Goal: Task Accomplishment & Management: Manage account settings

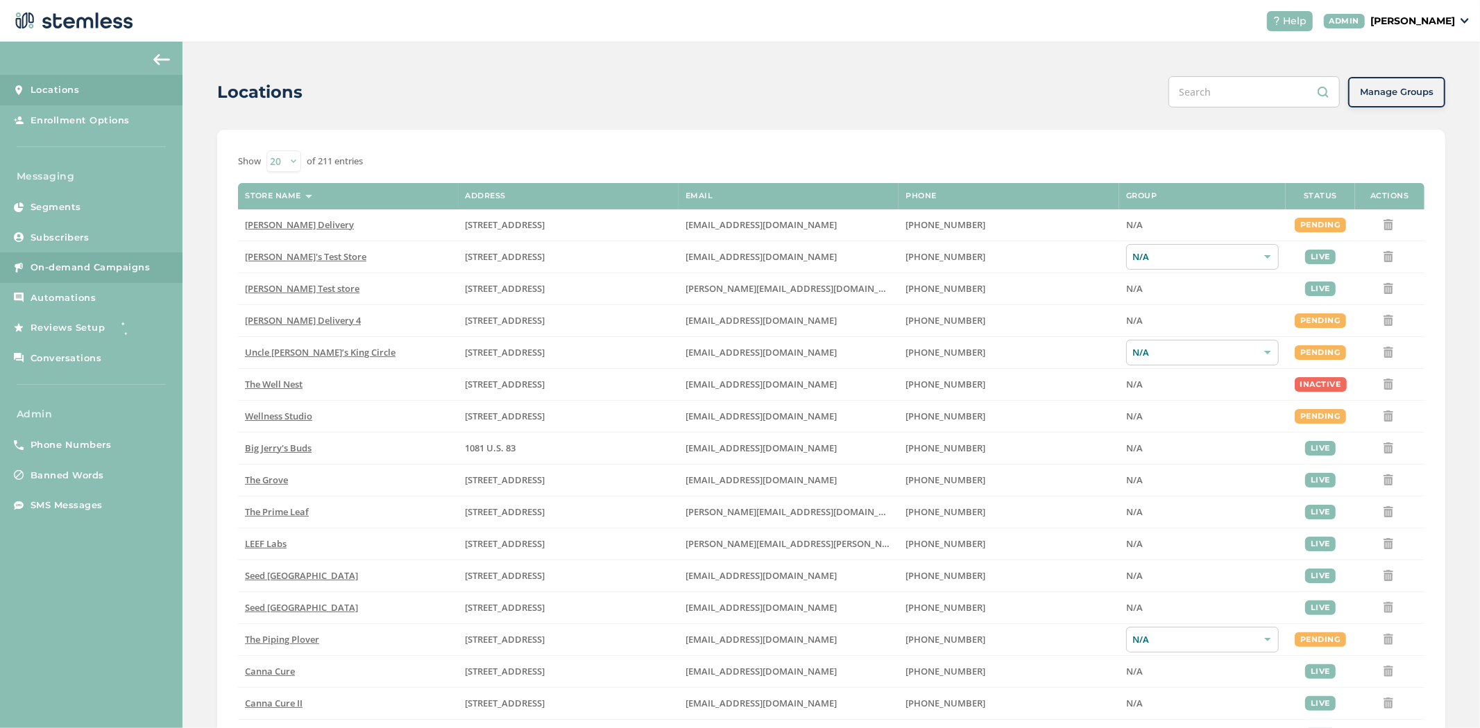
drag, startPoint x: 1479, startPoint y: 1, endPoint x: 82, endPoint y: 273, distance: 1423.4
click at [82, 273] on span "On-demand Campaigns" at bounding box center [91, 268] width 120 height 14
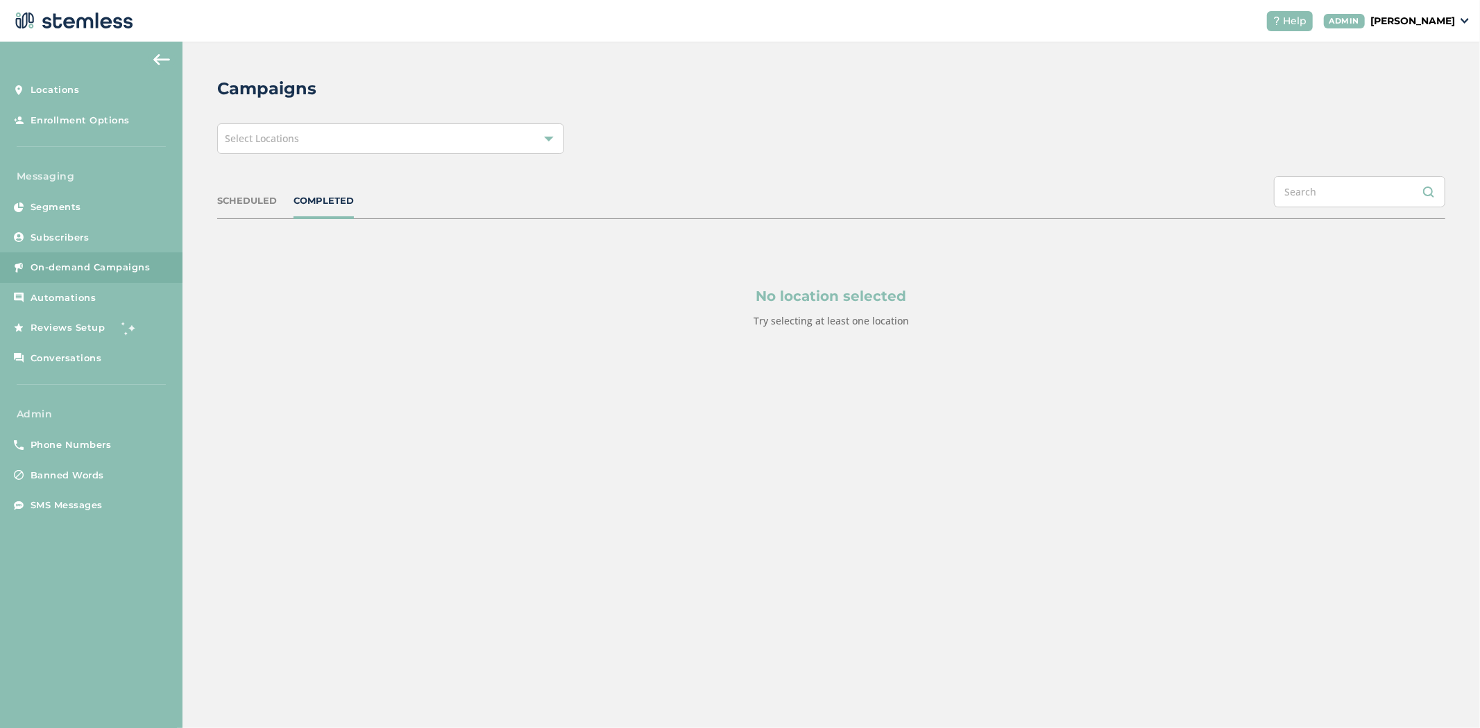
click at [411, 148] on div "Select Locations" at bounding box center [390, 138] width 347 height 31
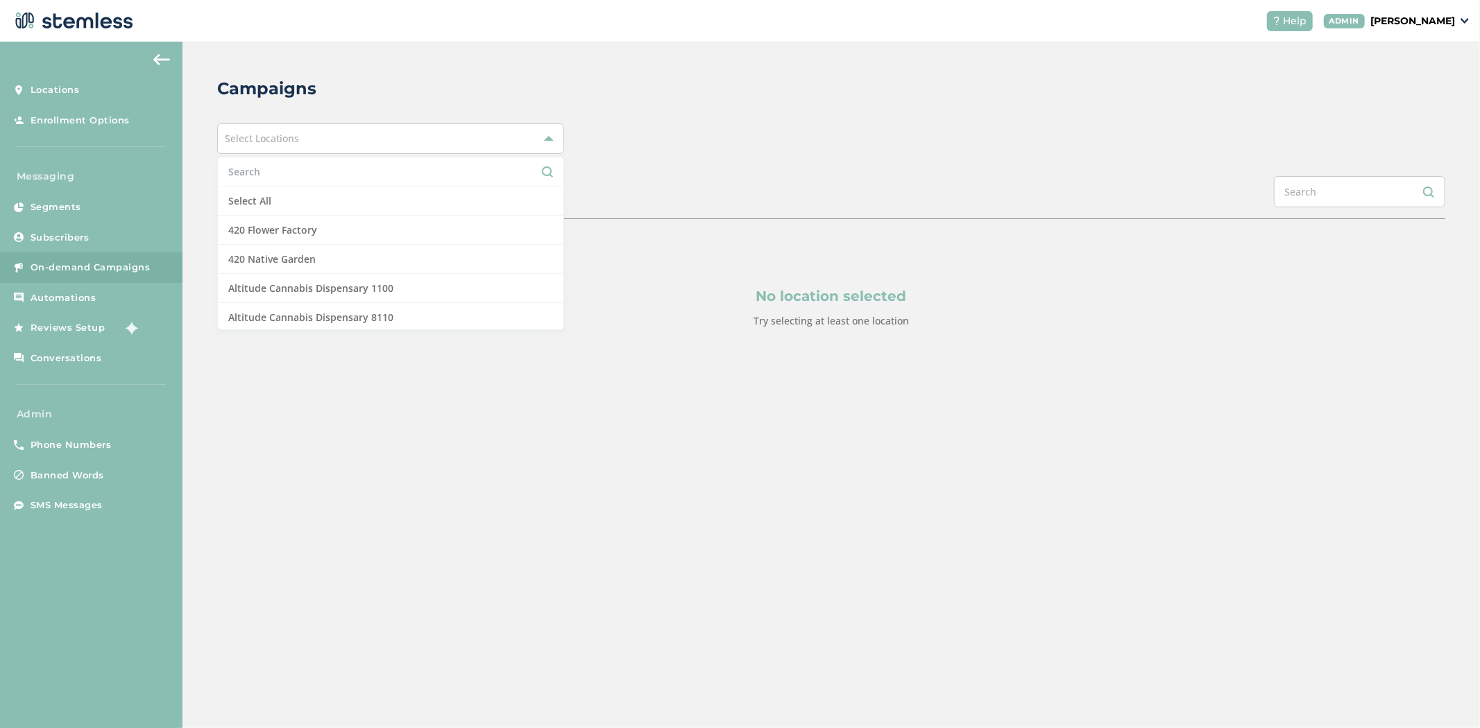
click at [370, 166] on input "text" at bounding box center [390, 171] width 325 height 15
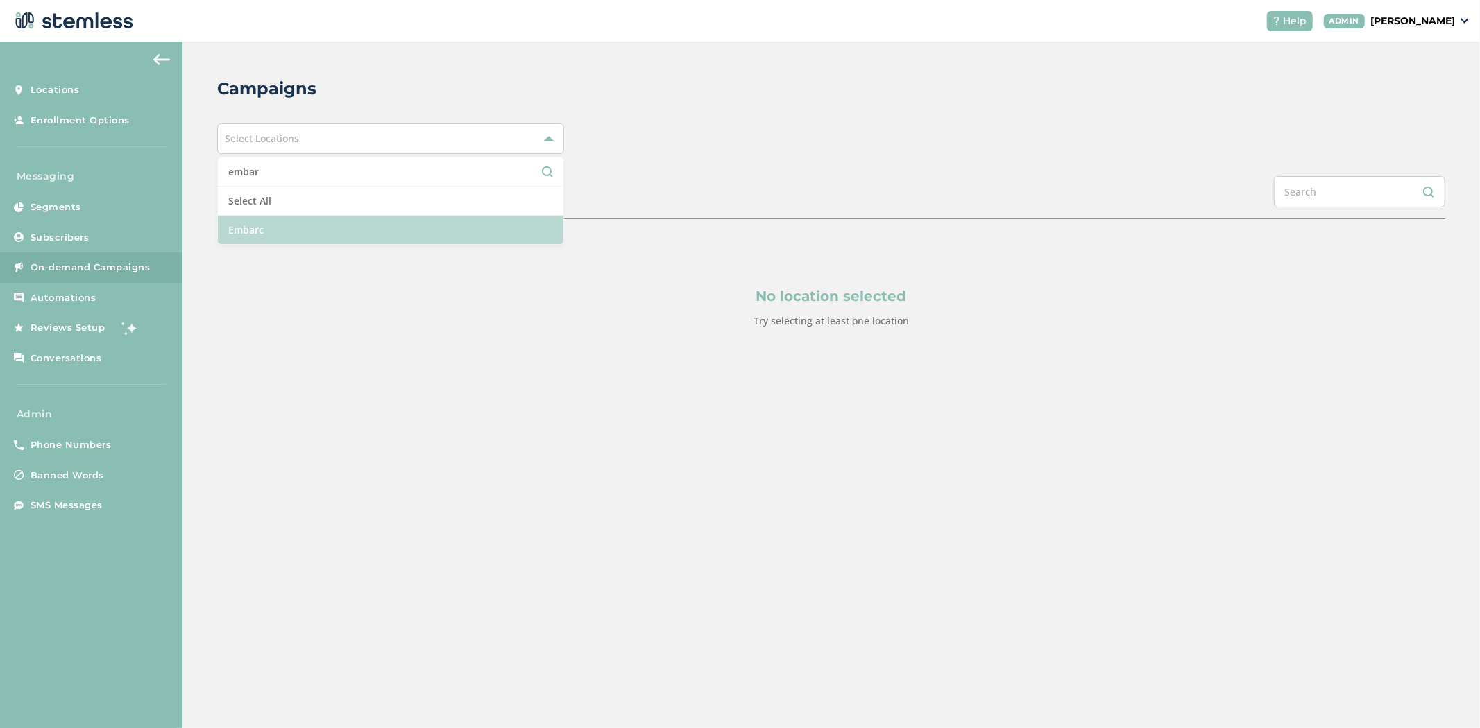
type input "embar"
click at [290, 232] on li "Embarc" at bounding box center [390, 230] width 345 height 28
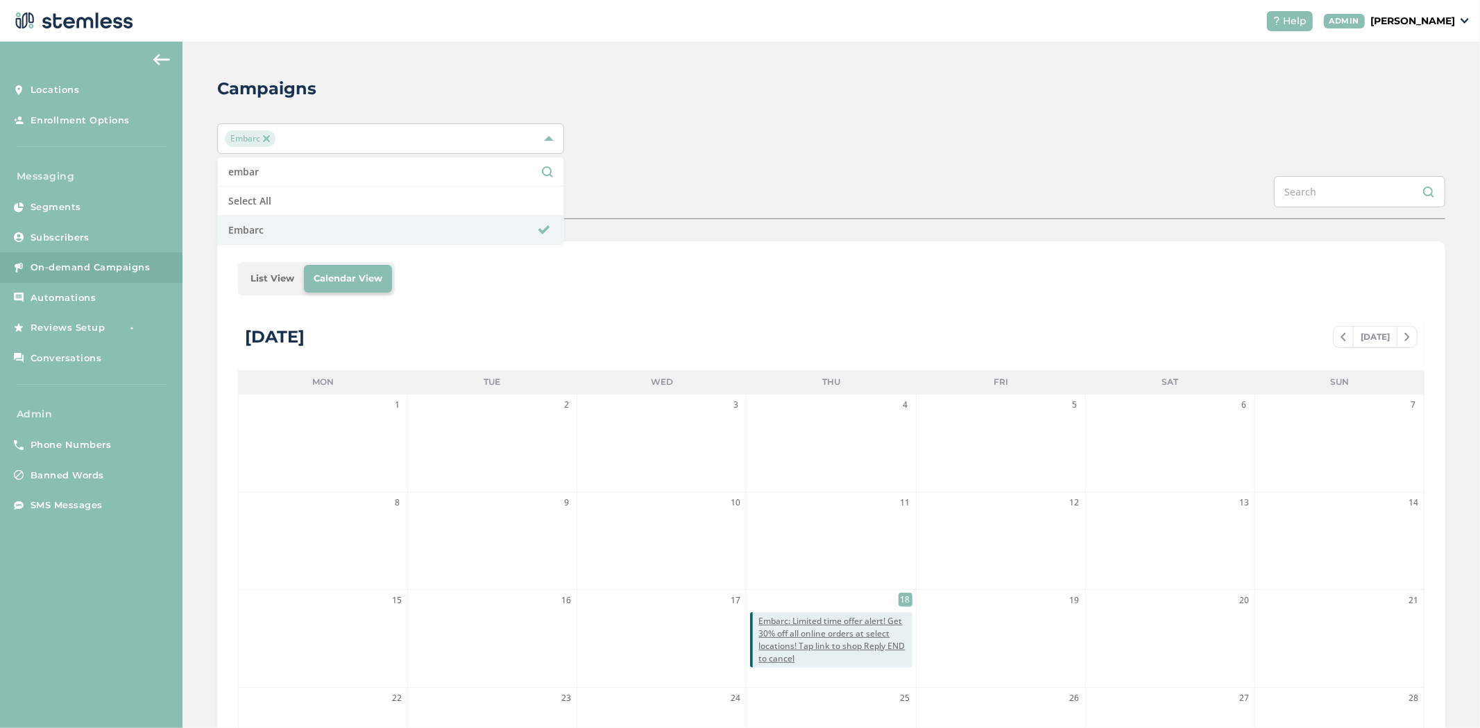
click at [881, 134] on div "Embarc embar Select All Embarc" at bounding box center [831, 138] width 1228 height 31
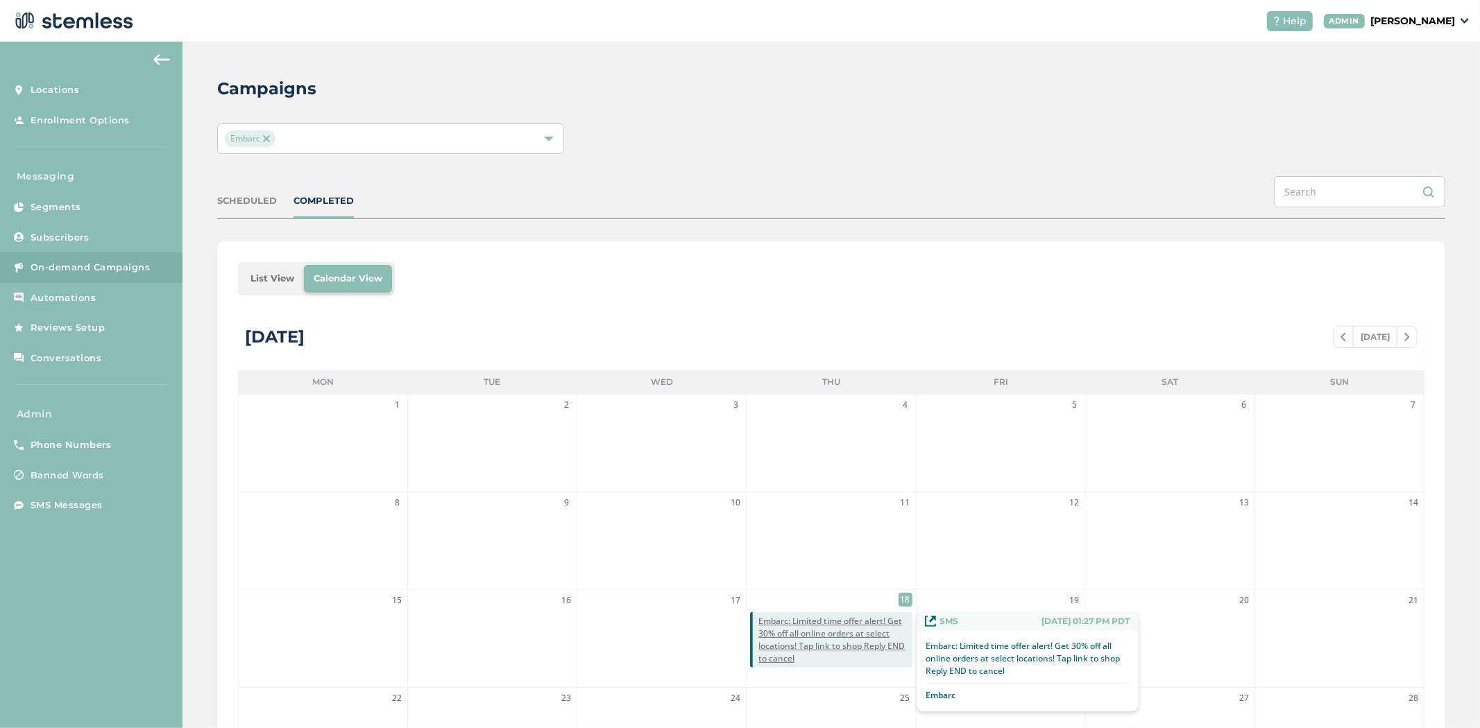
click at [805, 656] on span "Embarc: Limited time offer alert! Get 30% off all online orders at select locat…" at bounding box center [834, 640] width 153 height 50
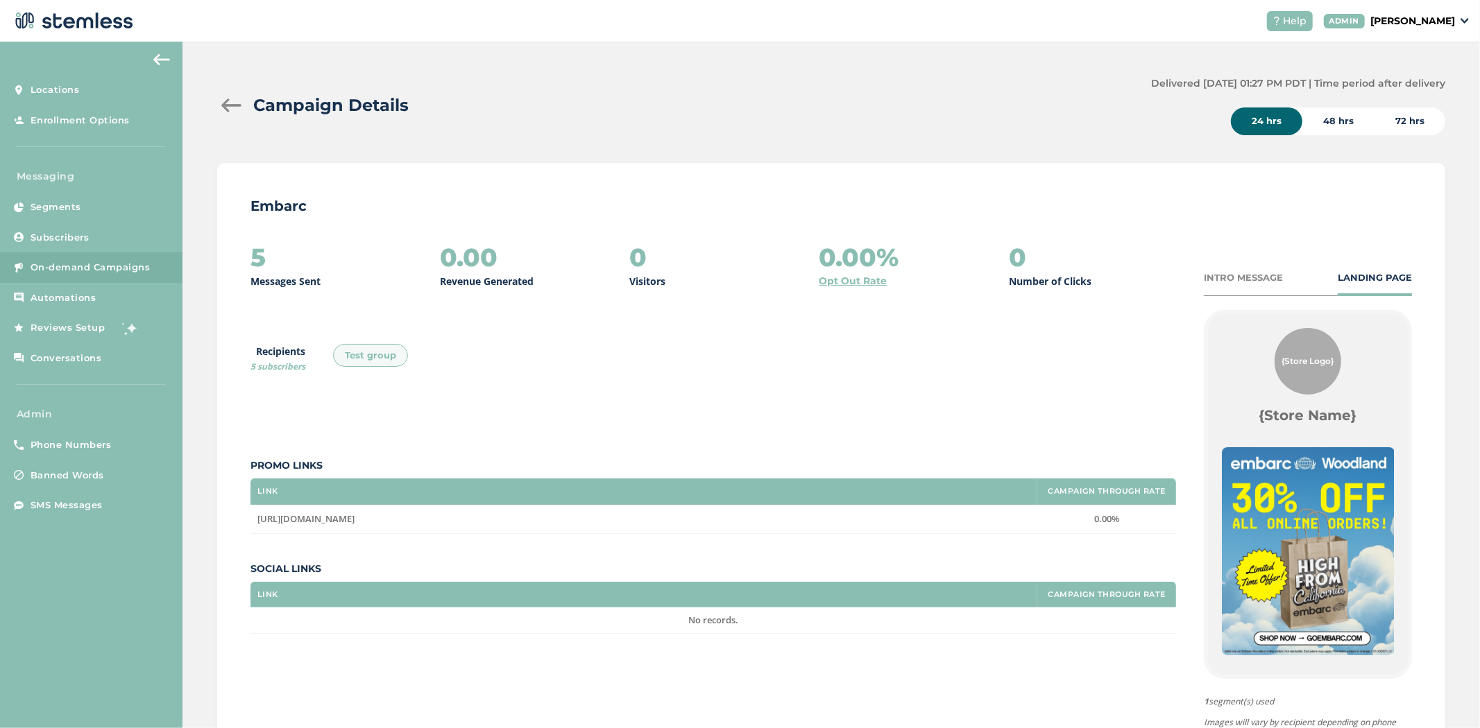
click at [226, 99] on div at bounding box center [231, 105] width 28 height 14
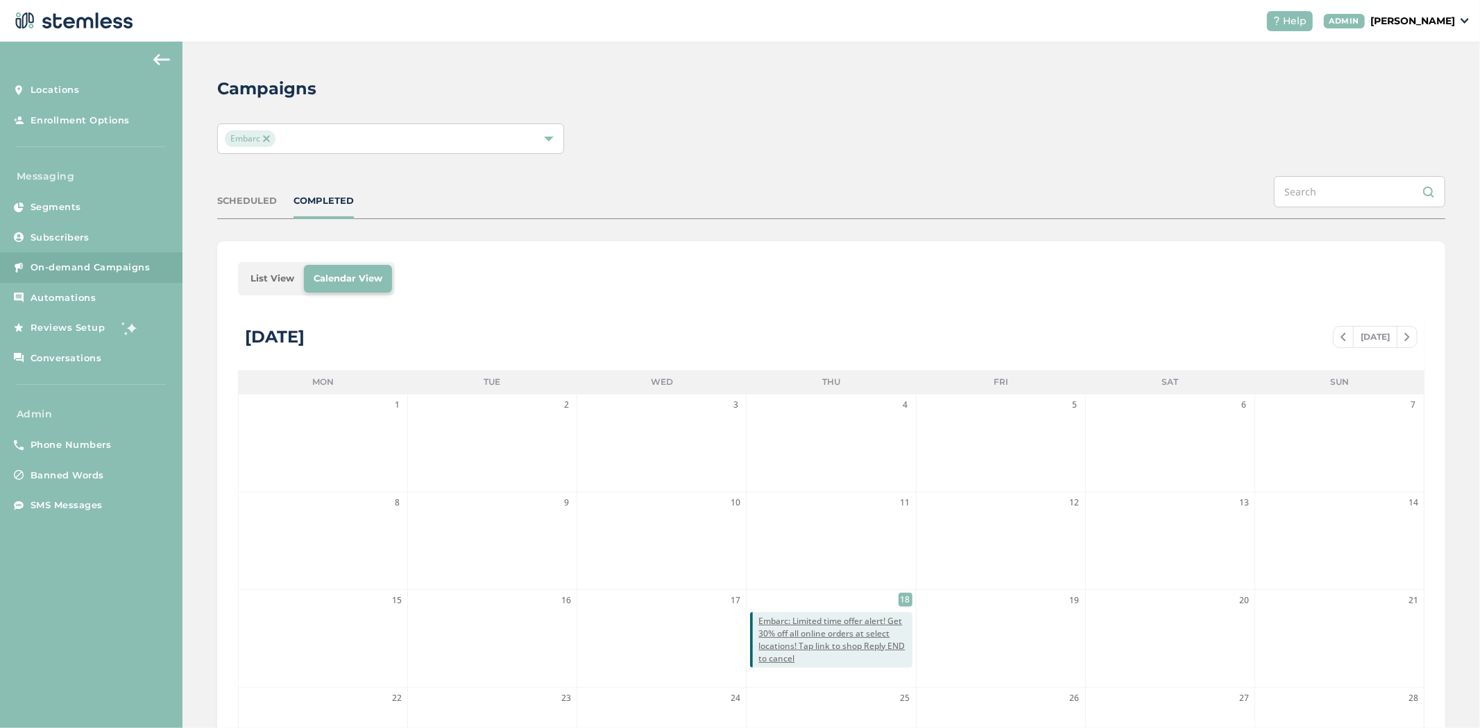
click at [284, 284] on li "List View" at bounding box center [272, 279] width 63 height 28
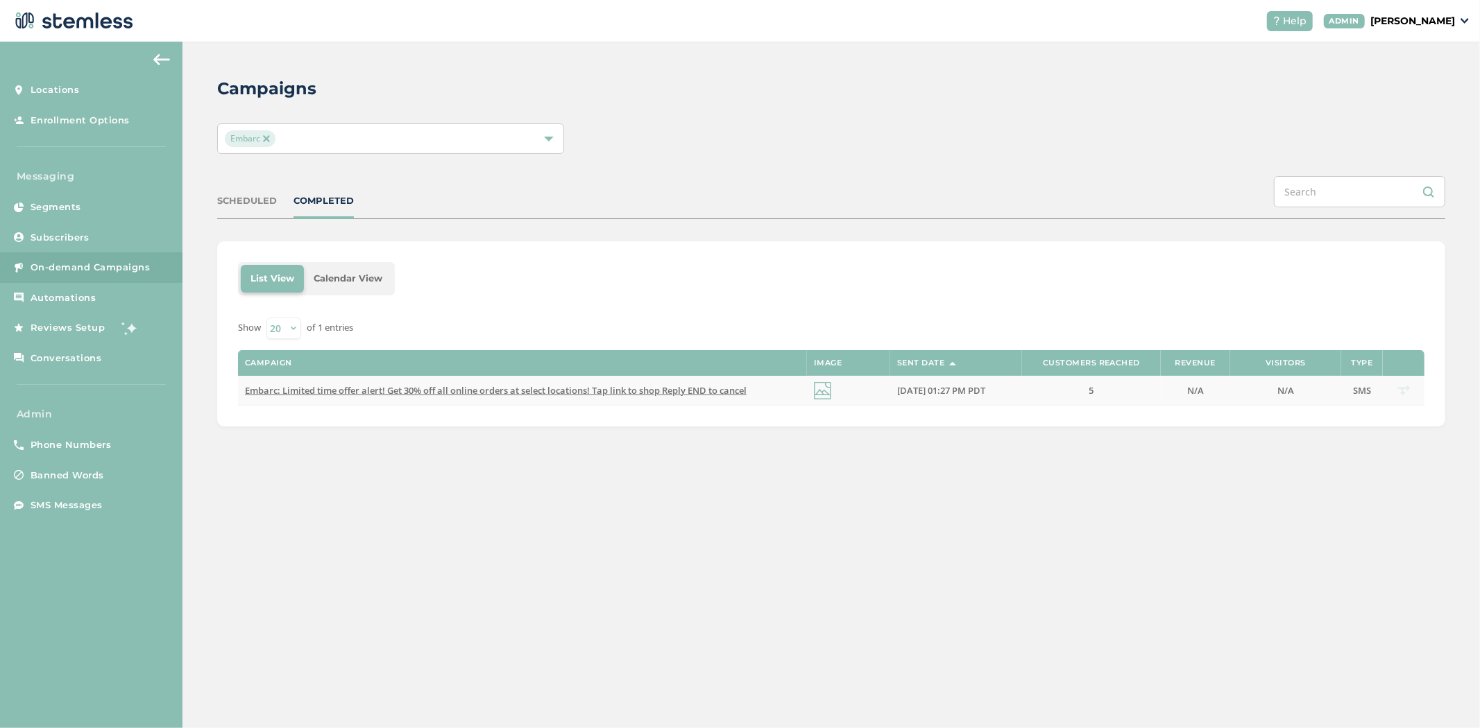
click at [676, 395] on span "Embarc: Limited time offer alert! Get 30% off all online orders at select locat…" at bounding box center [496, 390] width 502 height 12
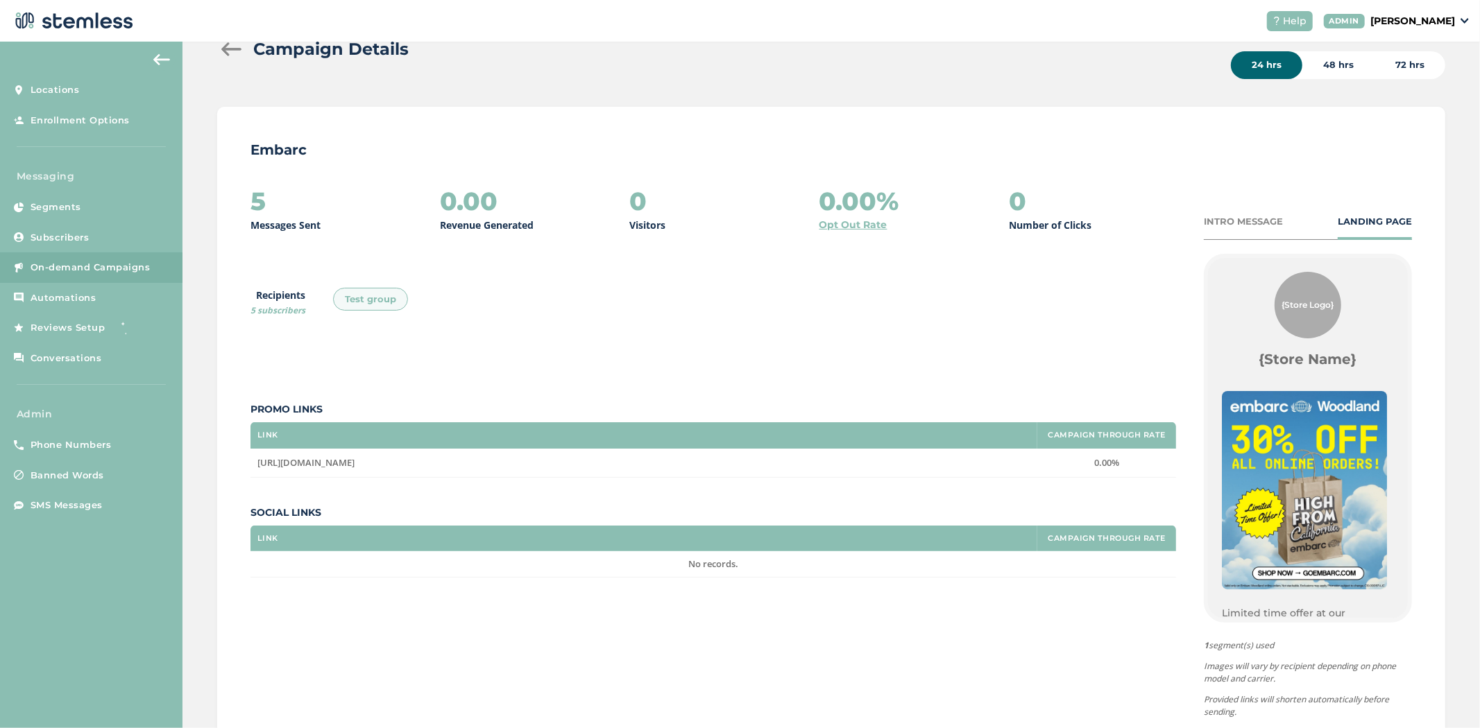
scroll to position [127, 0]
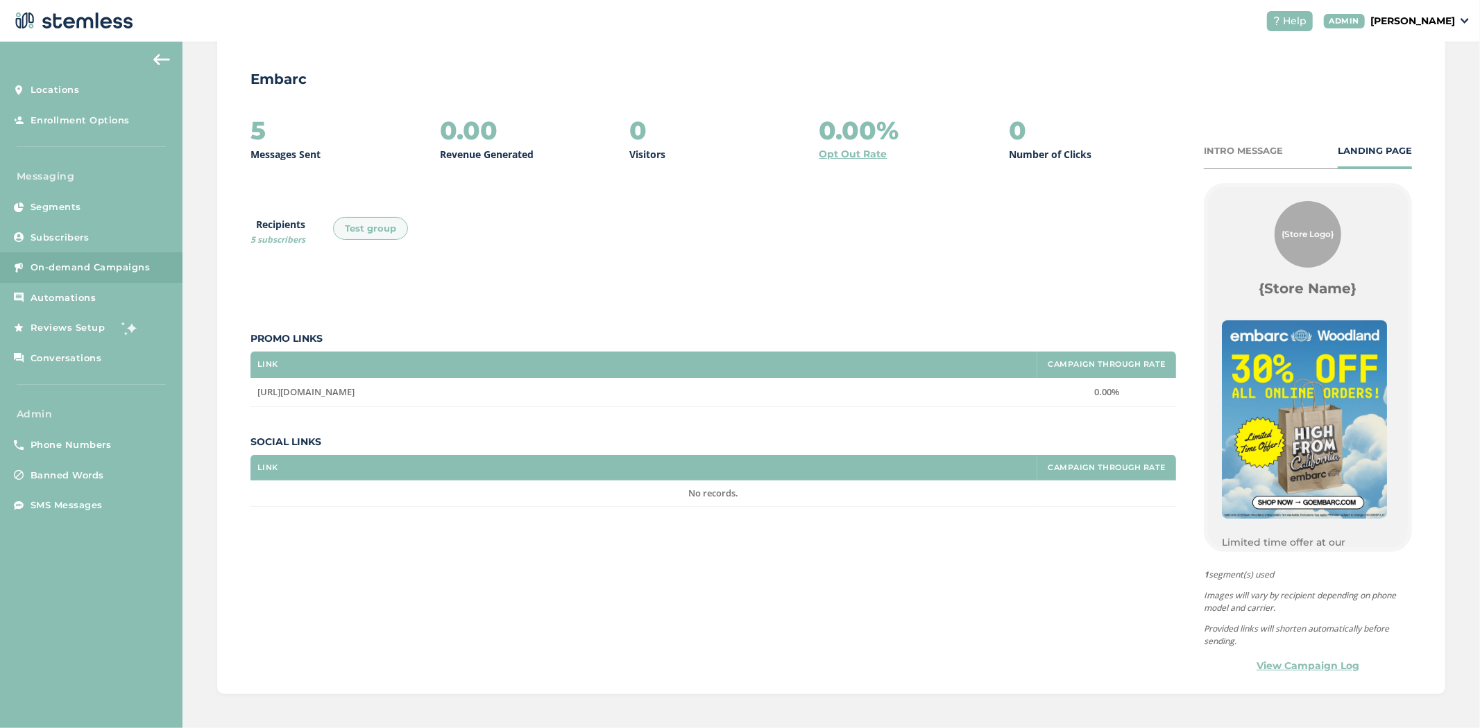
click at [1330, 660] on link "View Campaign Log" at bounding box center [1307, 666] width 103 height 15
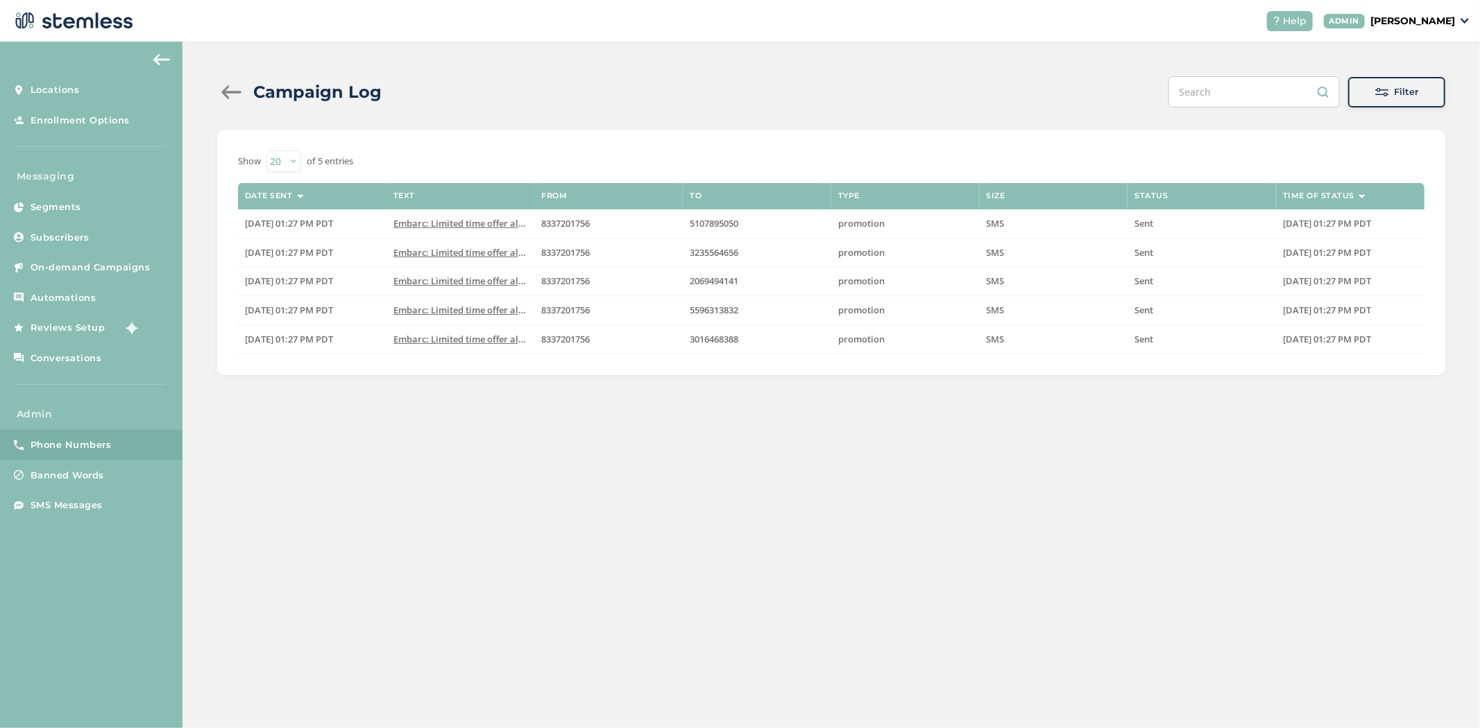
click at [83, 452] on span "Phone Numbers" at bounding box center [71, 445] width 81 height 14
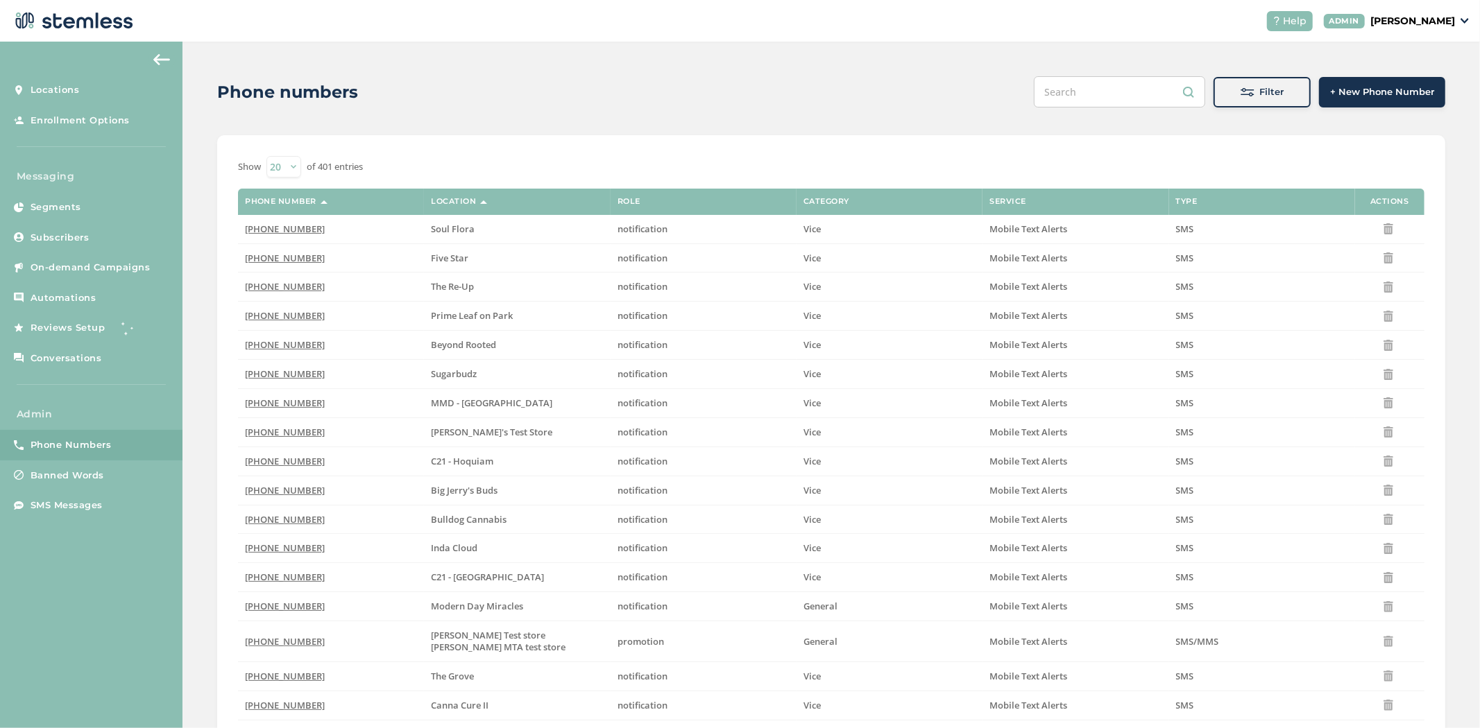
click at [1251, 94] on div "Filter" at bounding box center [1261, 92] width 75 height 14
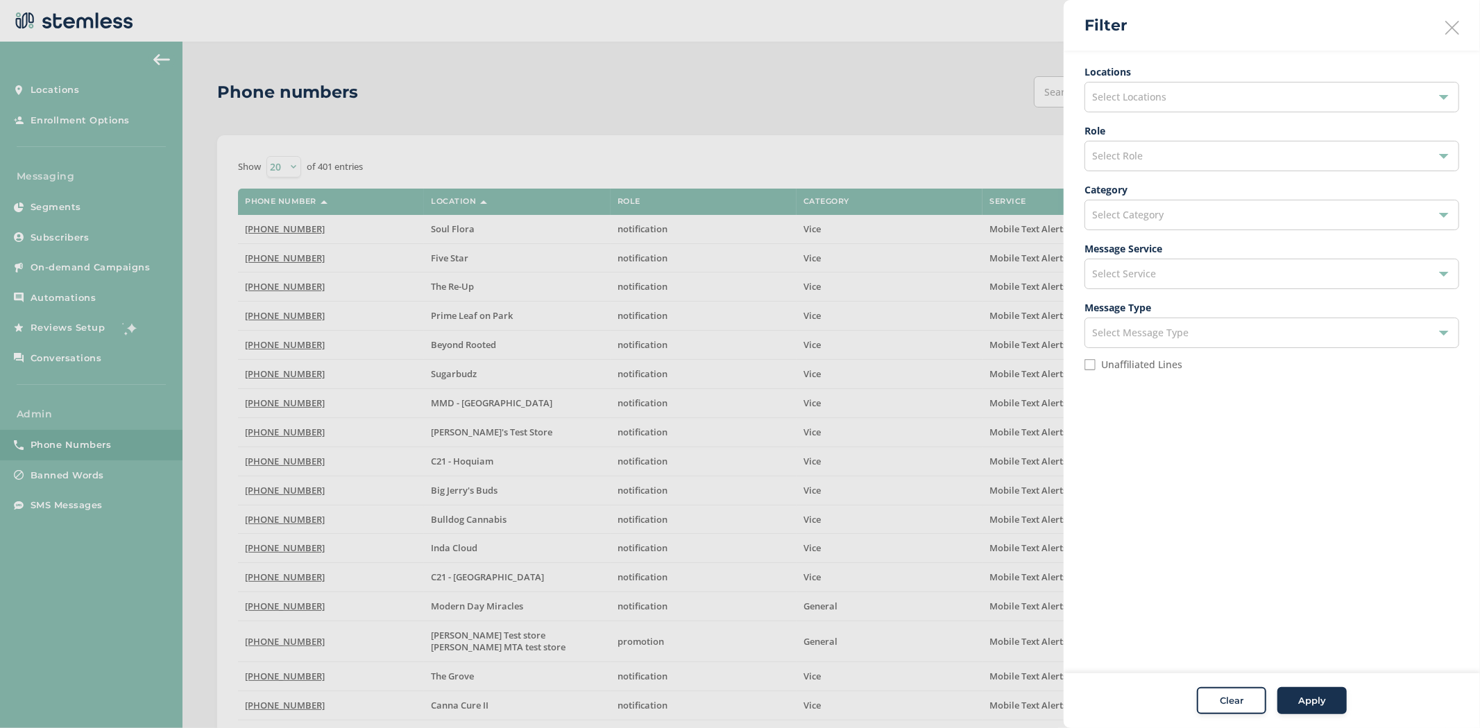
click at [1167, 101] on div "Select Locations" at bounding box center [1271, 97] width 375 height 31
click at [1156, 128] on input "text" at bounding box center [1271, 130] width 352 height 15
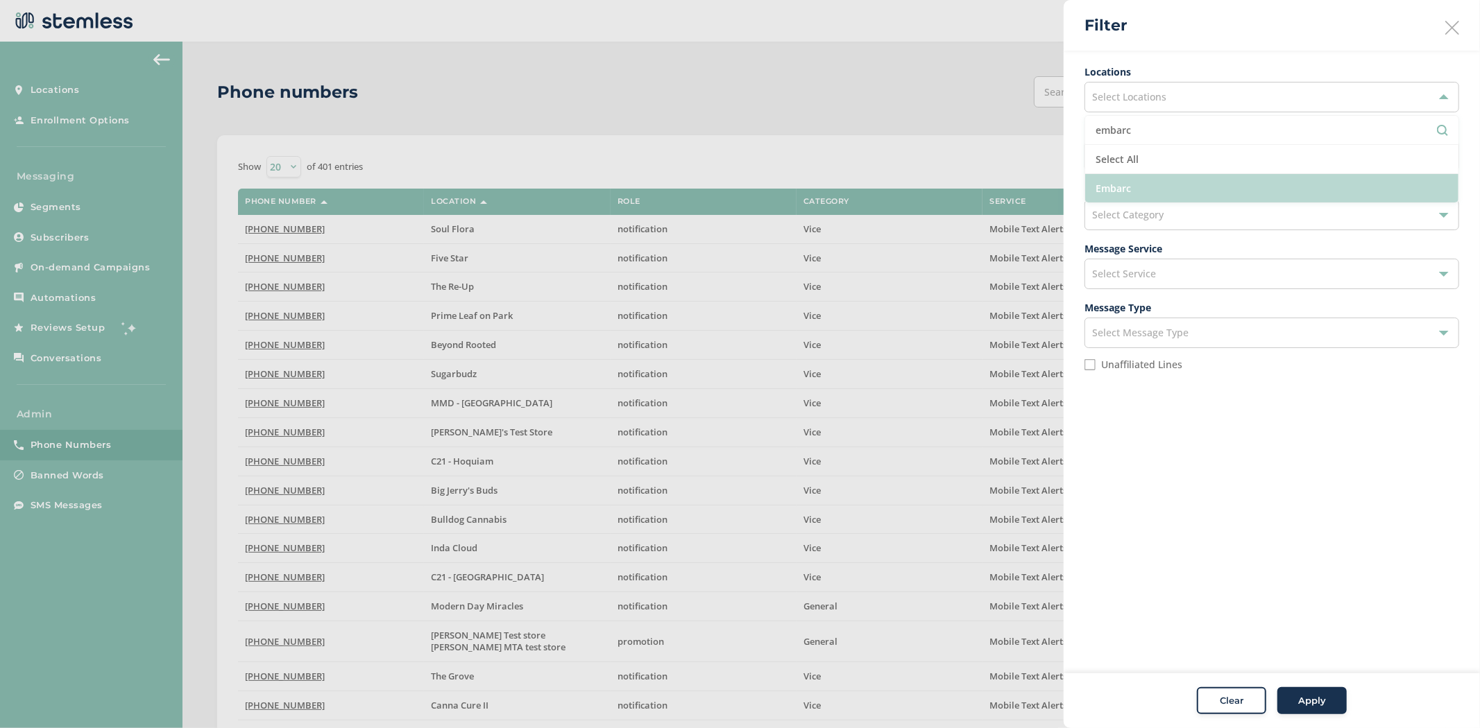
type input "embarc"
click at [1133, 184] on li "Embarc" at bounding box center [1271, 188] width 373 height 28
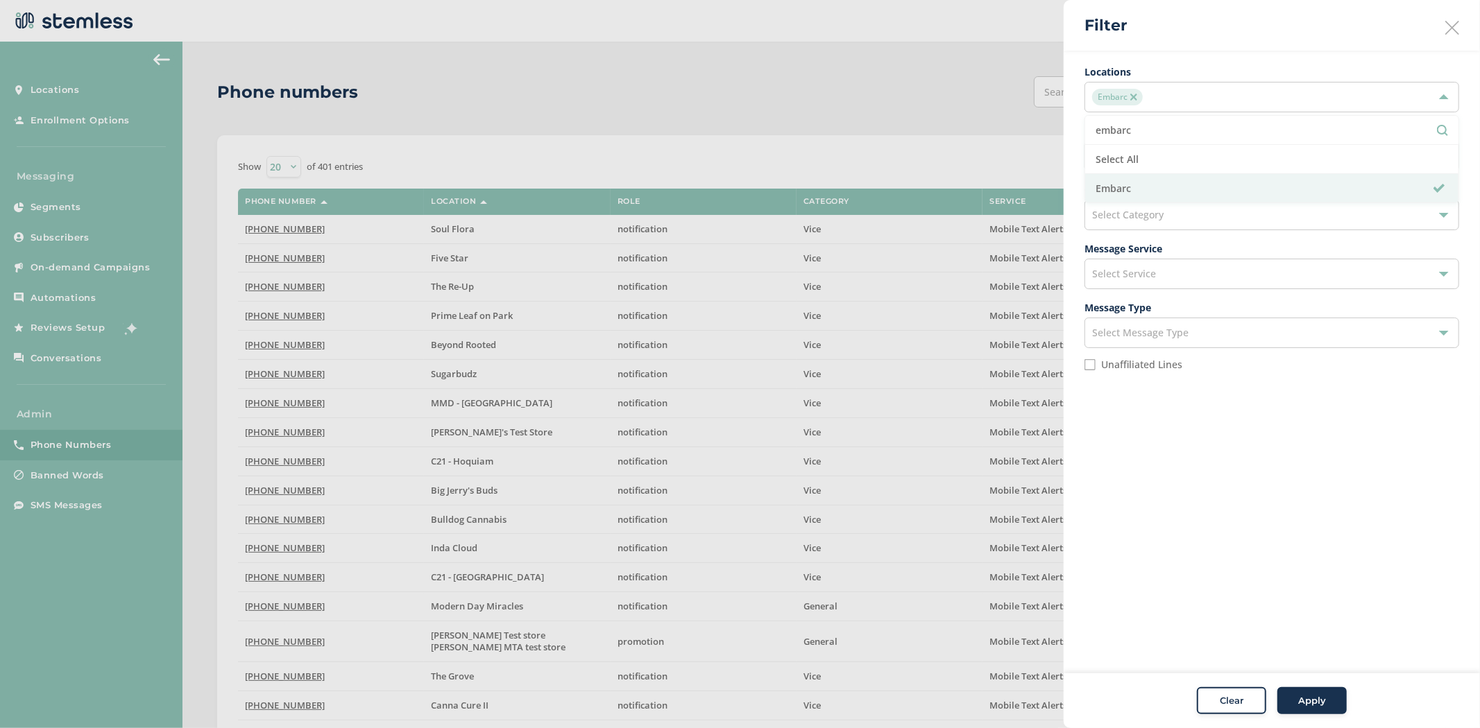
click at [1217, 538] on aside "Filter Locations Embarc embarc Select All Embarc Role Select Role Category Sele…" at bounding box center [1271, 364] width 416 height 728
click at [1294, 695] on div "Apply" at bounding box center [1312, 701] width 50 height 14
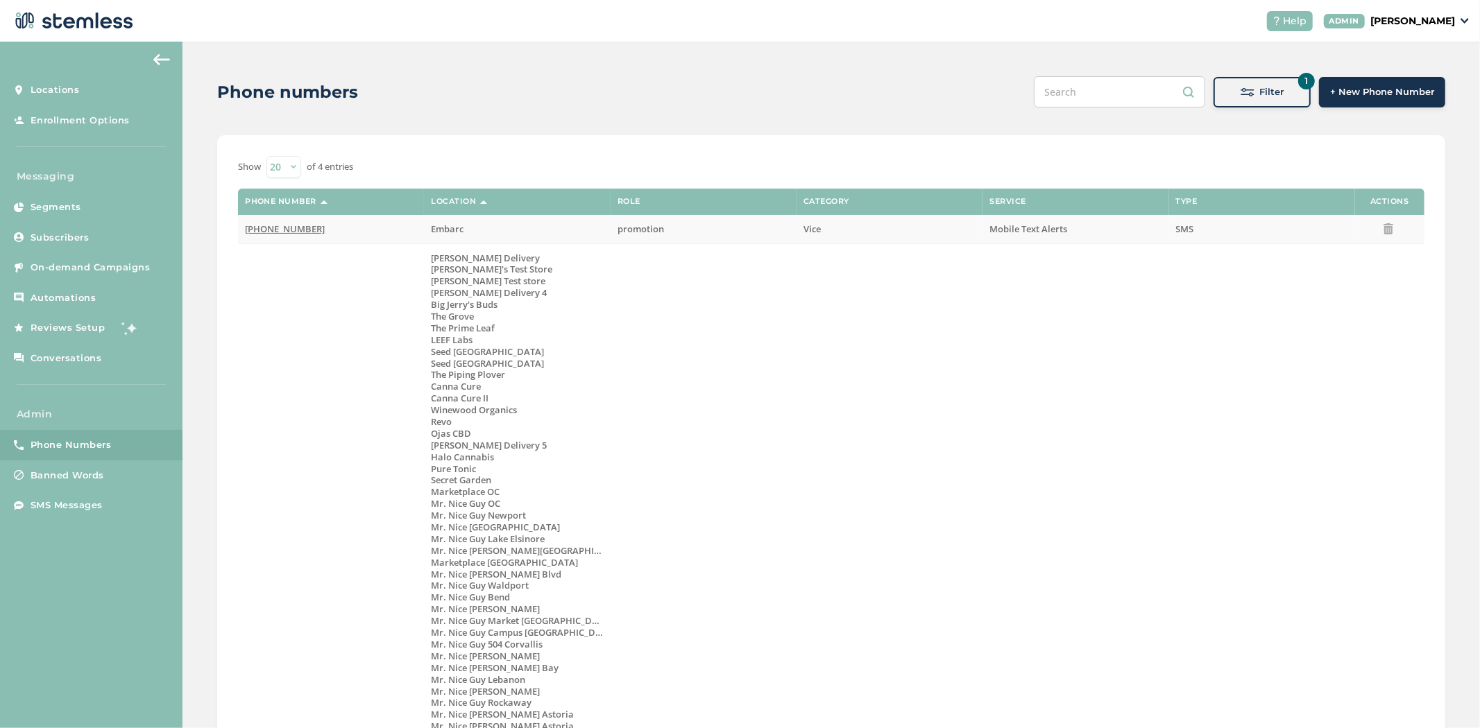
click at [262, 223] on span "[PHONE_NUMBER]" at bounding box center [285, 229] width 80 height 12
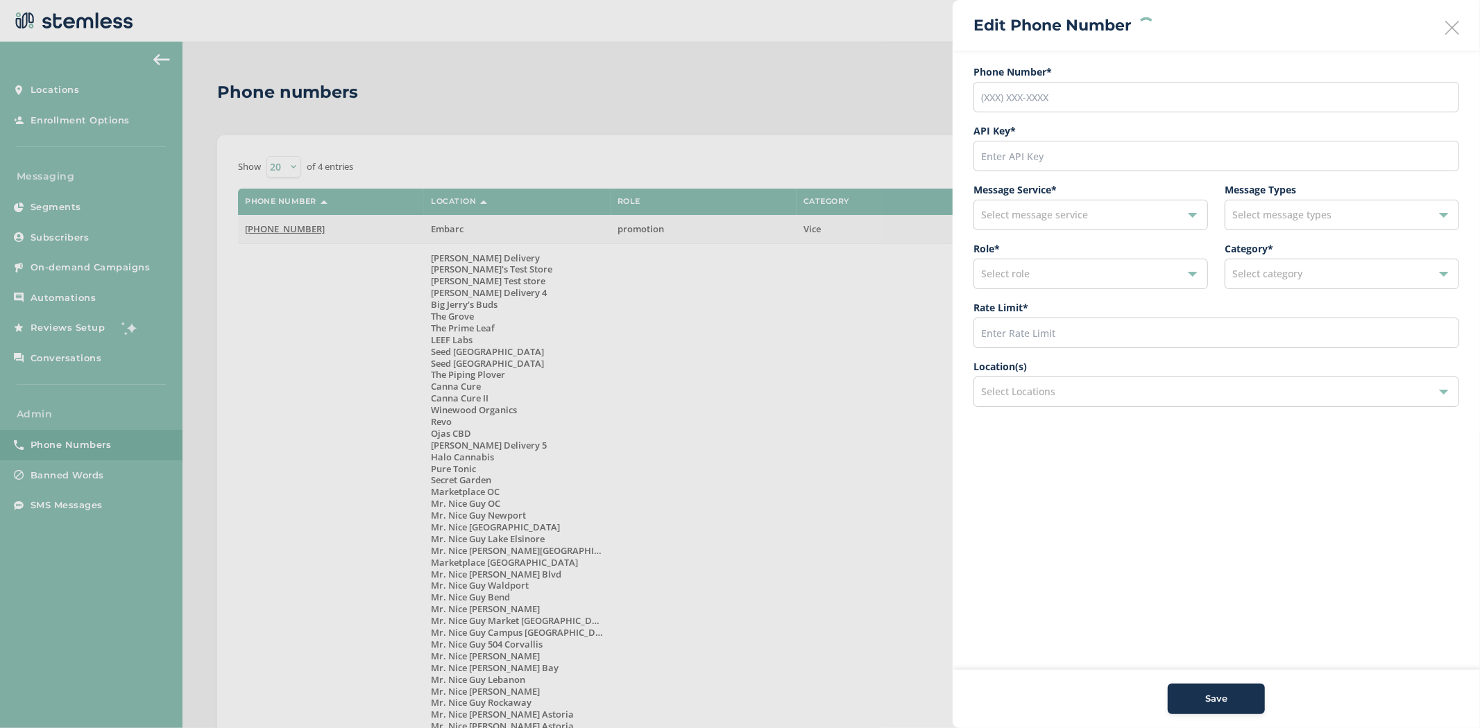
type input "[PHONE_NUMBER]"
type input "11033"
type input "600"
click at [1027, 394] on span "Embarc" at bounding box center [1006, 392] width 51 height 17
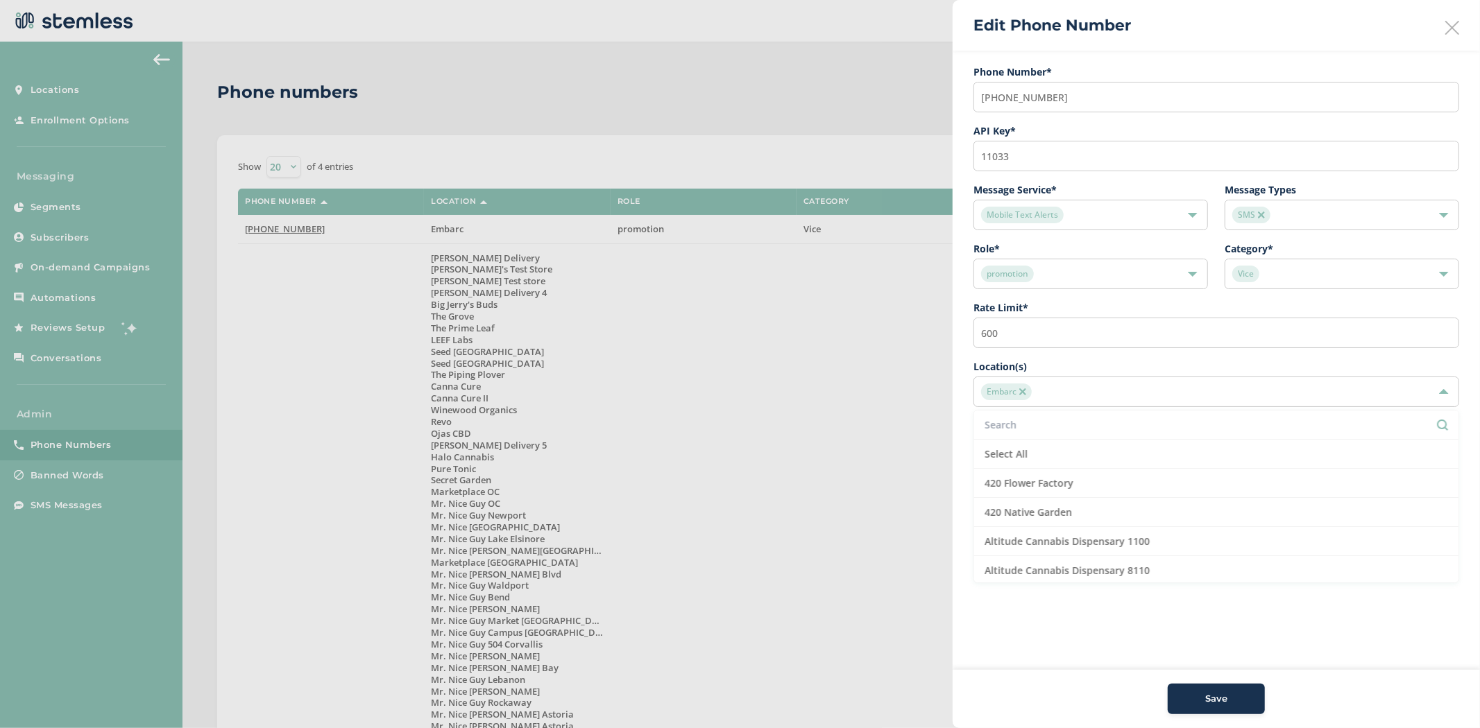
click at [1025, 387] on span "Embarc" at bounding box center [1006, 392] width 51 height 17
click at [1022, 386] on span "Embarc" at bounding box center [1006, 392] width 51 height 17
click at [1022, 399] on span "Embarc" at bounding box center [1006, 392] width 51 height 17
click at [1020, 392] on img at bounding box center [1022, 391] width 7 height 7
click at [1205, 705] on span "Save" at bounding box center [1216, 699] width 22 height 14
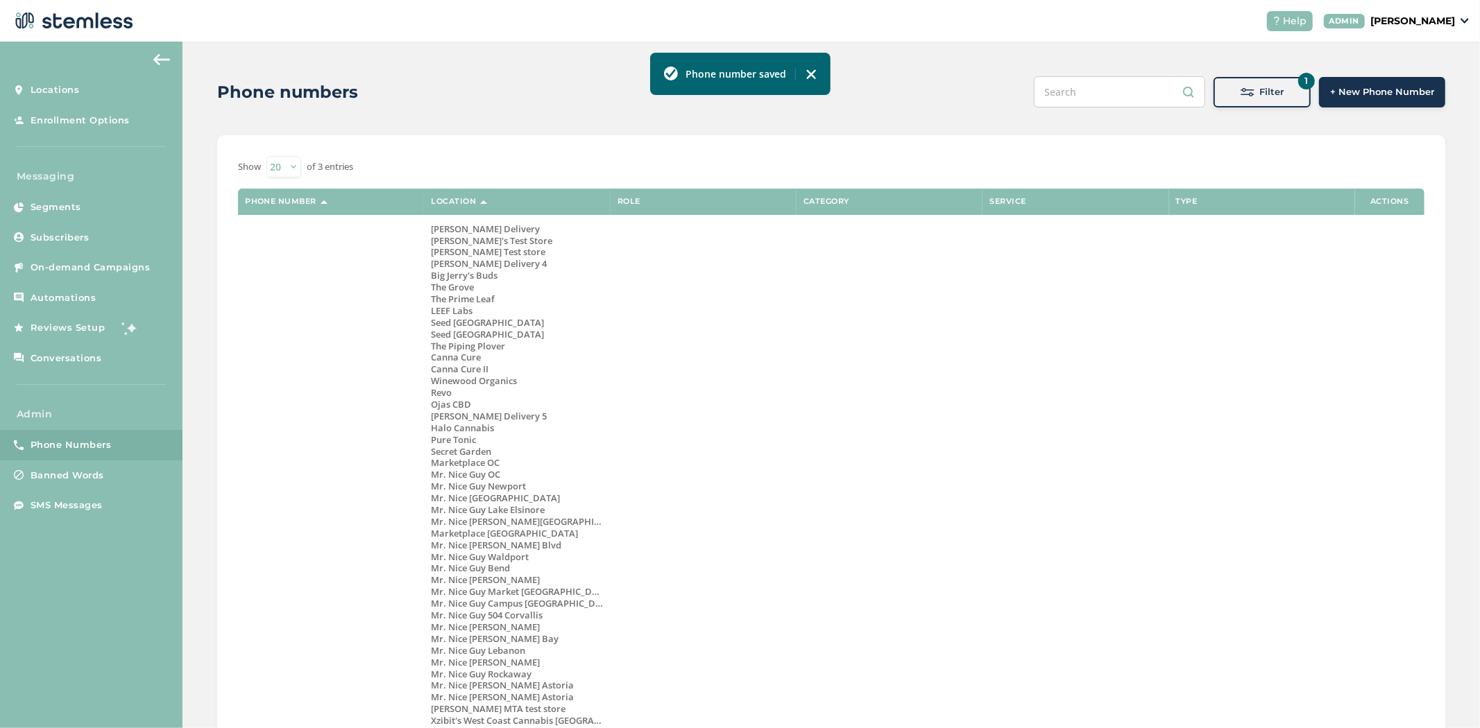
click at [1249, 93] on div "Filter" at bounding box center [1261, 92] width 75 height 14
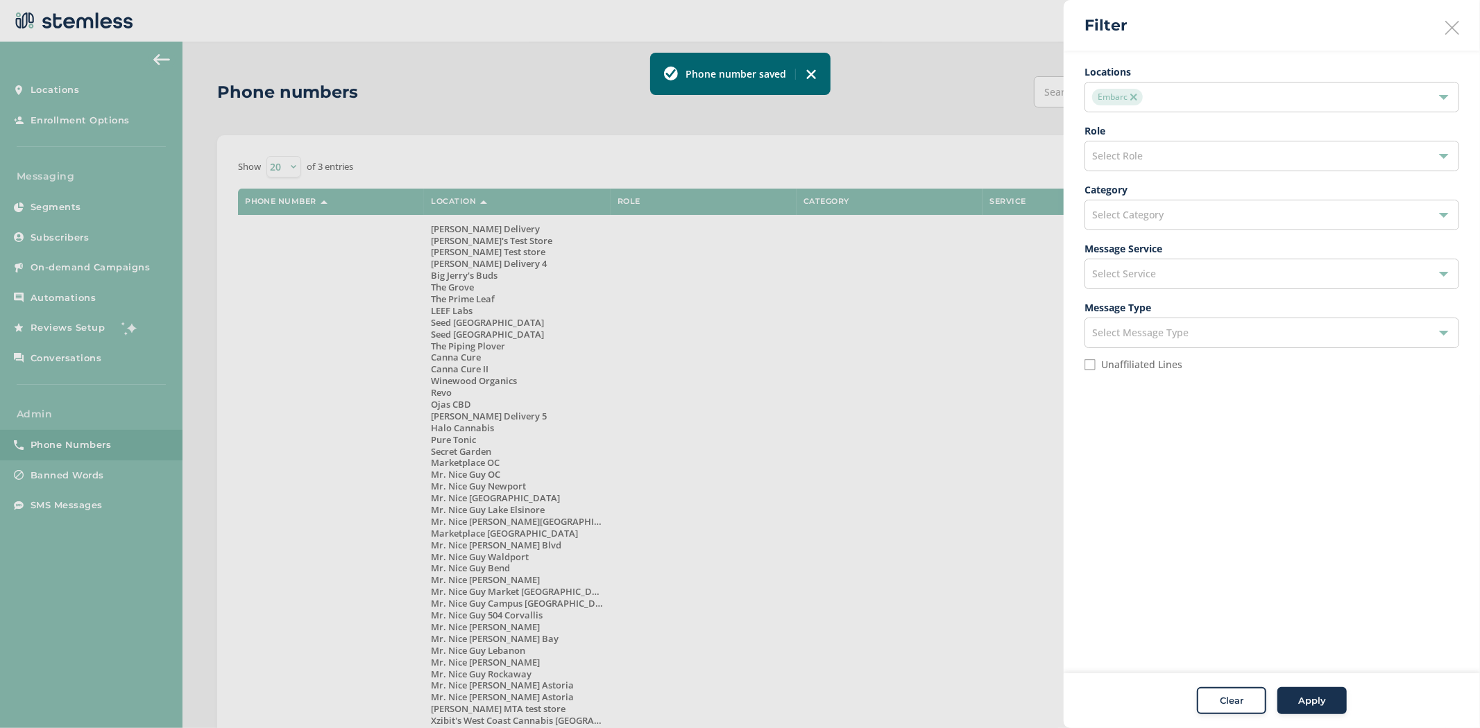
click at [1099, 370] on div "Unaffiliated Lines" at bounding box center [1271, 364] width 375 height 11
click at [1086, 368] on input "Unaffiliated Lines" at bounding box center [1089, 364] width 11 height 11
checkbox input "true"
click at [1136, 97] on img at bounding box center [1133, 97] width 7 height 7
click at [1166, 156] on div "Select Role" at bounding box center [1271, 156] width 375 height 31
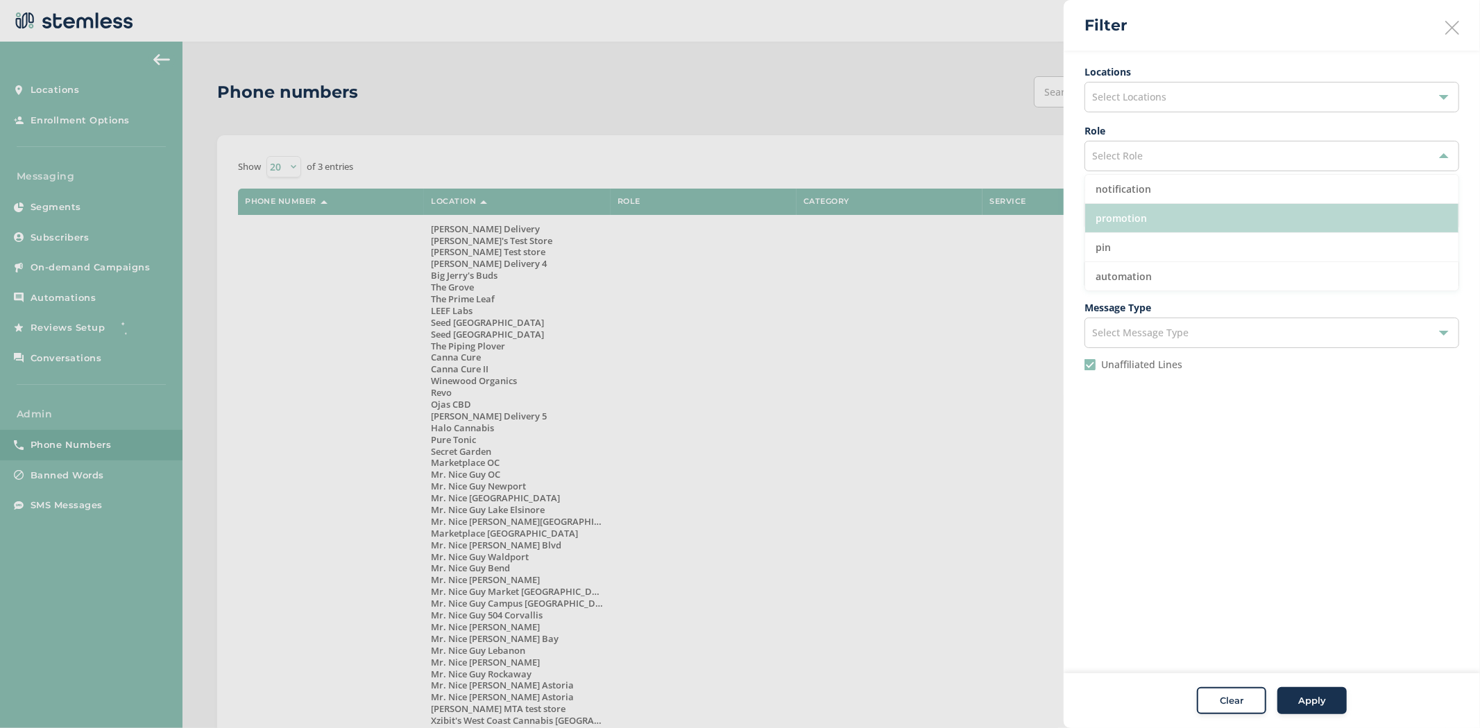
click at [1182, 223] on li "promotion" at bounding box center [1271, 218] width 373 height 29
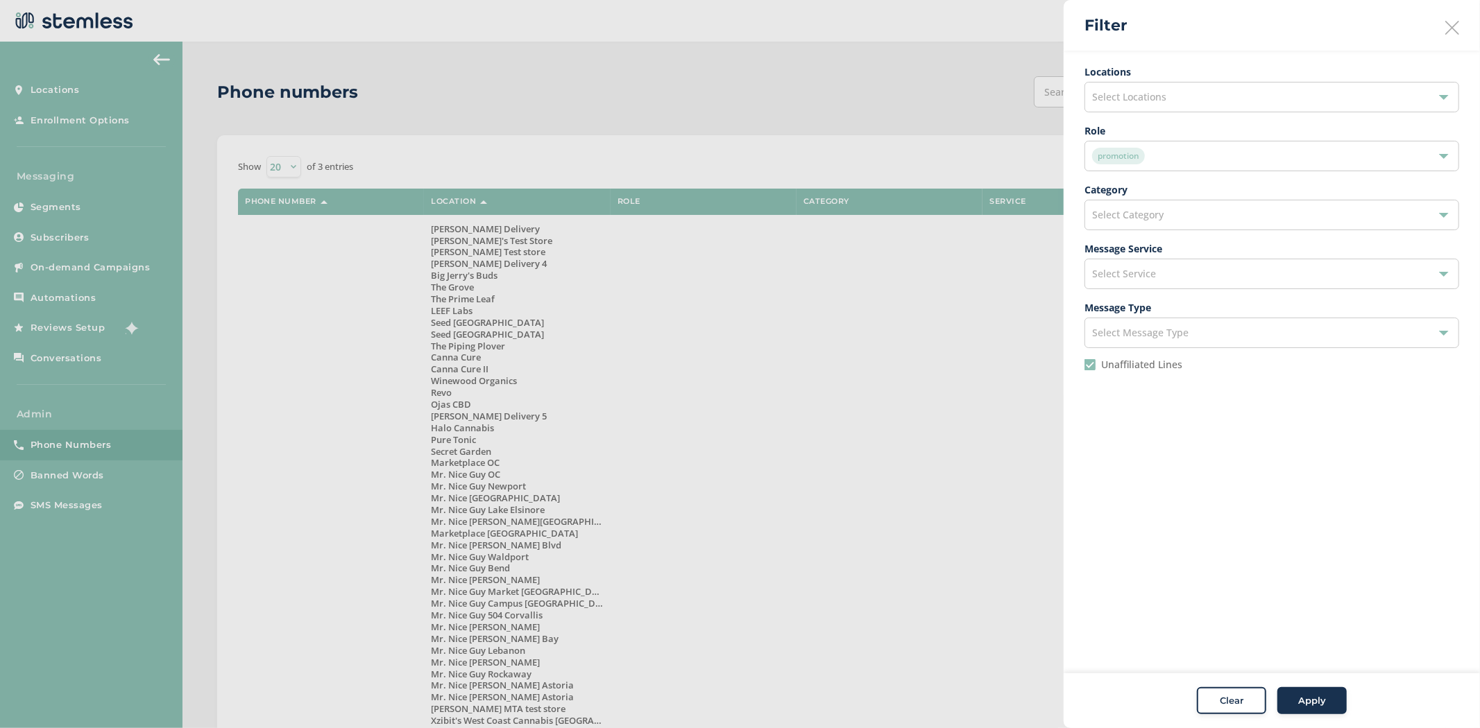
click at [1179, 282] on div "Select Service" at bounding box center [1271, 274] width 375 height 31
click at [1203, 438] on ul "Zipwhip Telnyx Mobile Text Alerts Twilio Mobile Text Alerts [GEOGRAPHIC_DATA]" at bounding box center [1271, 365] width 375 height 146
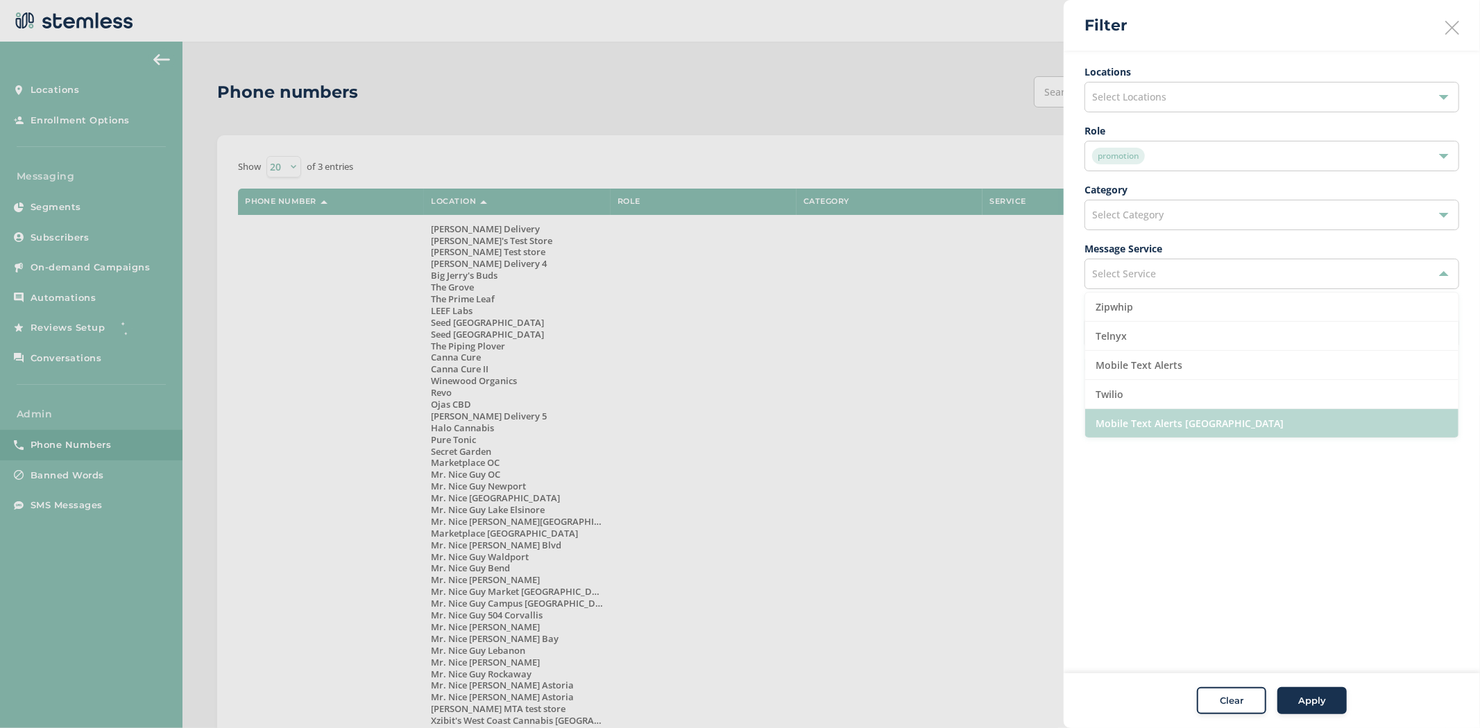
click at [1204, 426] on li "Mobile Text Alerts [GEOGRAPHIC_DATA]" at bounding box center [1271, 423] width 373 height 28
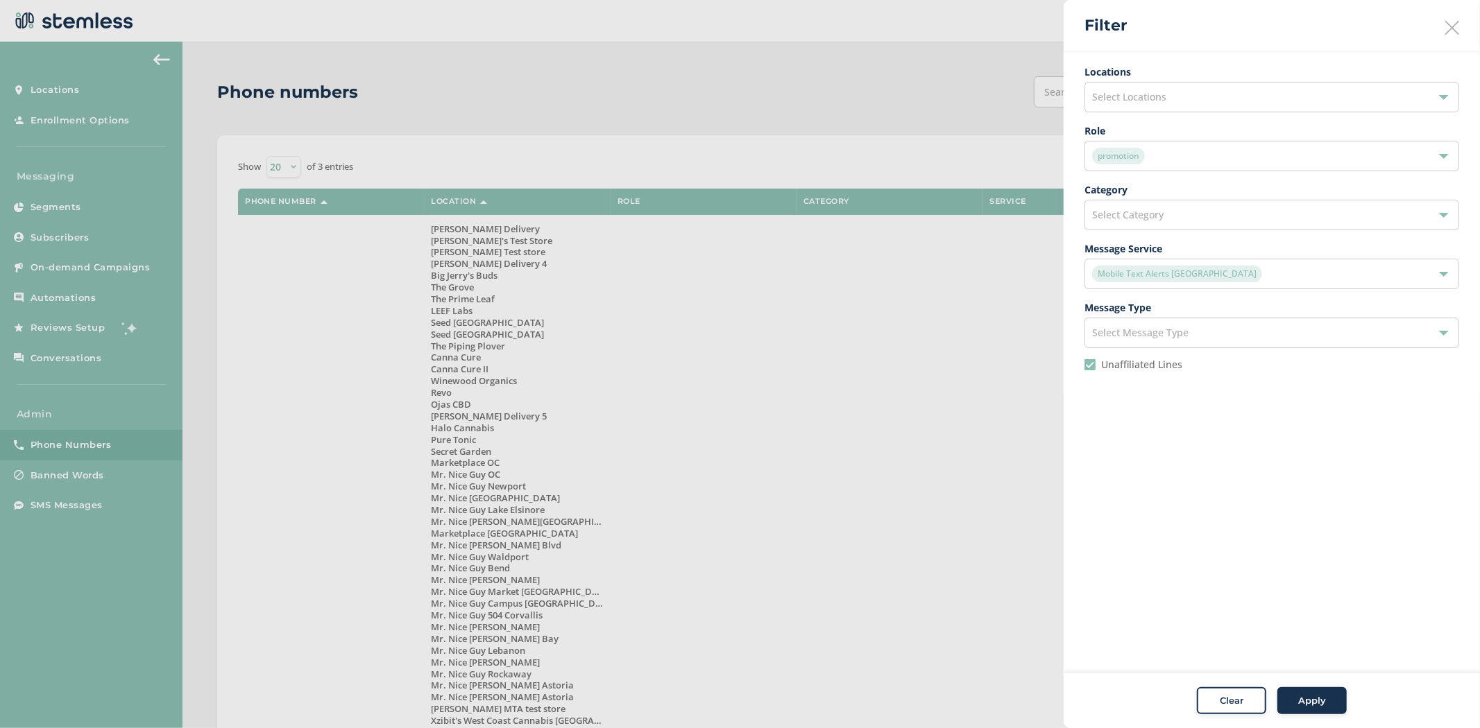
click at [1305, 696] on span "Apply" at bounding box center [1312, 701] width 28 height 14
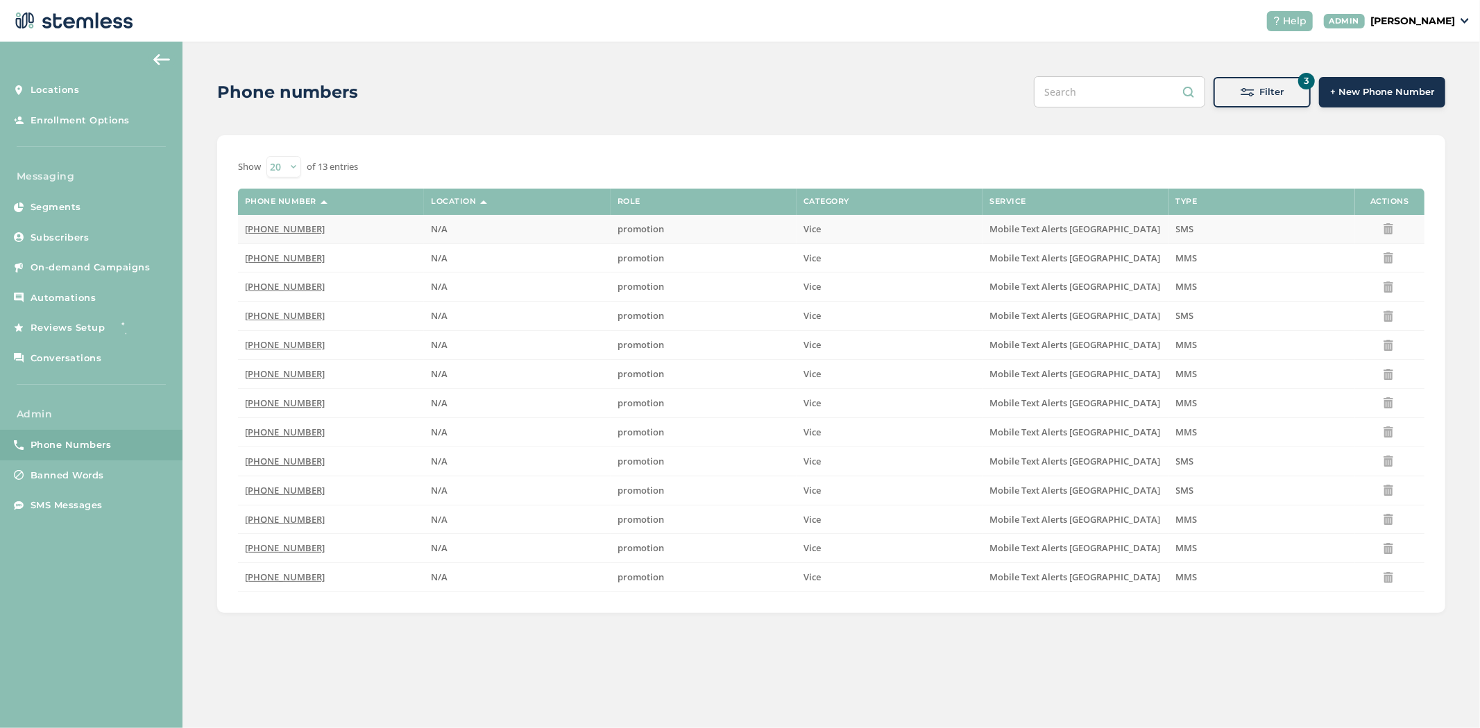
click at [282, 228] on span "[PHONE_NUMBER]" at bounding box center [285, 229] width 80 height 12
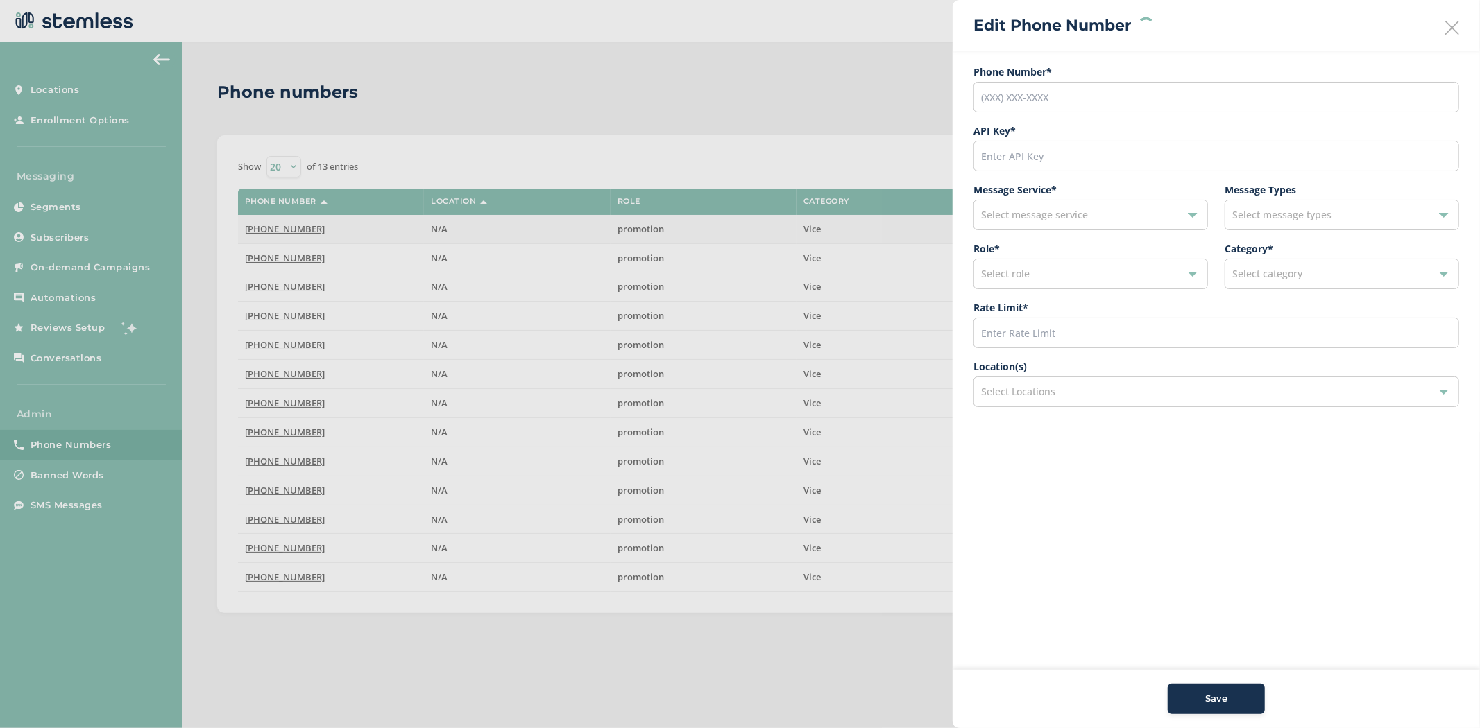
type input "[PHONE_NUMBER]"
type input "9836"
type input "600"
click at [1066, 397] on div "Select Locations" at bounding box center [1216, 392] width 486 height 31
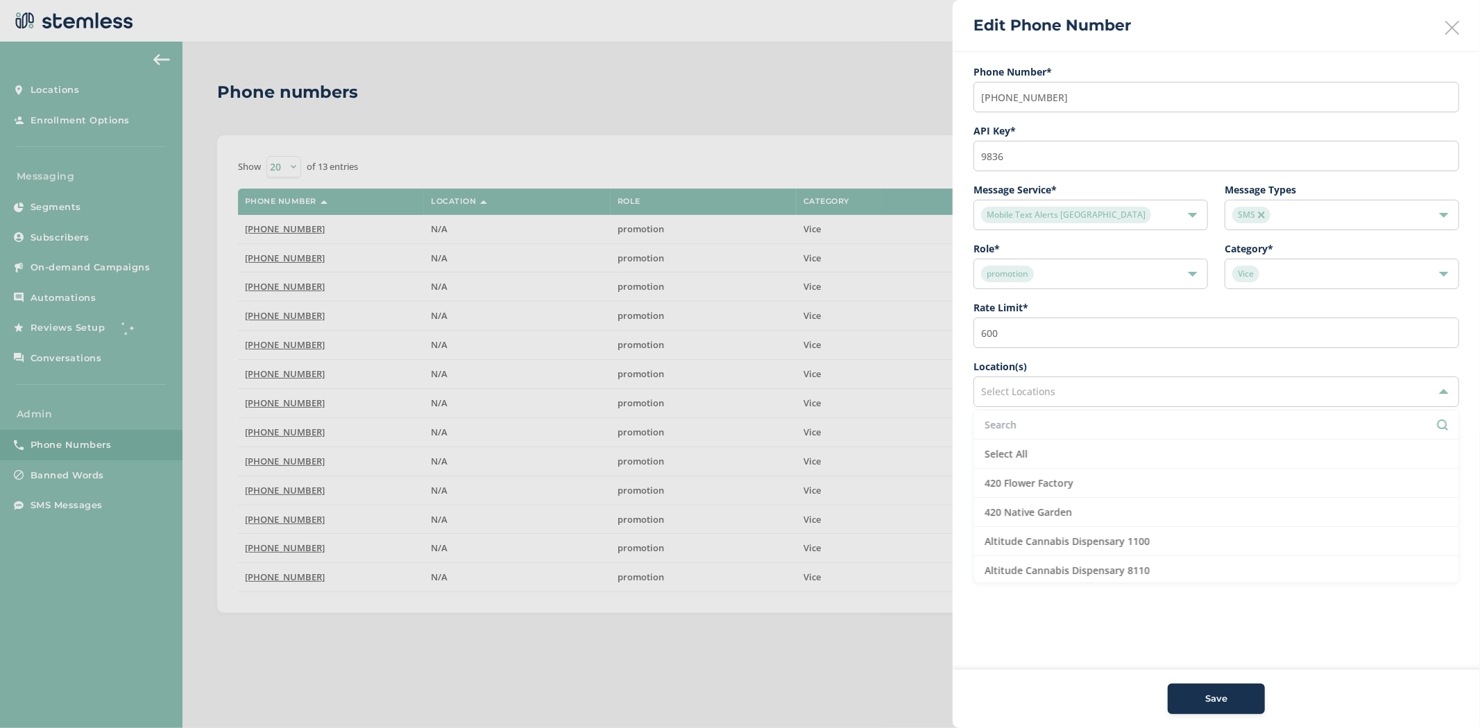
click at [1053, 420] on input "text" at bounding box center [1215, 425] width 463 height 15
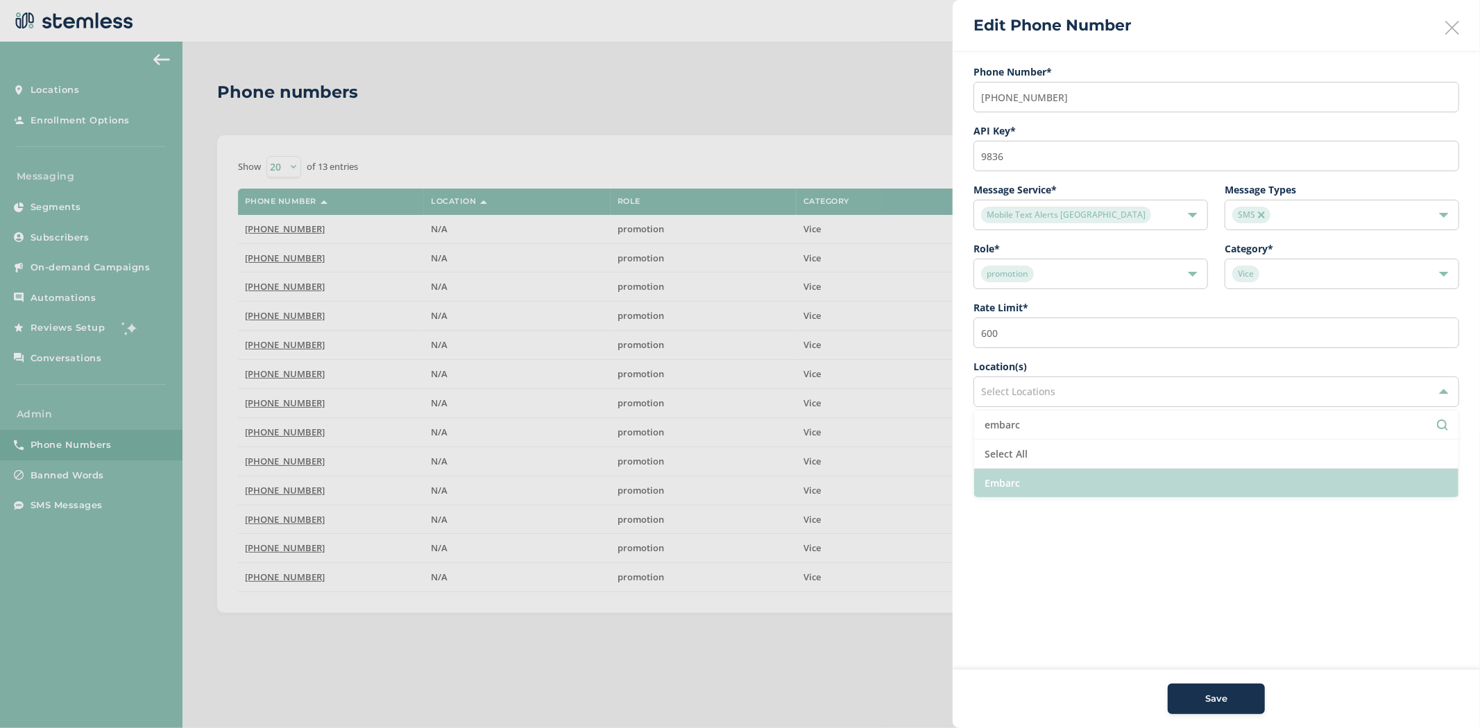
type input "embarc"
click at [1031, 488] on li "Embarc" at bounding box center [1216, 483] width 484 height 28
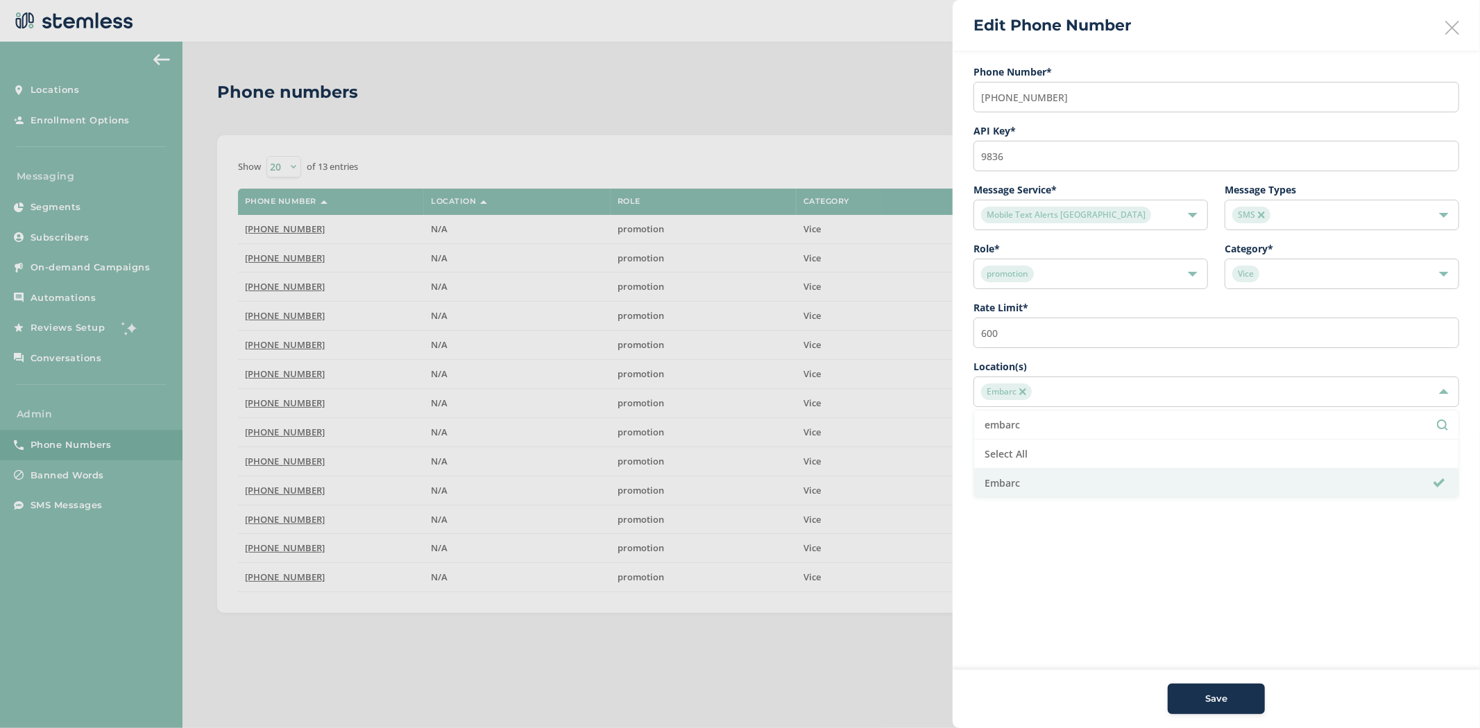
click at [1136, 630] on aside "Edit Phone Number Phone Number* [PHONE_NUMBER] API Key * 9836 Message Service *…" at bounding box center [1215, 364] width 527 height 728
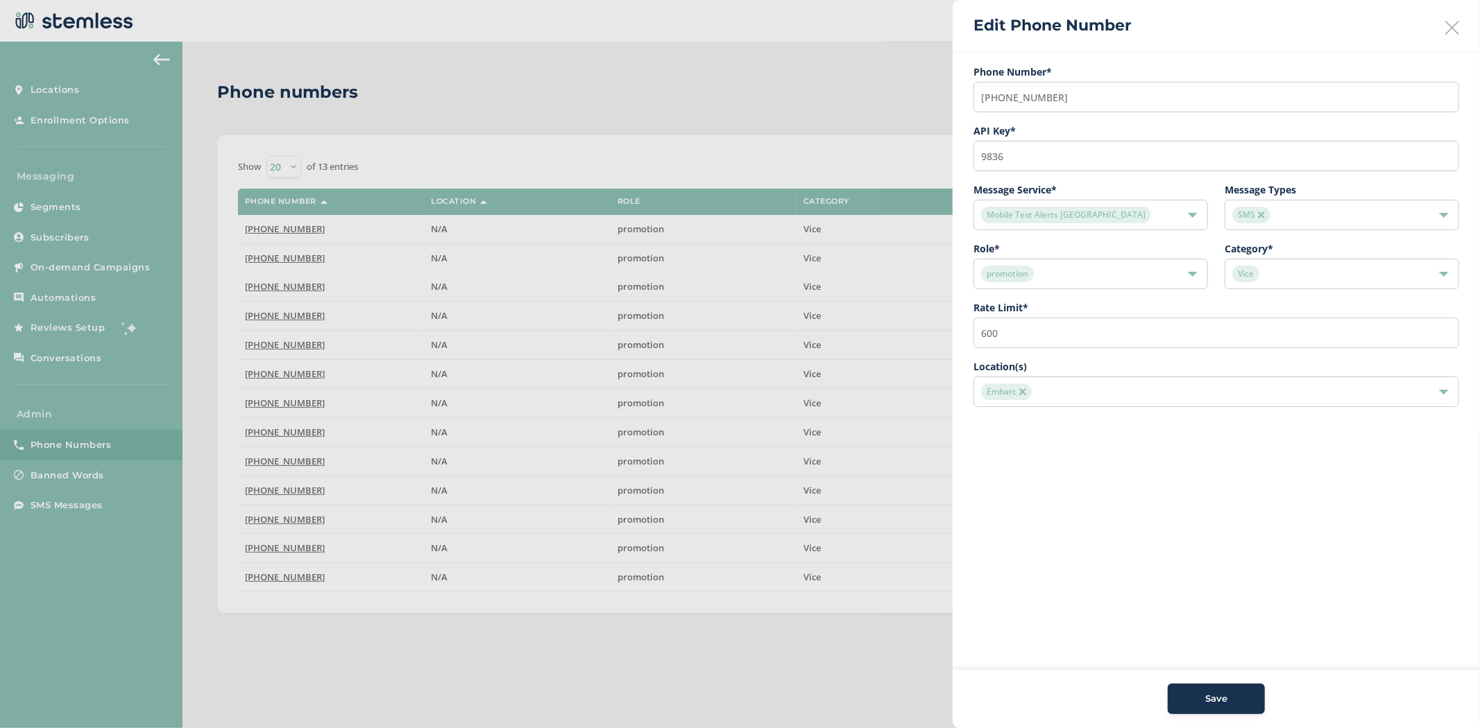
click at [1205, 703] on span "Save" at bounding box center [1216, 699] width 22 height 14
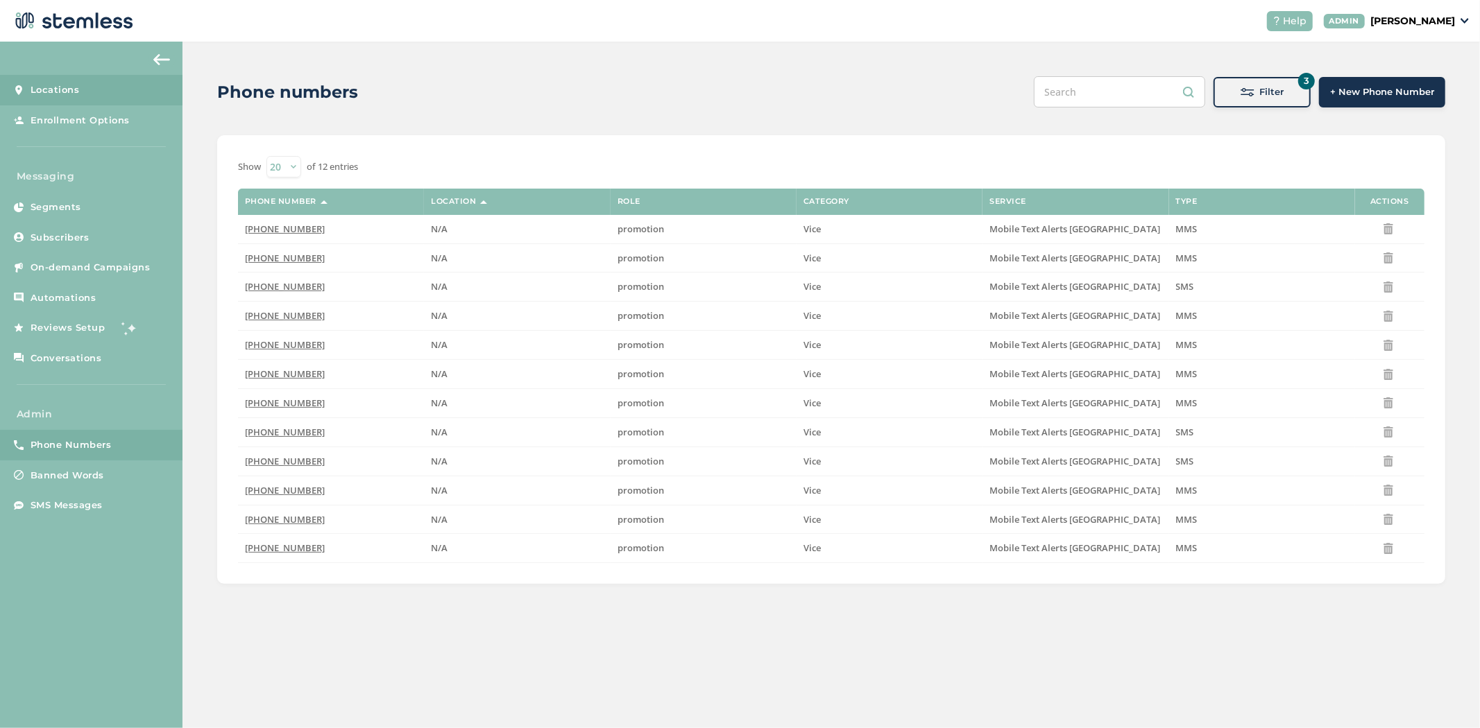
click at [29, 89] on link "Locations" at bounding box center [91, 90] width 182 height 31
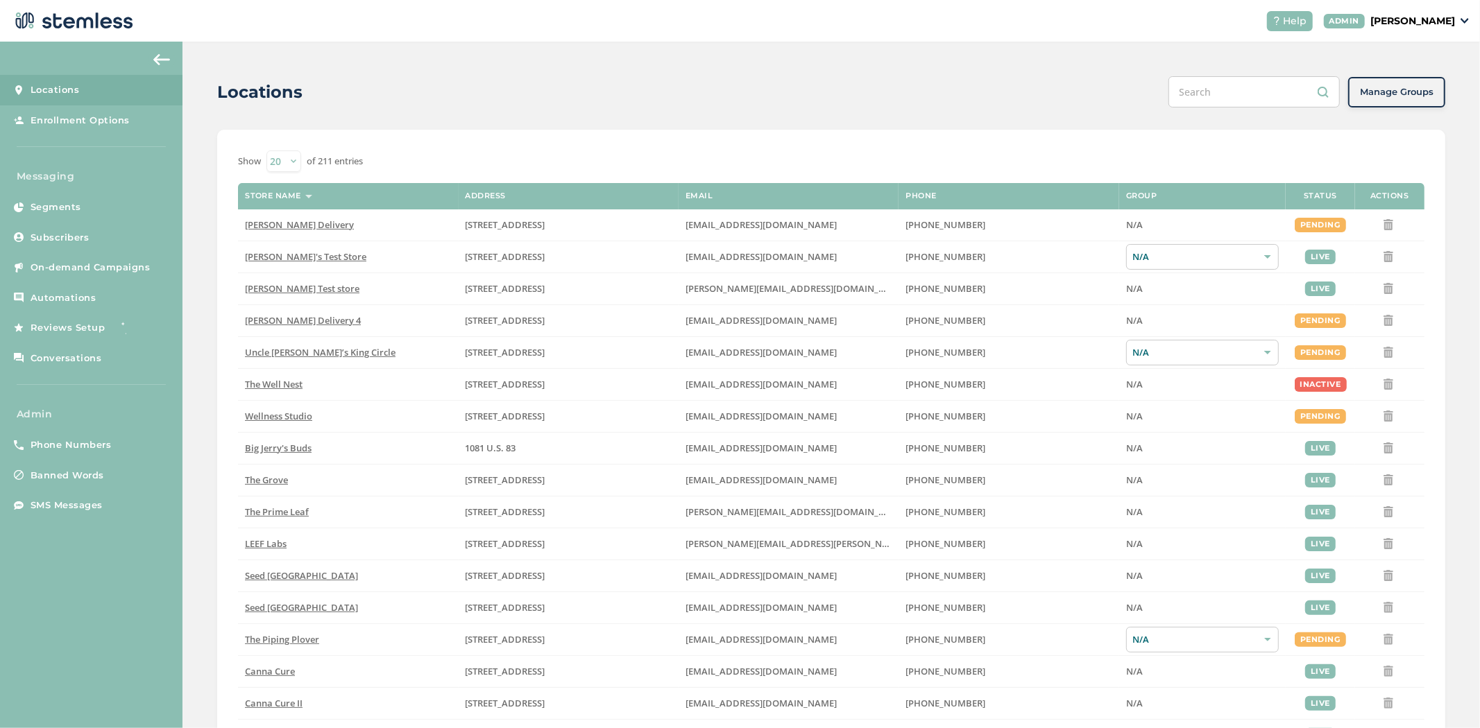
click at [1240, 92] on input "text" at bounding box center [1253, 91] width 171 height 31
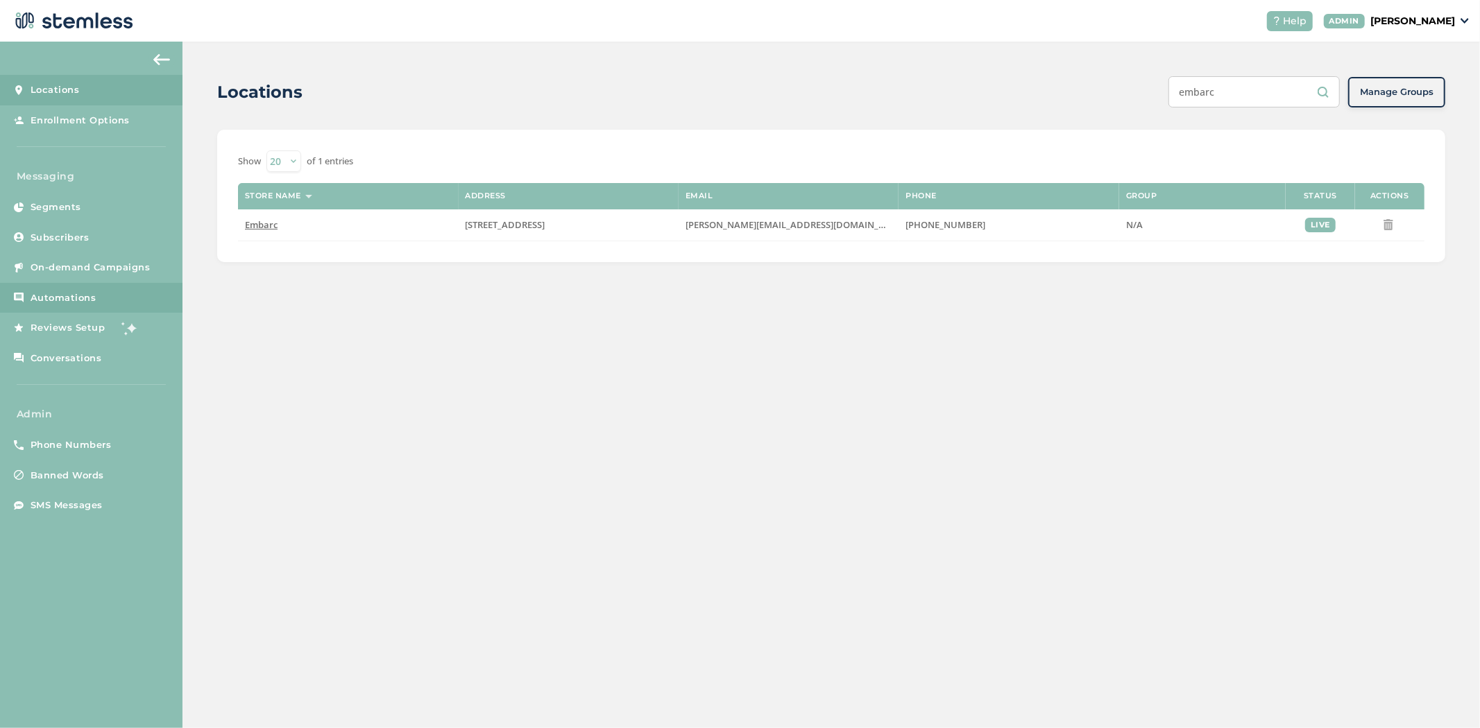
type input "embarc"
click at [42, 304] on span "Automations" at bounding box center [64, 298] width 66 height 14
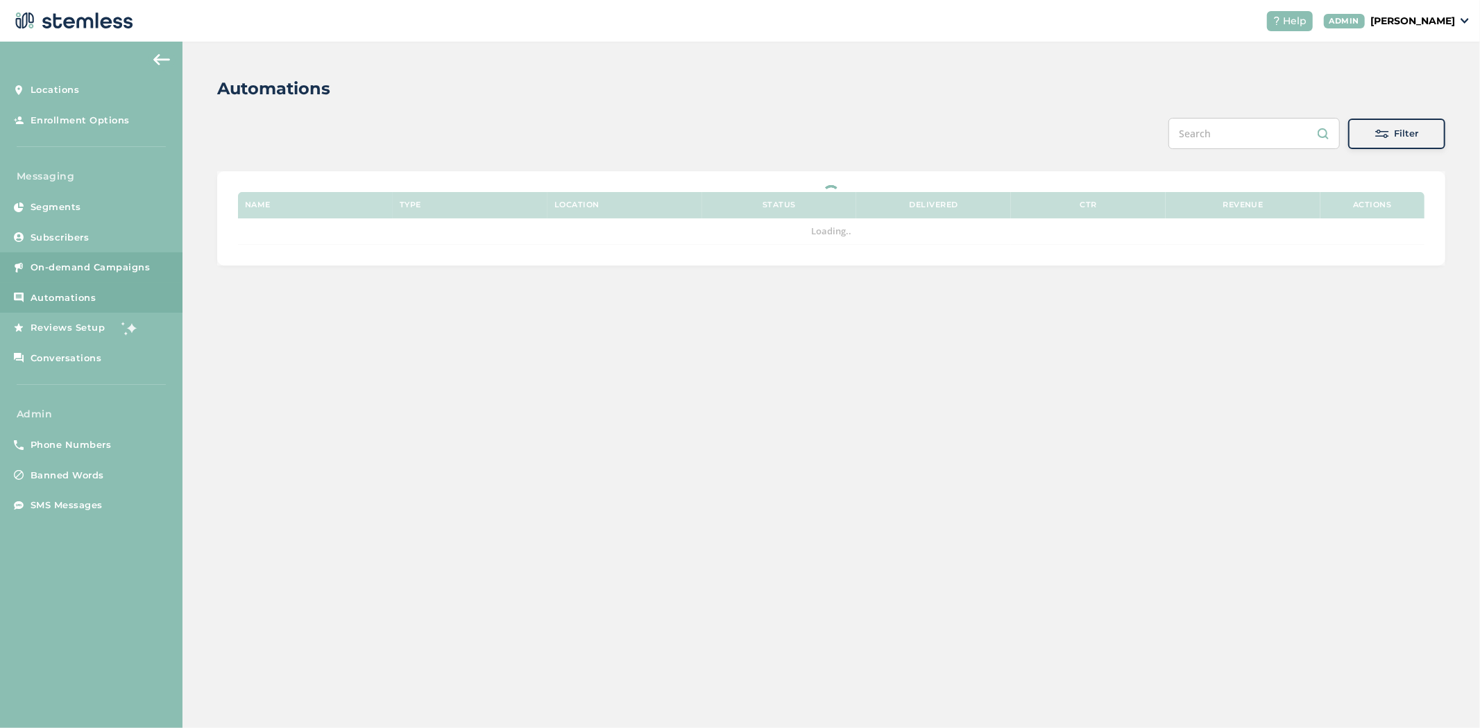
click at [62, 259] on link "On-demand Campaigns" at bounding box center [91, 267] width 182 height 31
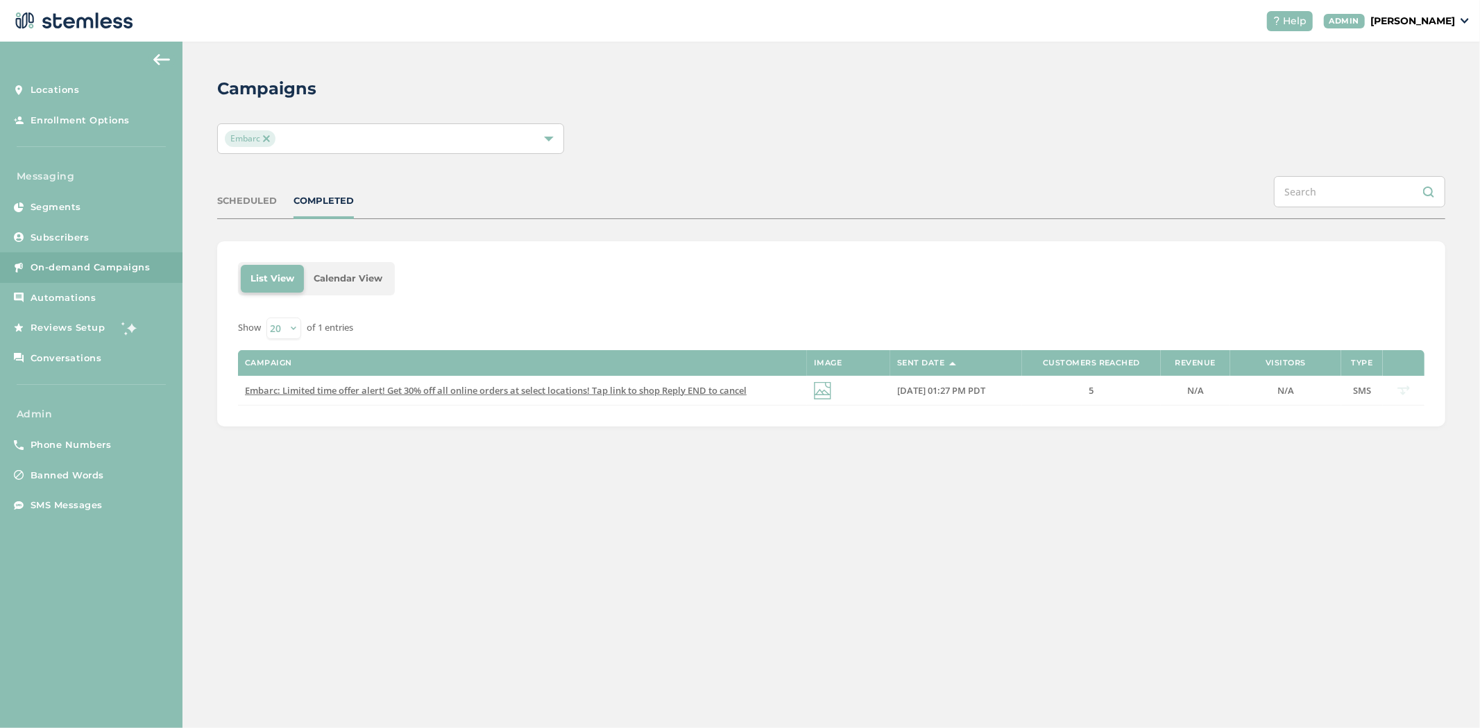
click at [356, 128] on div "Embarc" at bounding box center [390, 138] width 347 height 31
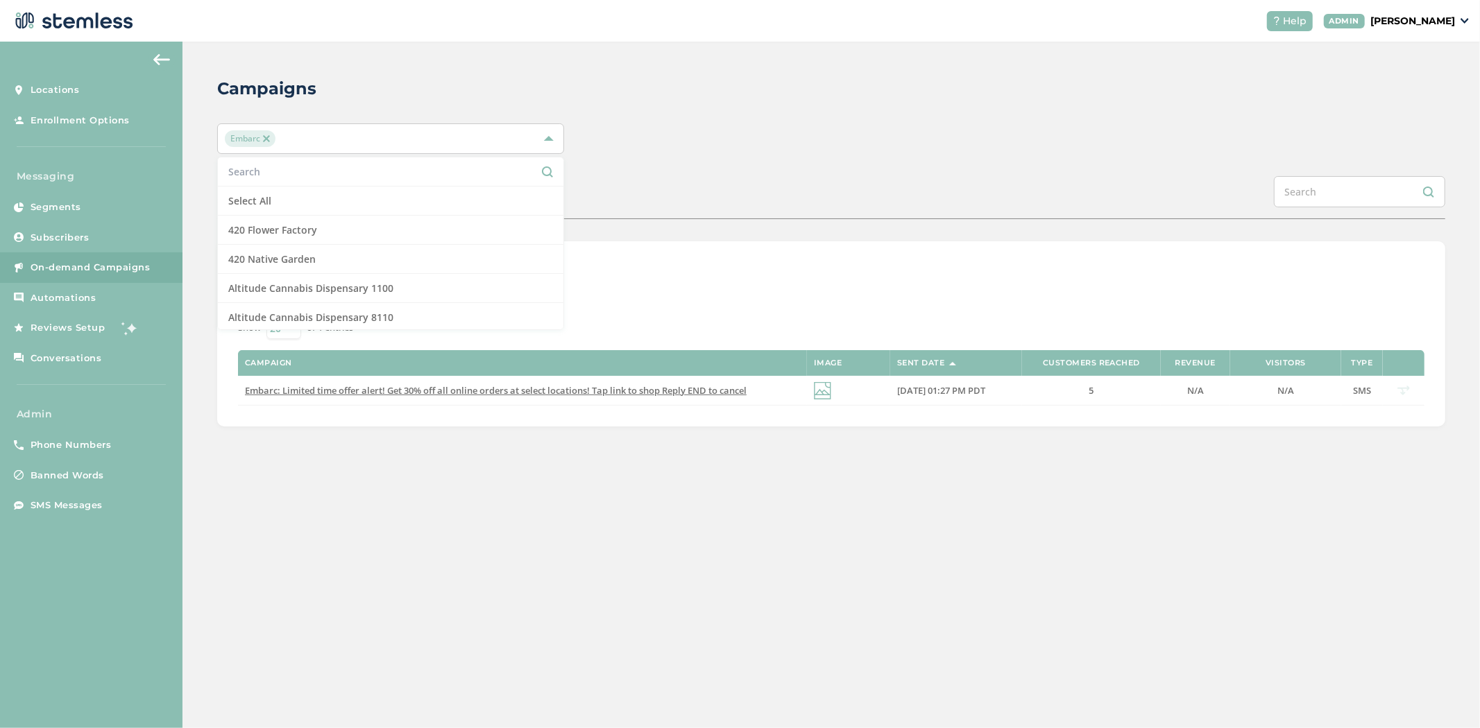
click at [862, 101] on div "Campaigns Embarc Select All 420 Flower Factory 420 Native Garden Altitude Canna…" at bounding box center [830, 252] width 1297 height 420
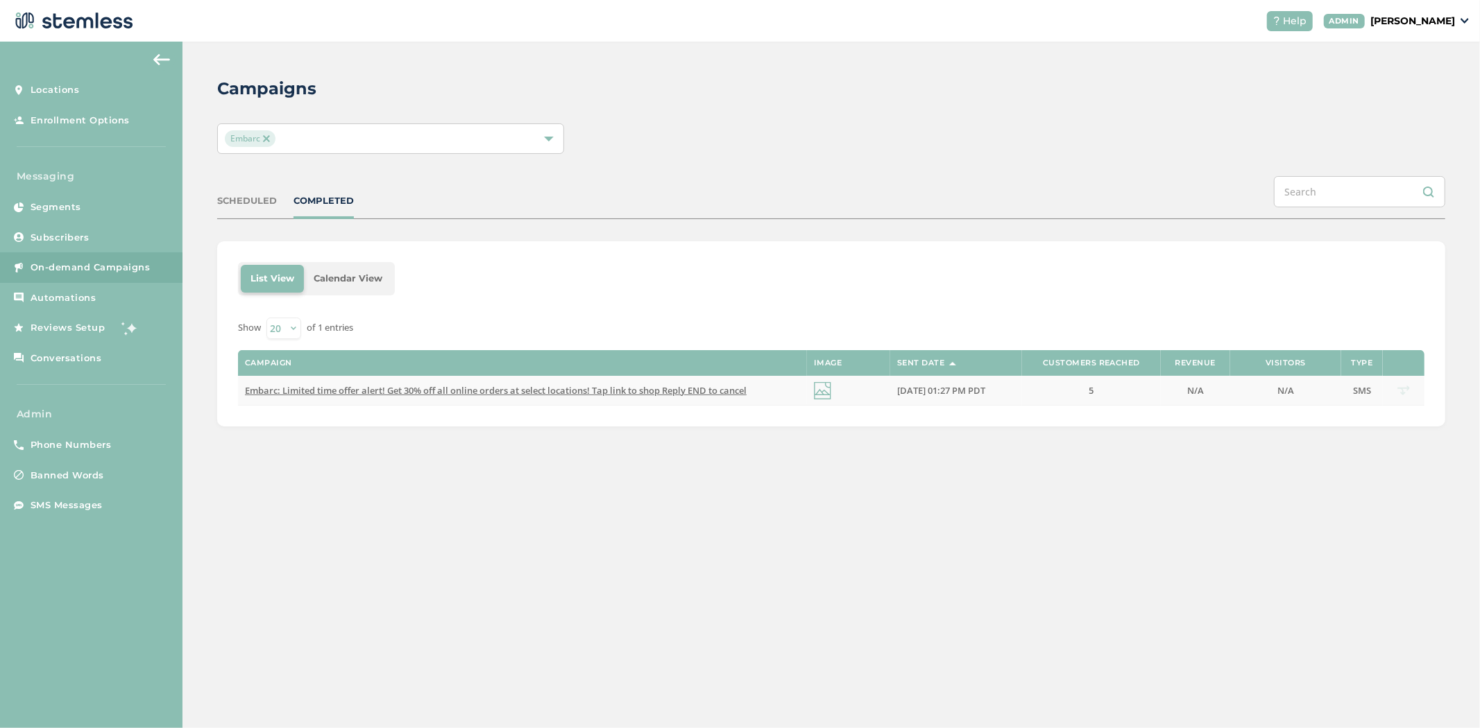
click at [642, 395] on span "Embarc: Limited time offer alert! Get 30% off all online orders at select locat…" at bounding box center [496, 390] width 502 height 12
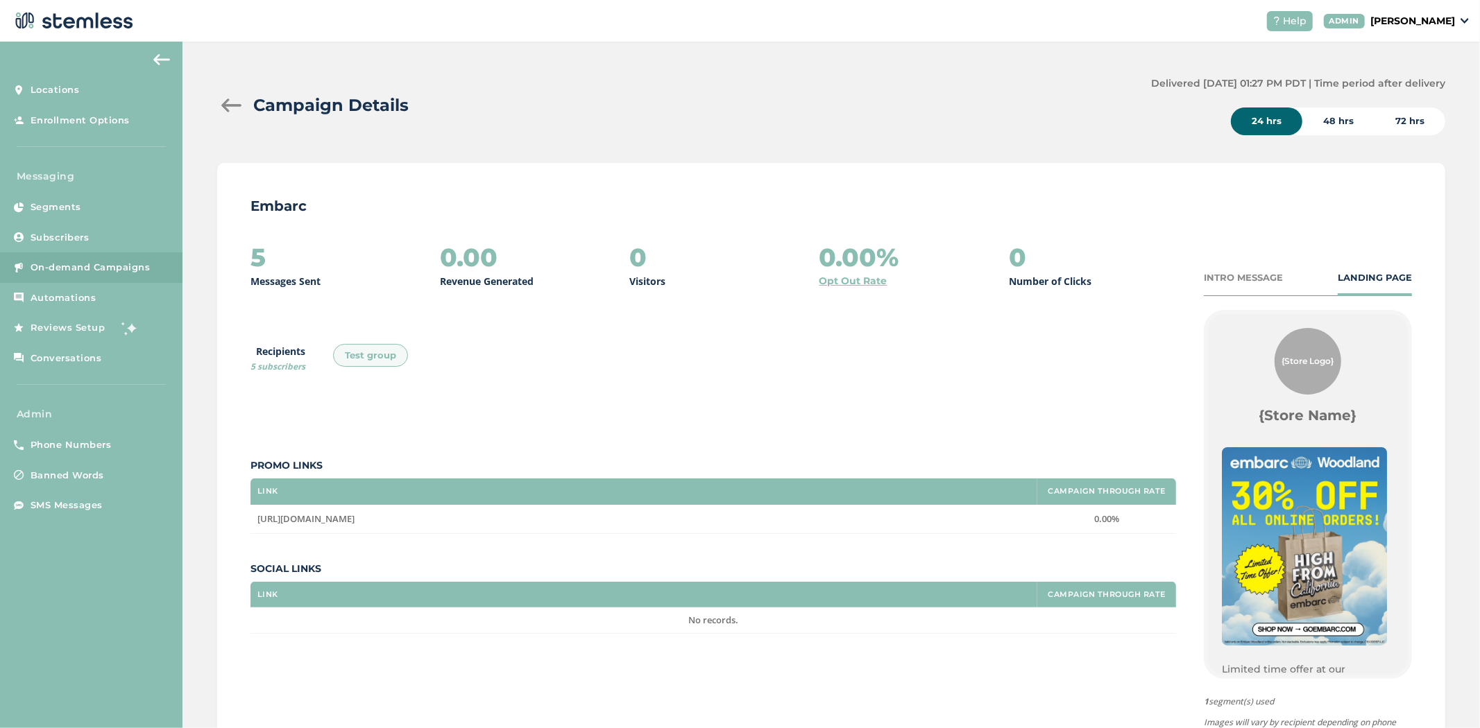
click at [1224, 274] on div "INTRO MESSAGE" at bounding box center [1243, 278] width 79 height 14
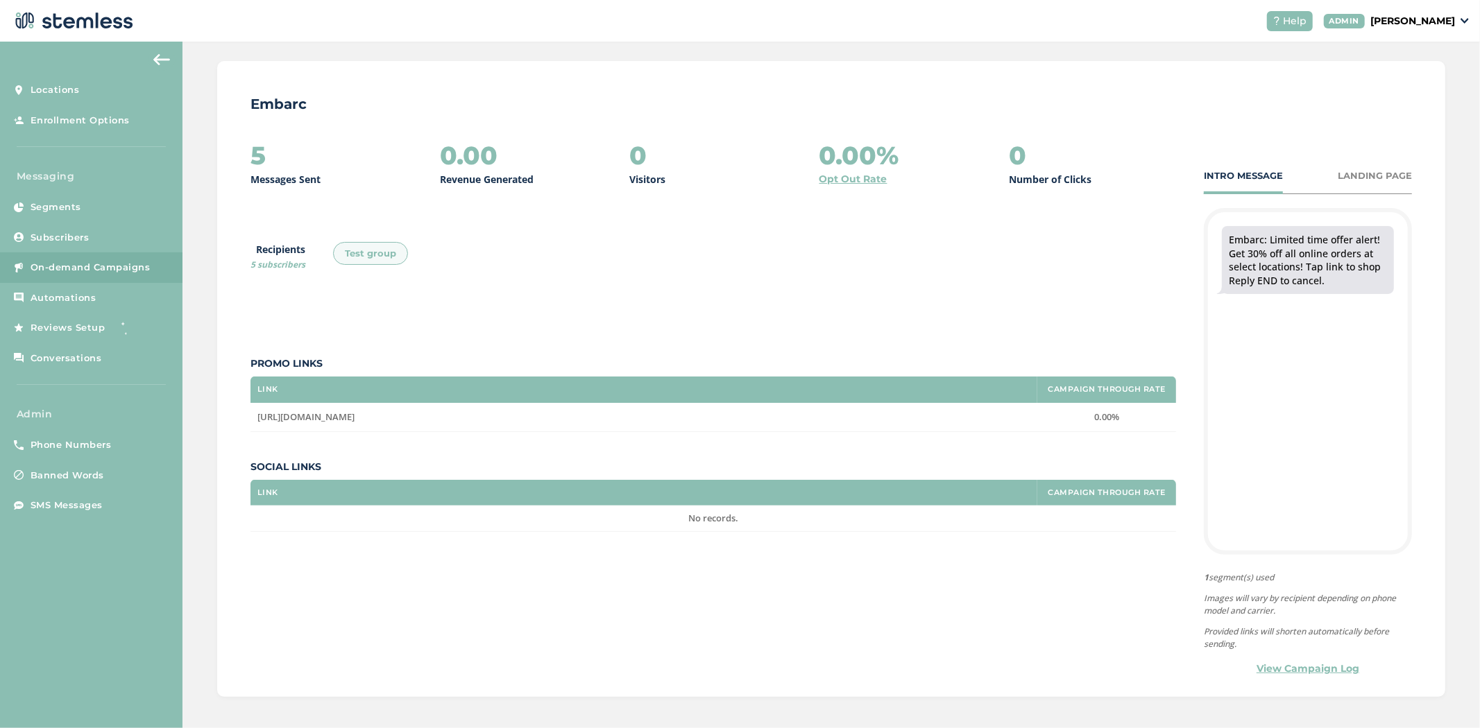
scroll to position [105, 0]
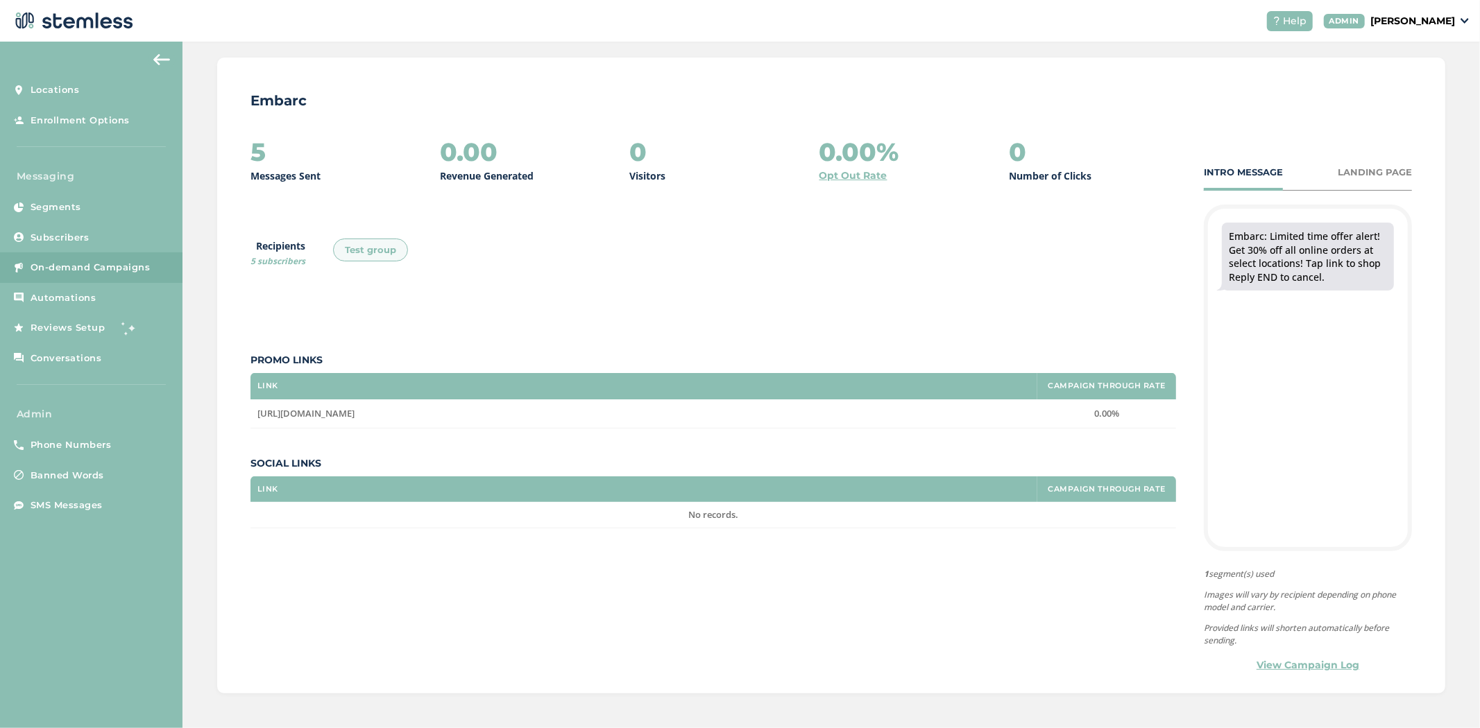
click at [1297, 674] on div "Embarc 5 Messages Sent 0.00 Revenue Generated 0 Visitors 0.00% Opt Out Rate 0 N…" at bounding box center [831, 376] width 1228 height 637
click at [1296, 671] on link "View Campaign Log" at bounding box center [1307, 665] width 103 height 15
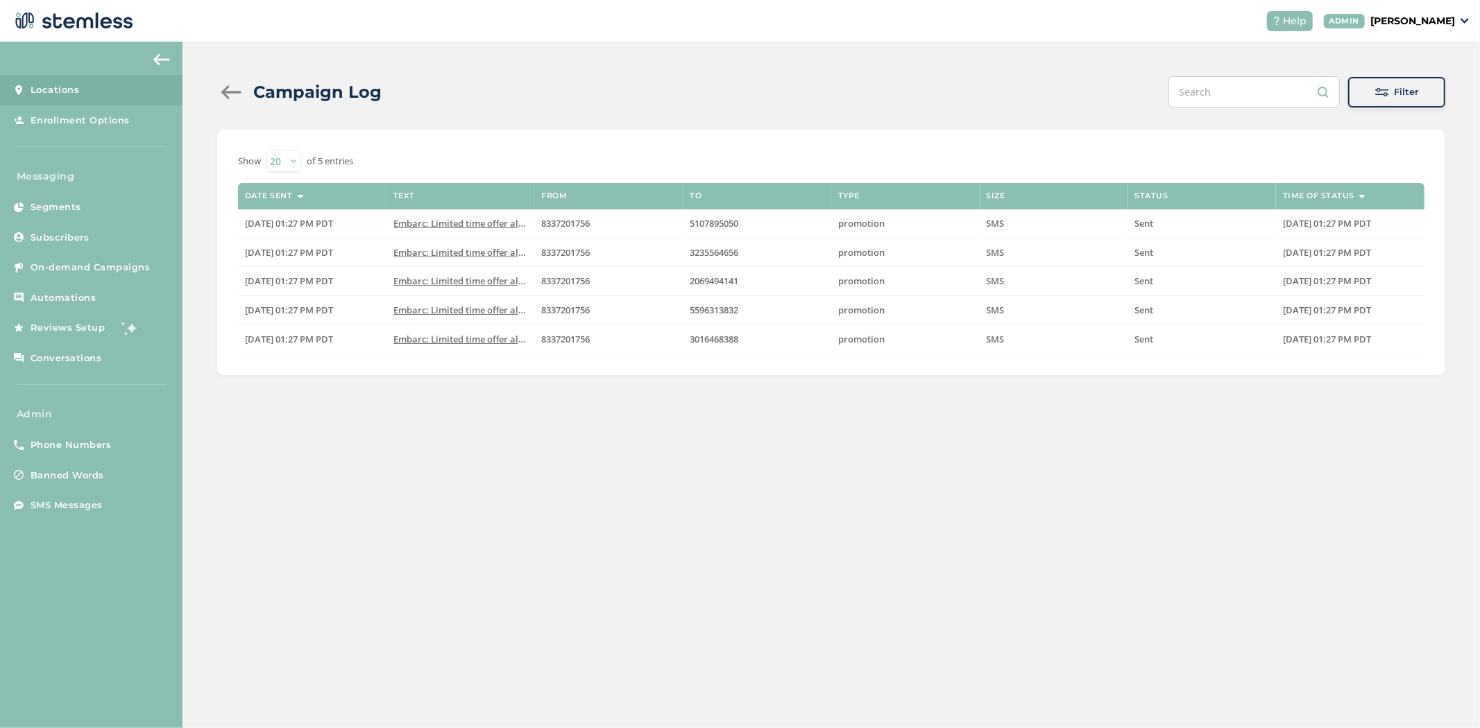
click at [85, 100] on link "Locations" at bounding box center [91, 90] width 182 height 31
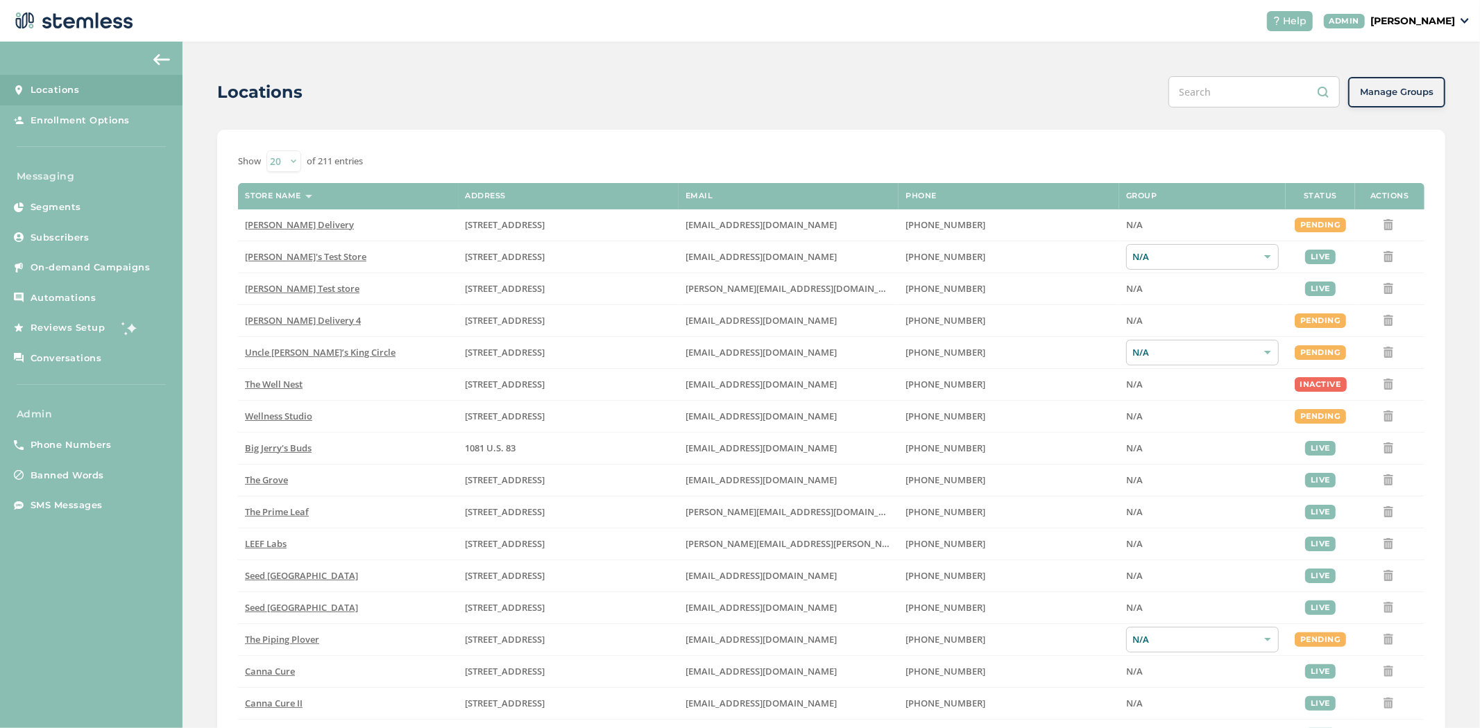
click at [1189, 83] on input "text" at bounding box center [1253, 91] width 171 height 31
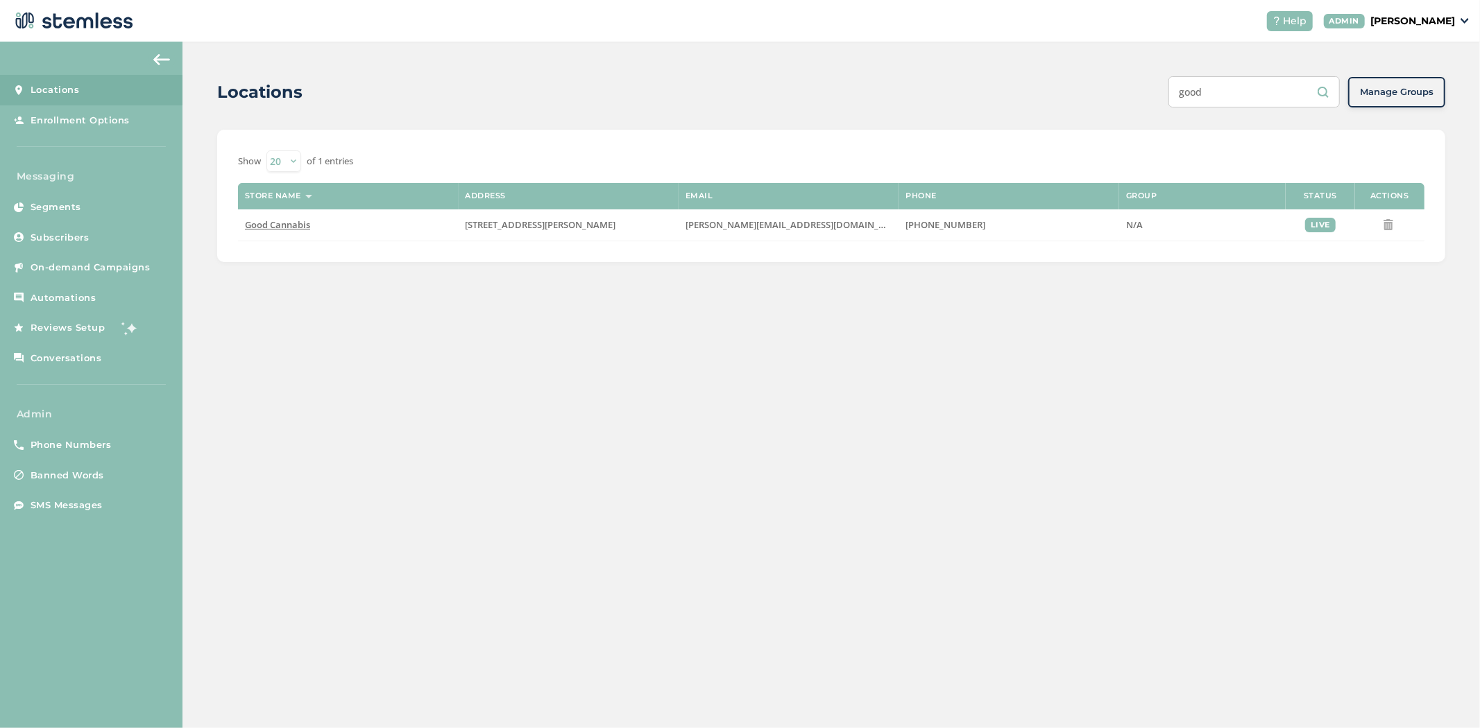
drag, startPoint x: 1189, startPoint y: 90, endPoint x: 1095, endPoint y: 82, distance: 94.7
click at [1099, 83] on div "Locations good Manage Groups" at bounding box center [831, 91] width 1228 height 31
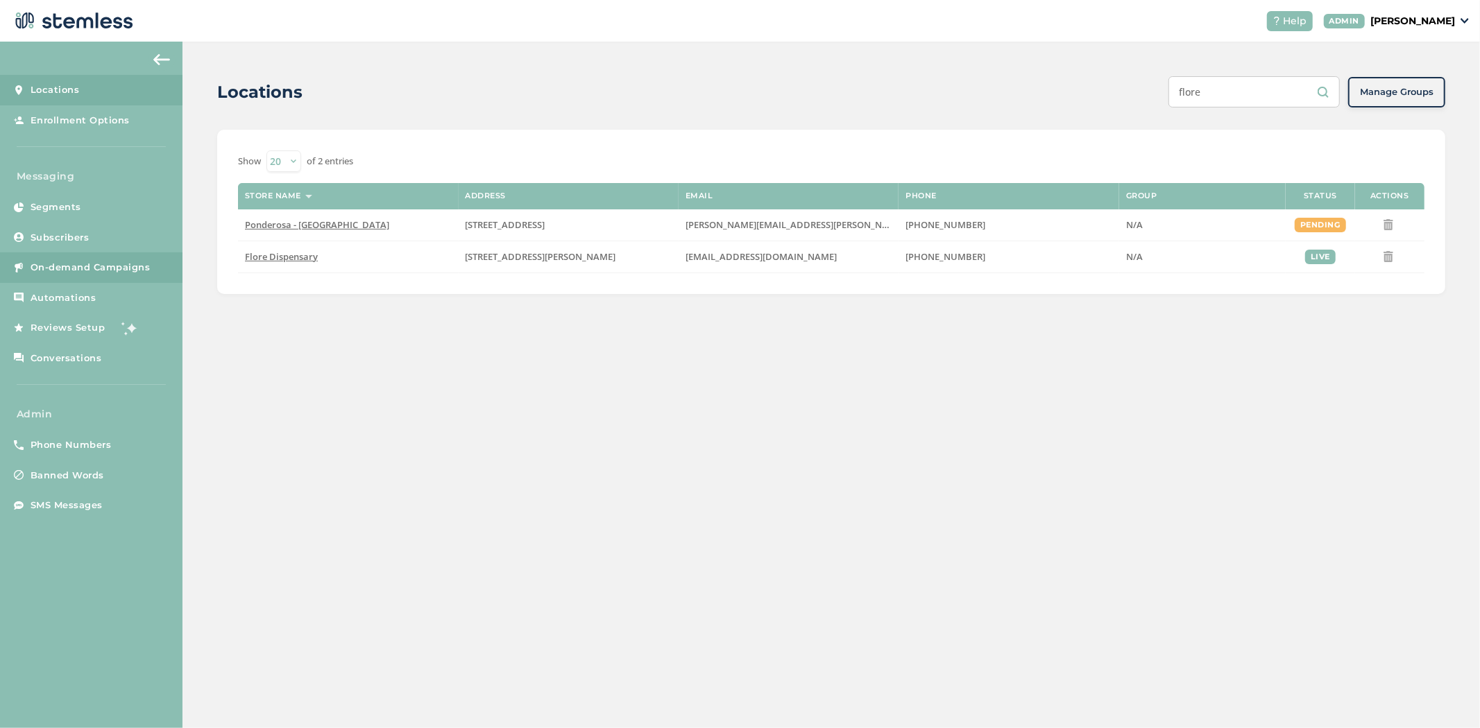
type input "flore"
click at [59, 271] on span "On-demand Campaigns" at bounding box center [91, 268] width 120 height 14
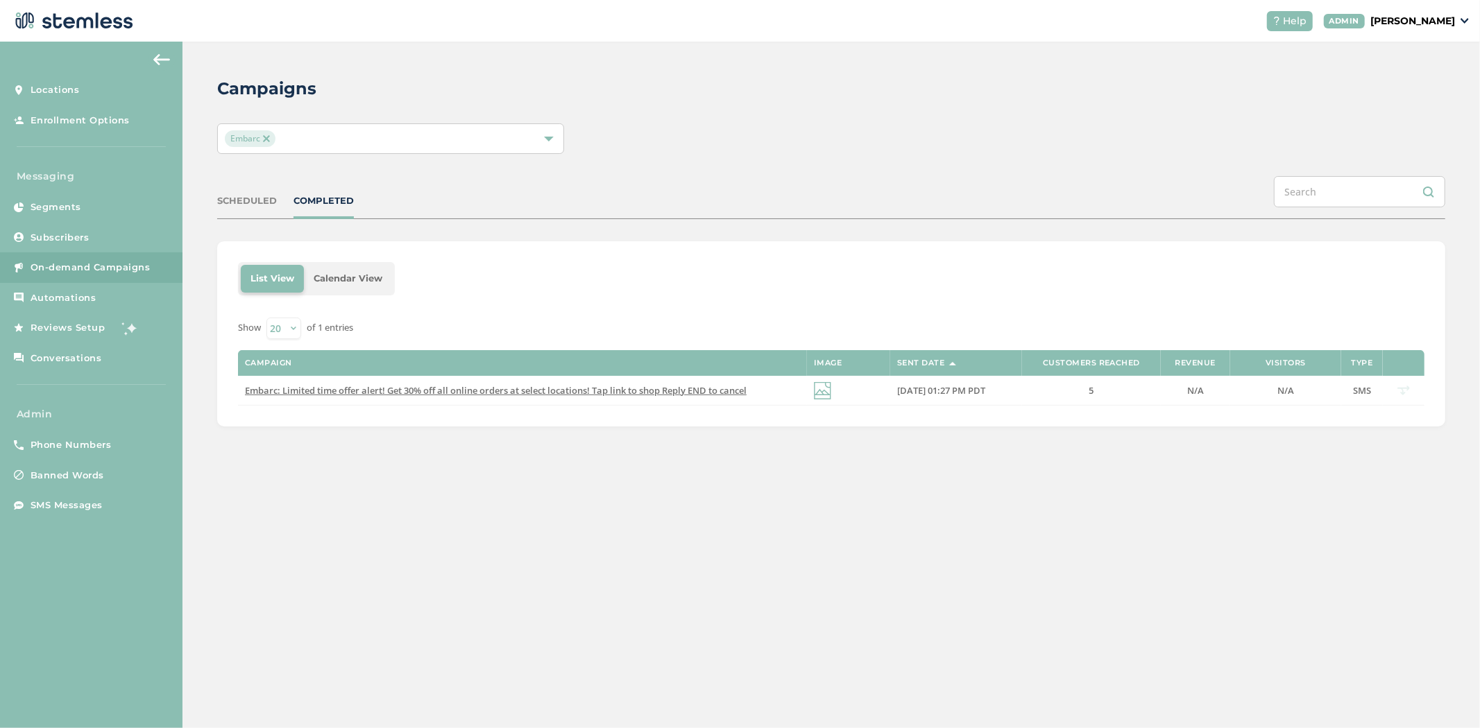
click at [368, 140] on div "Embarc" at bounding box center [384, 138] width 318 height 17
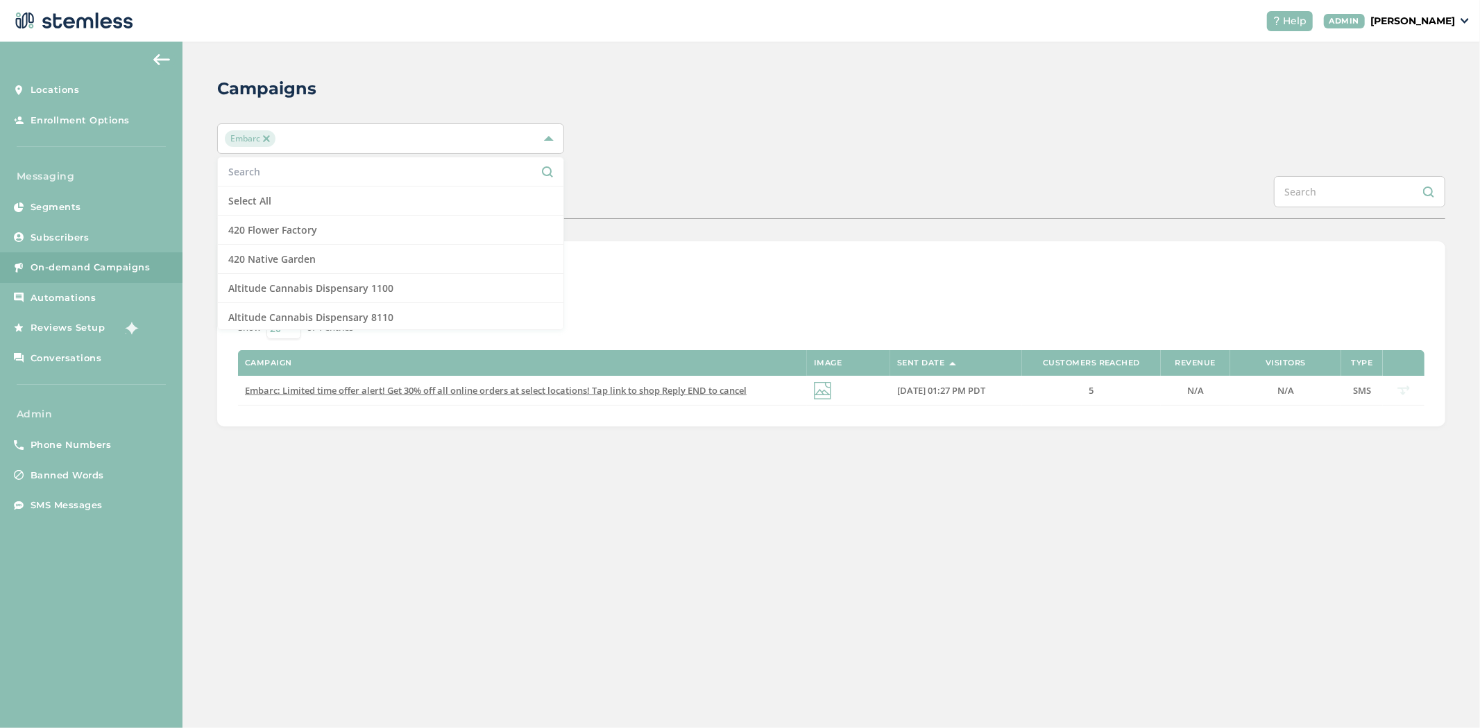
click at [271, 137] on span "Embarc" at bounding box center [250, 138] width 51 height 17
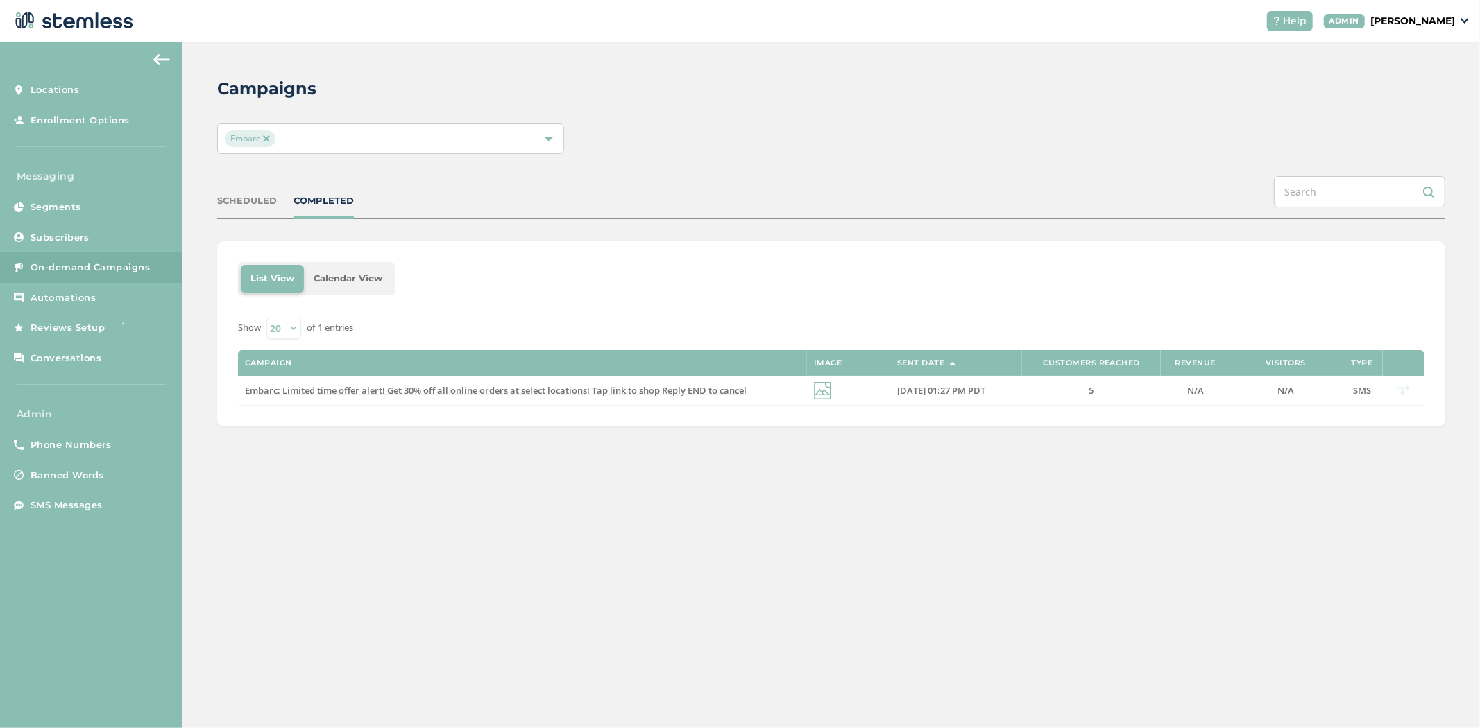
click at [262, 142] on span "Embarc" at bounding box center [250, 138] width 51 height 17
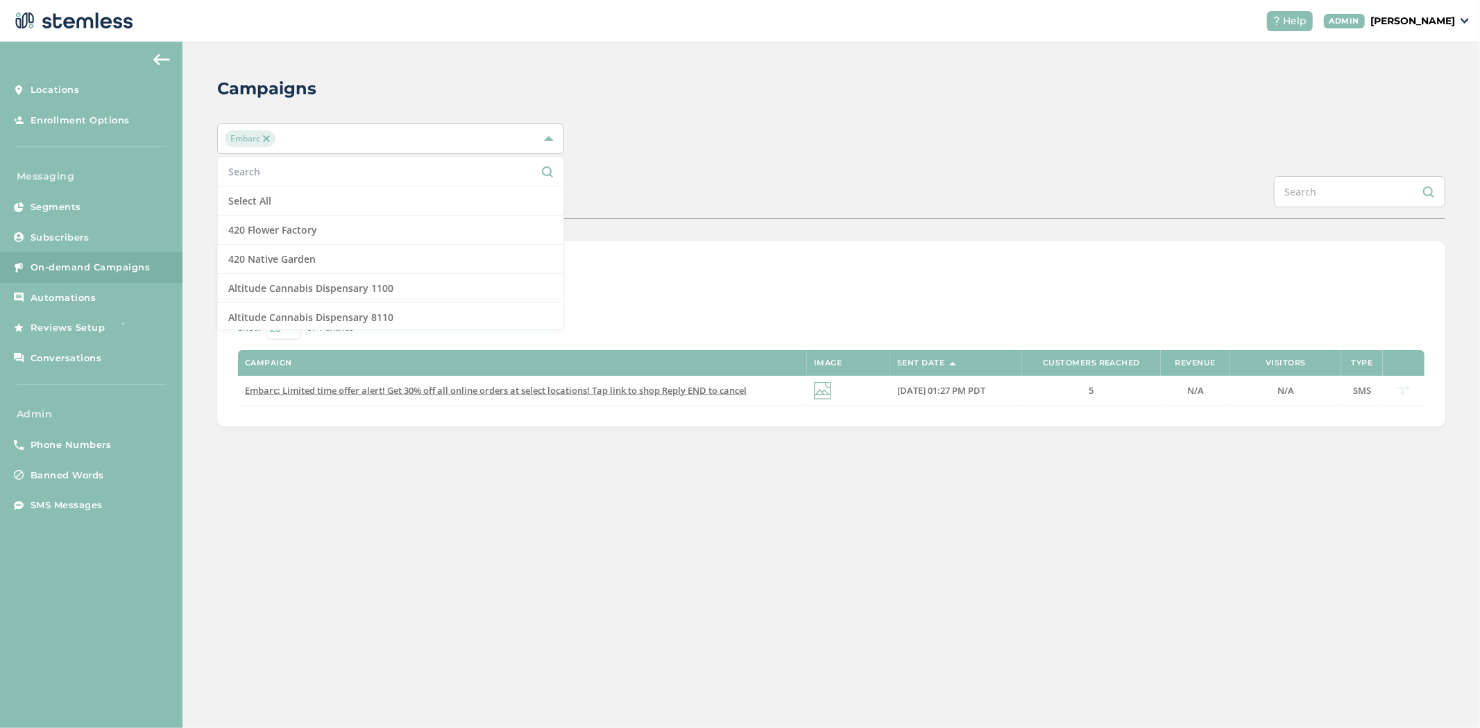
click at [268, 140] on img at bounding box center [266, 138] width 7 height 7
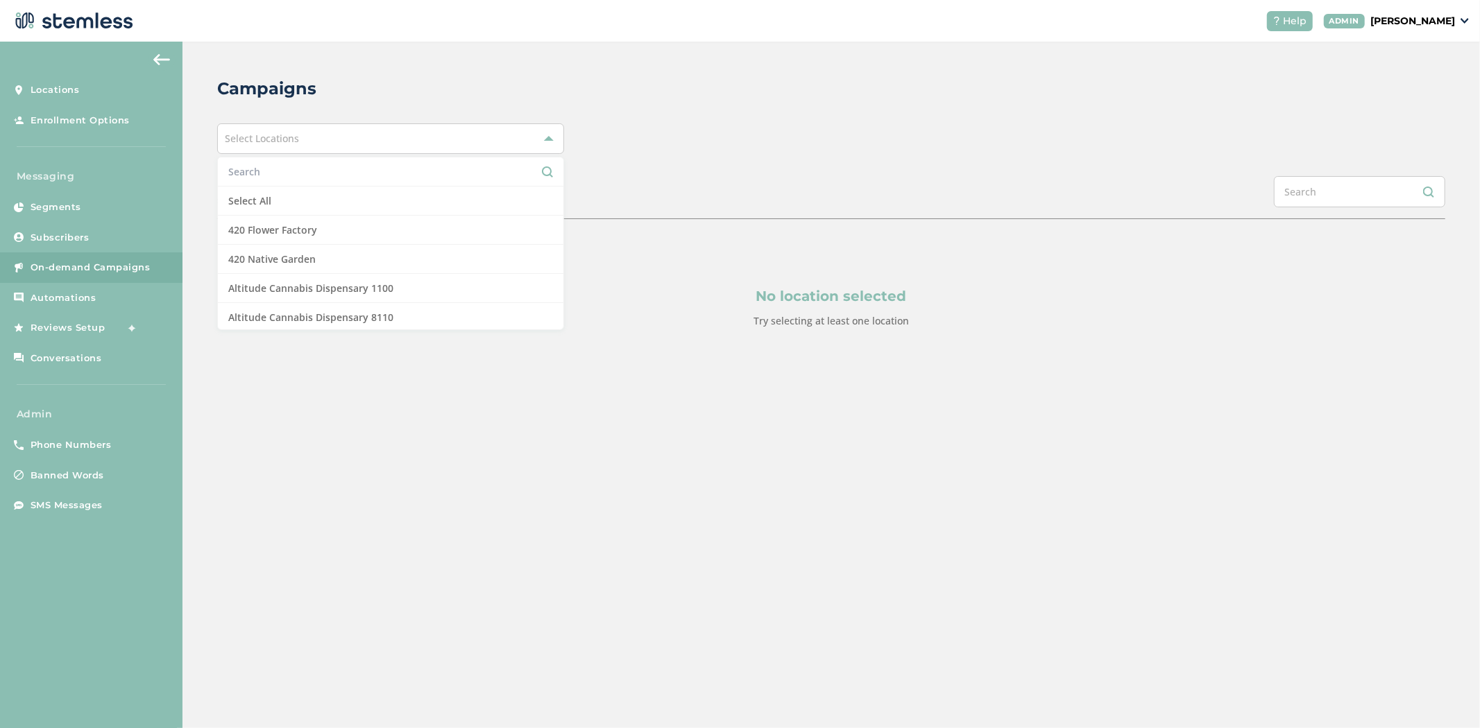
click at [260, 166] on input "text" at bounding box center [390, 171] width 325 height 15
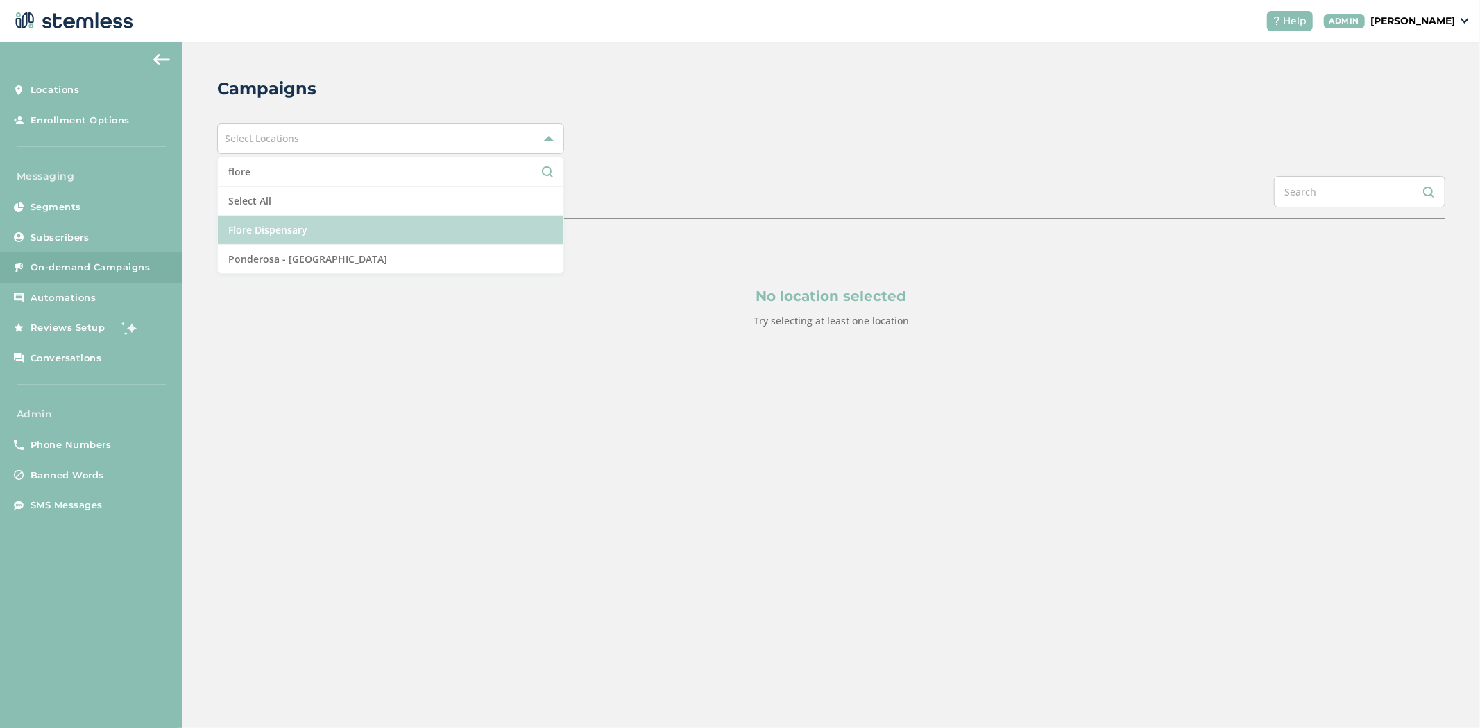
type input "flore"
click at [308, 230] on li "Flore Dispensary" at bounding box center [390, 230] width 345 height 29
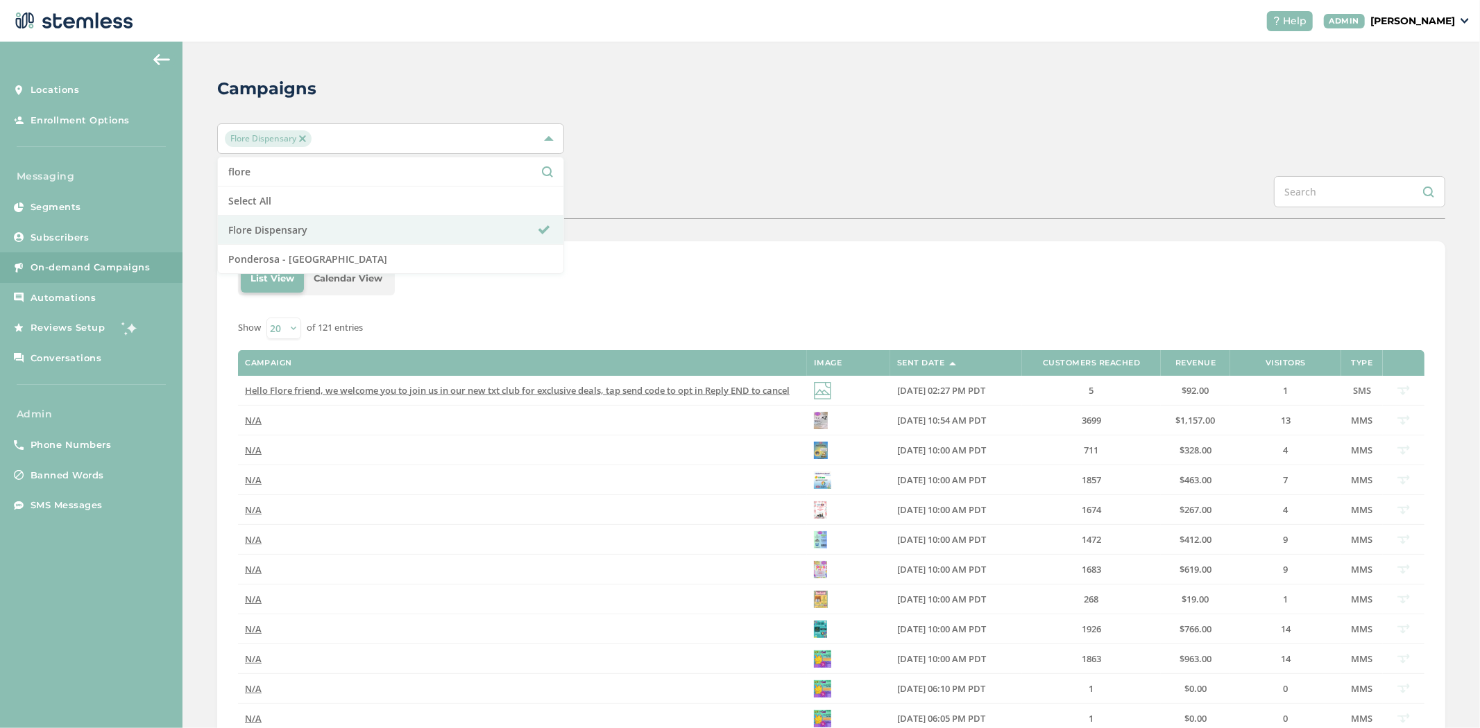
click at [307, 140] on span "Flore Dispensary" at bounding box center [268, 138] width 87 height 17
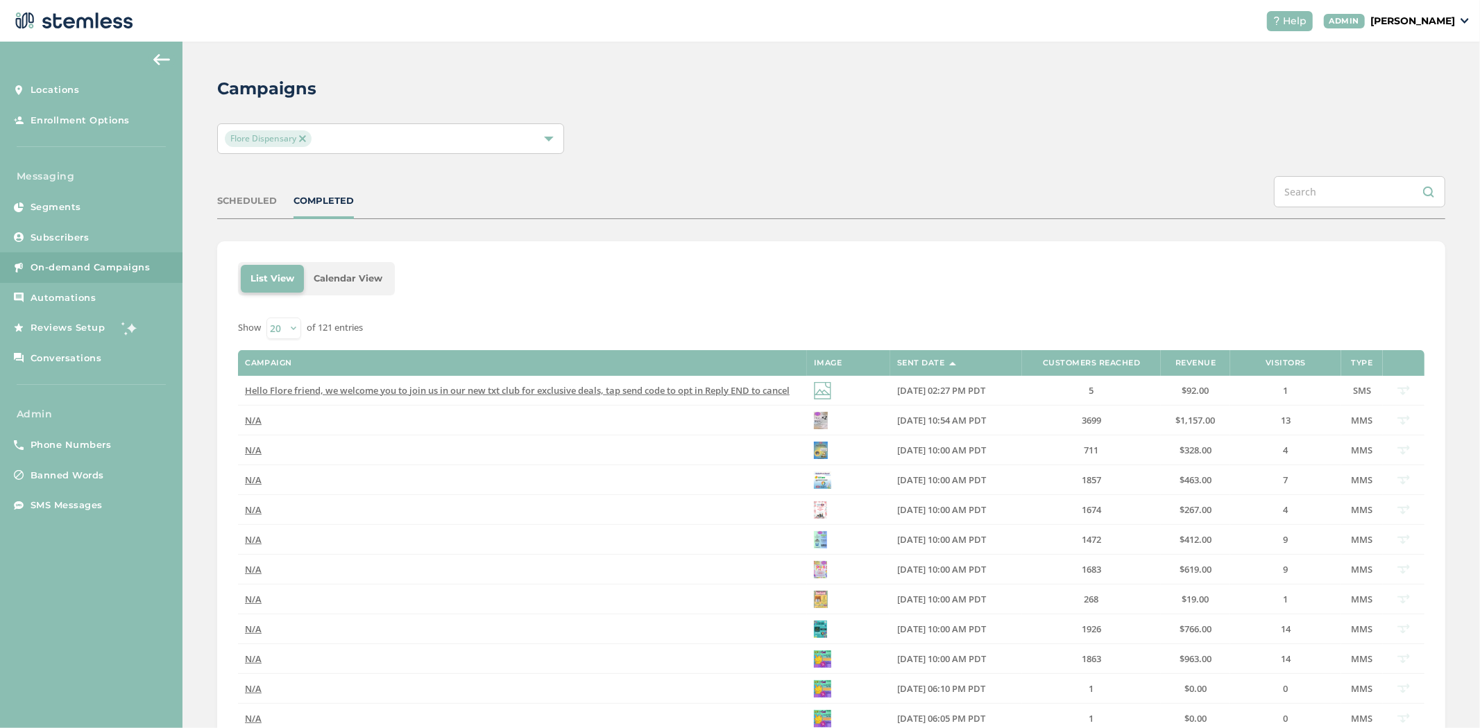
click at [305, 140] on img at bounding box center [302, 138] width 7 height 7
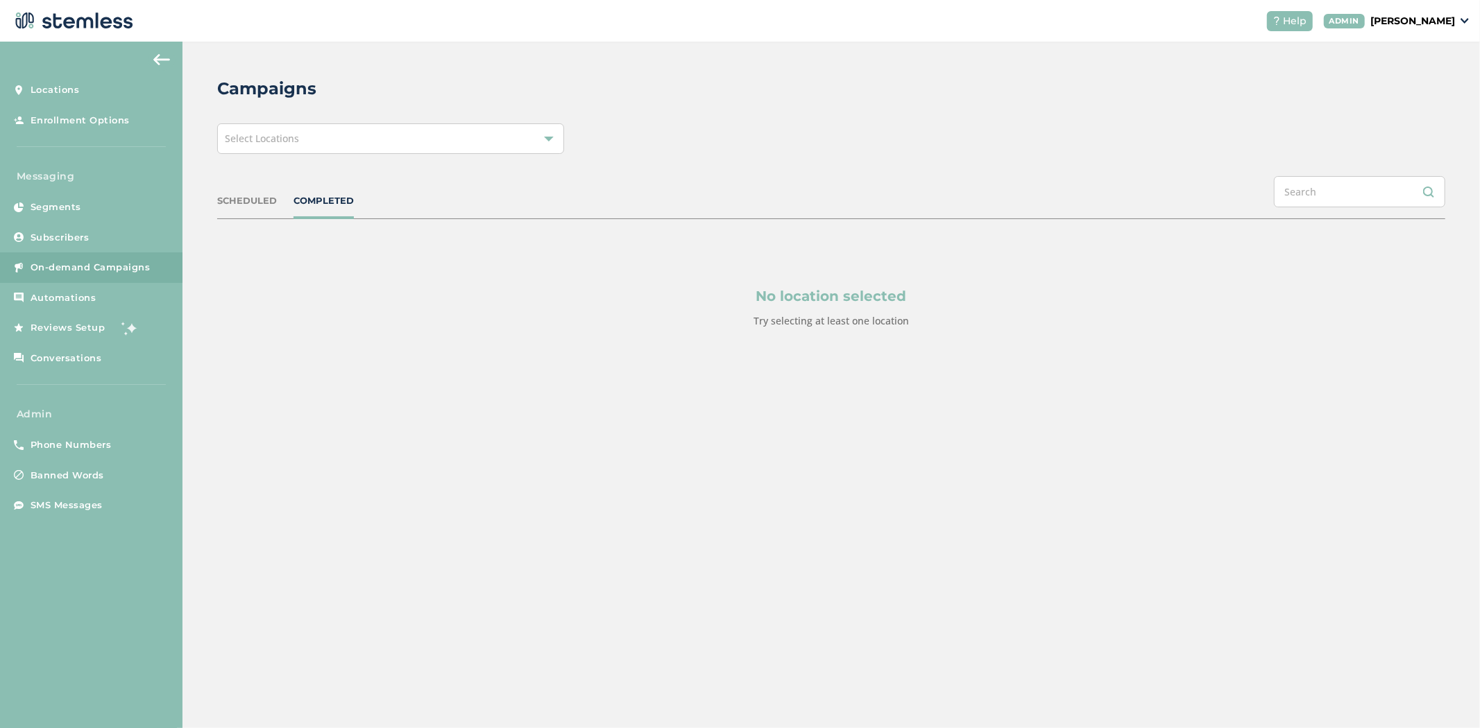
click at [300, 142] on div "Select Locations" at bounding box center [390, 138] width 347 height 31
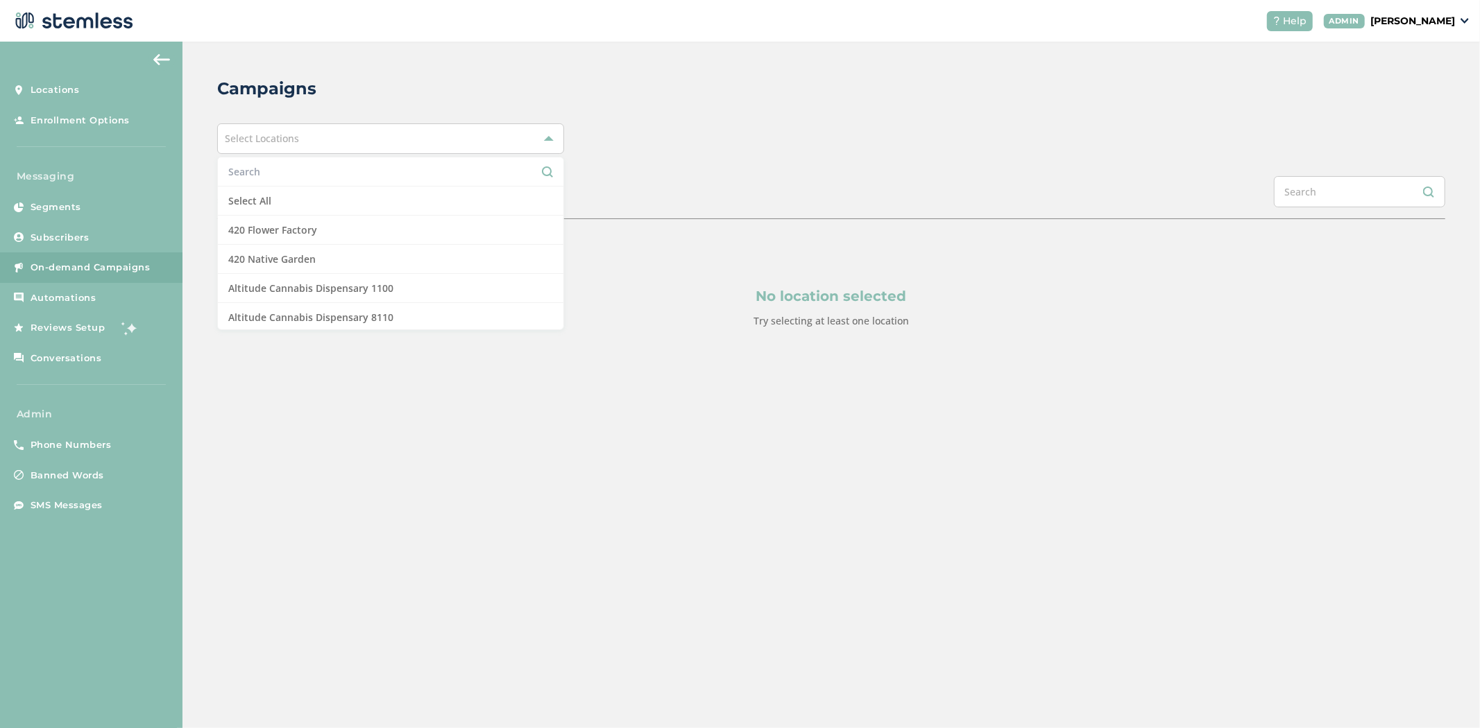
click at [276, 168] on input "text" at bounding box center [390, 171] width 325 height 15
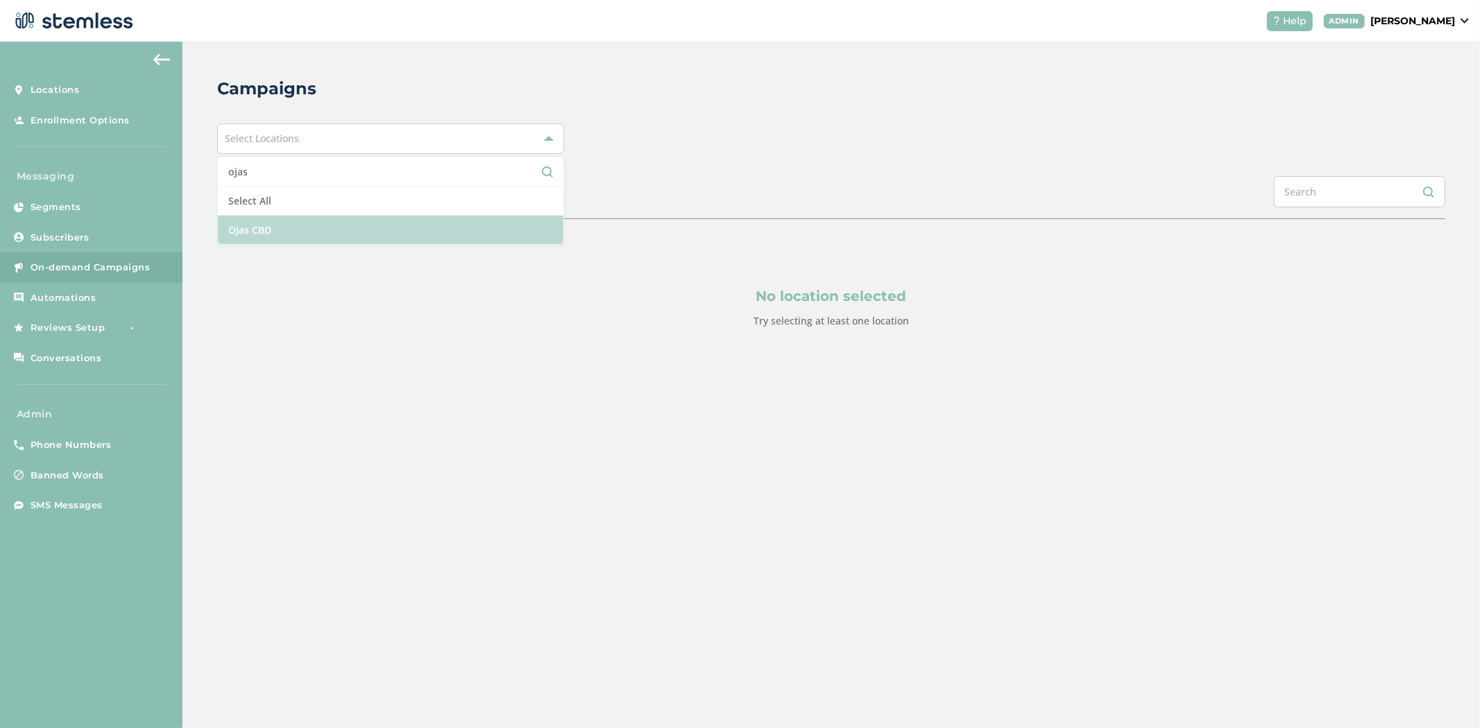
type input "ojas"
click at [339, 237] on li "Ojas CBD" at bounding box center [390, 230] width 345 height 28
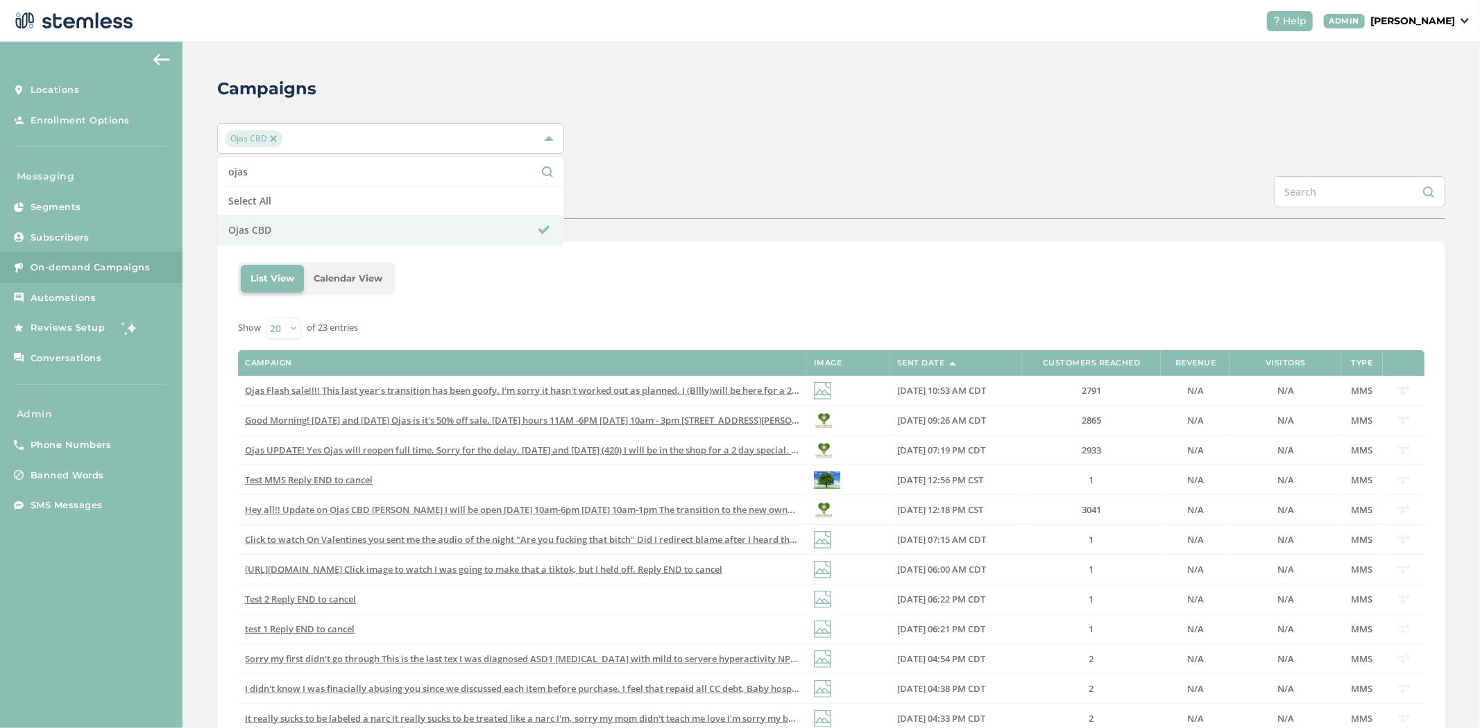
click at [274, 137] on img at bounding box center [273, 138] width 7 height 7
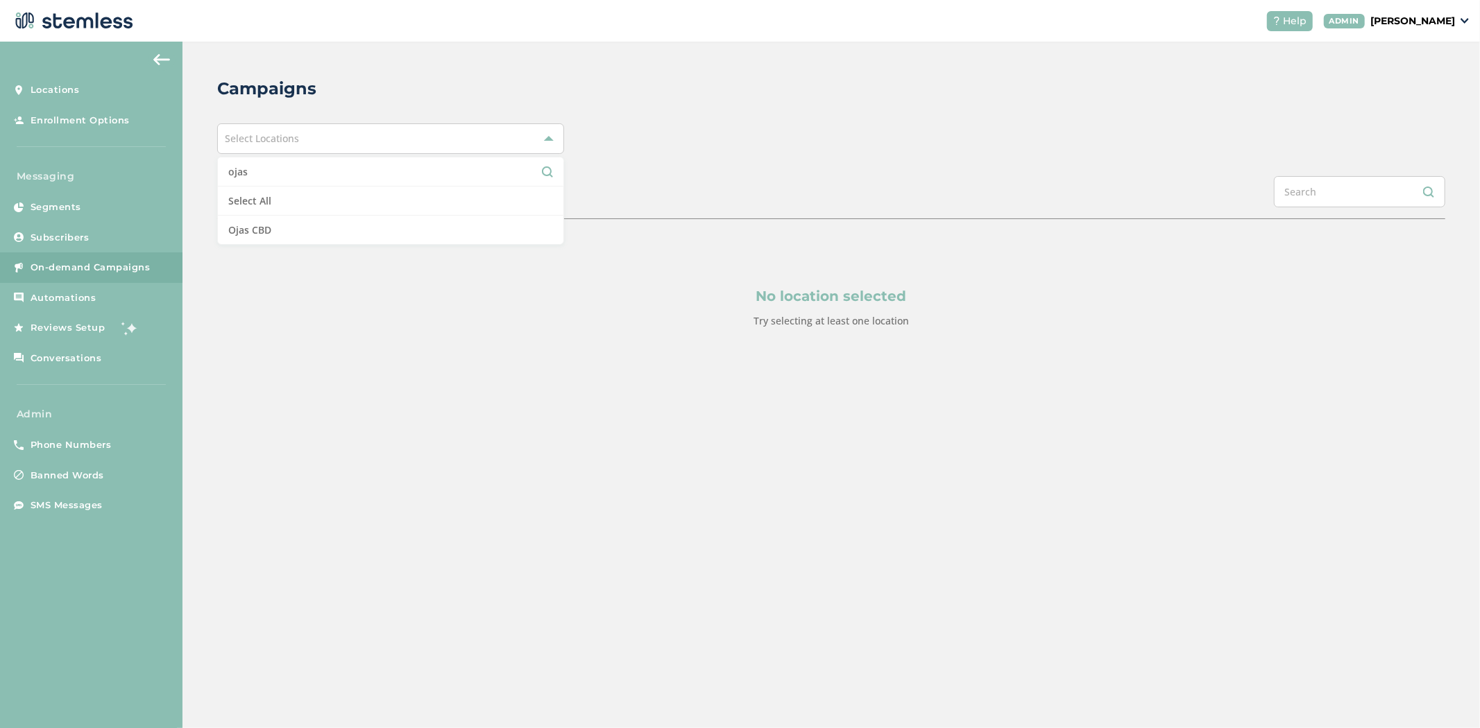
click at [277, 139] on span "Select Locations" at bounding box center [262, 138] width 74 height 13
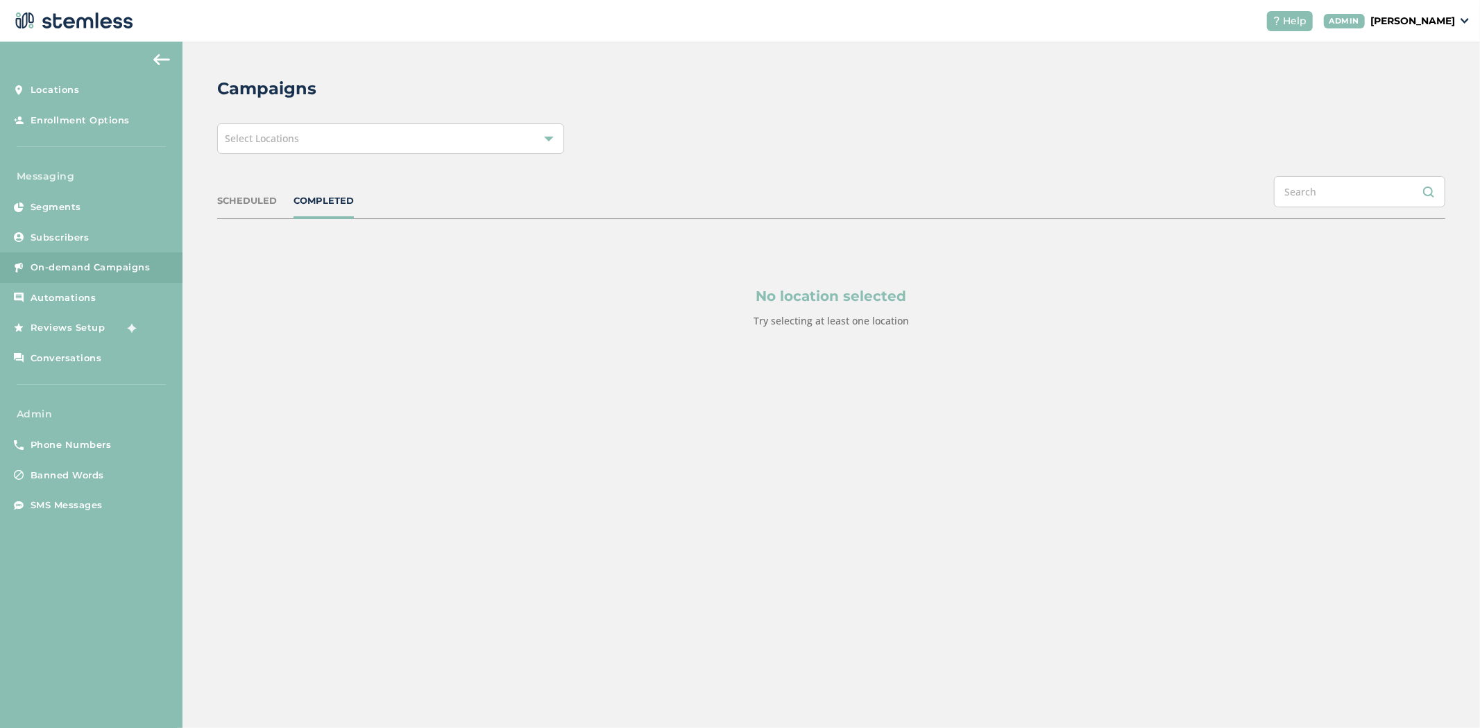
click at [276, 139] on span "Select Locations" at bounding box center [262, 138] width 74 height 13
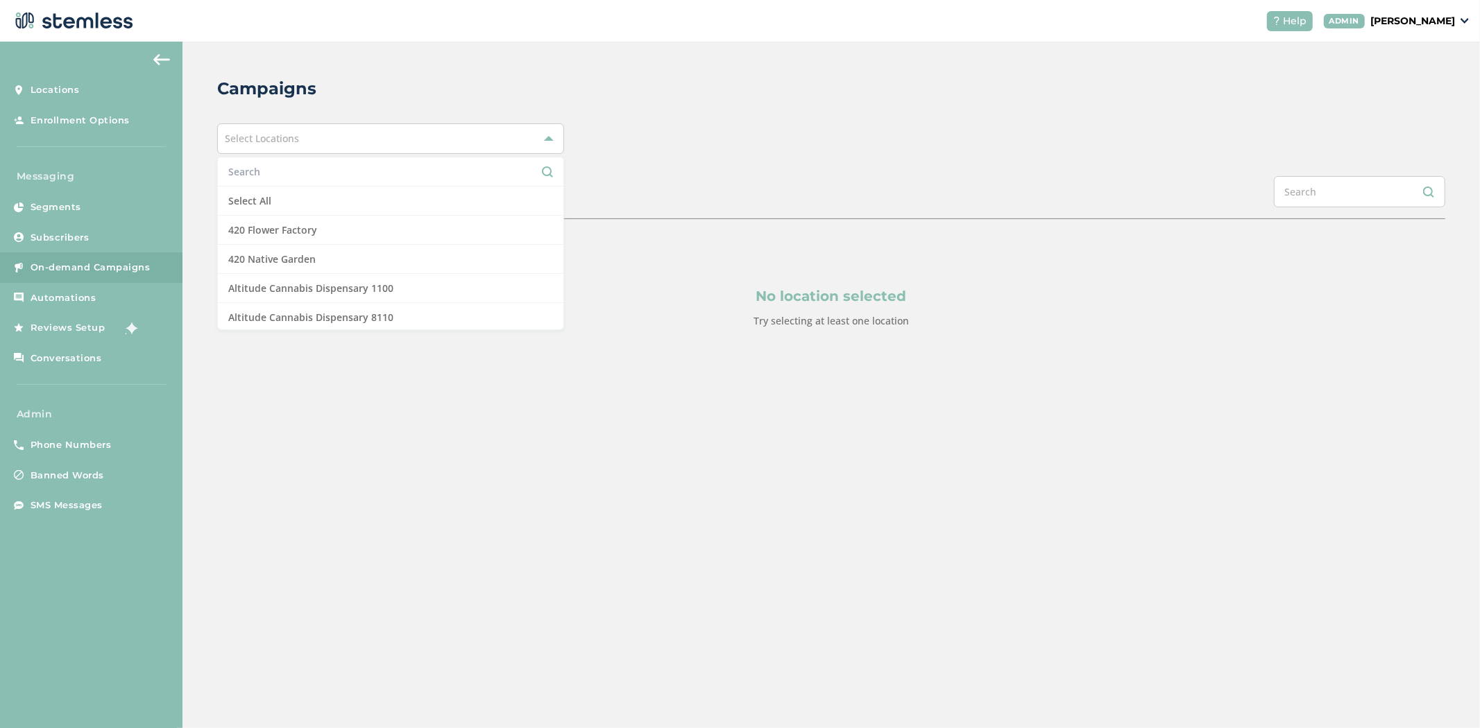
click at [278, 169] on input "text" at bounding box center [390, 171] width 325 height 15
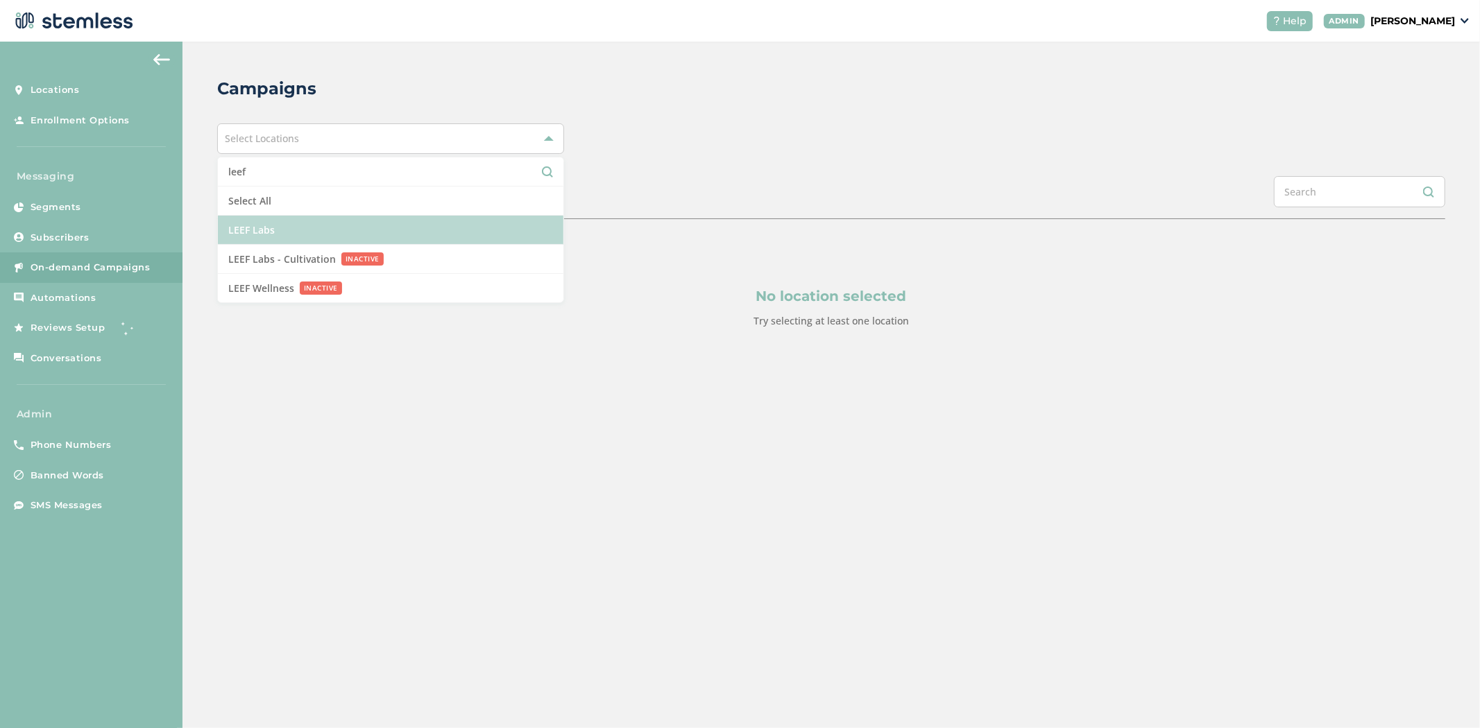
type input "leef"
click at [305, 232] on li "LEEF Labs" at bounding box center [390, 230] width 345 height 29
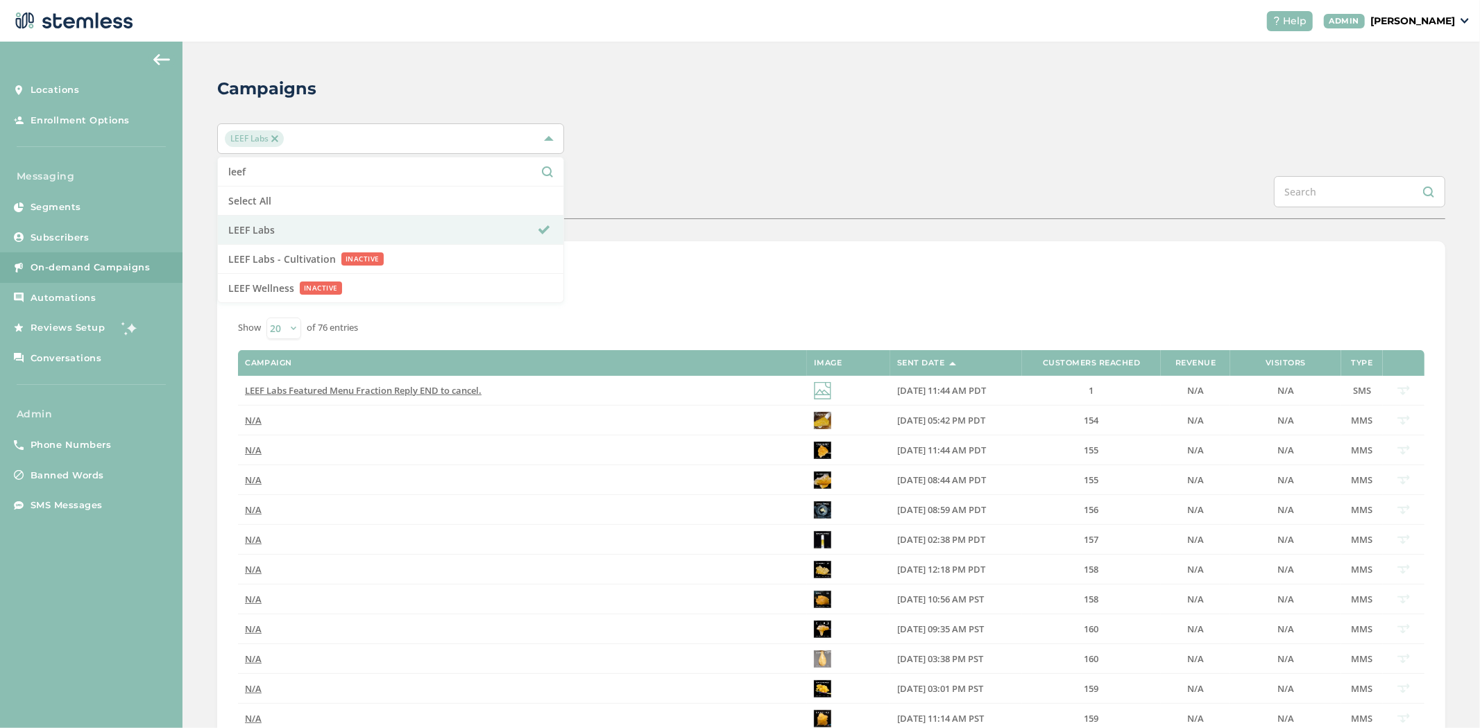
click at [272, 133] on span "LEEF Labs" at bounding box center [254, 138] width 59 height 17
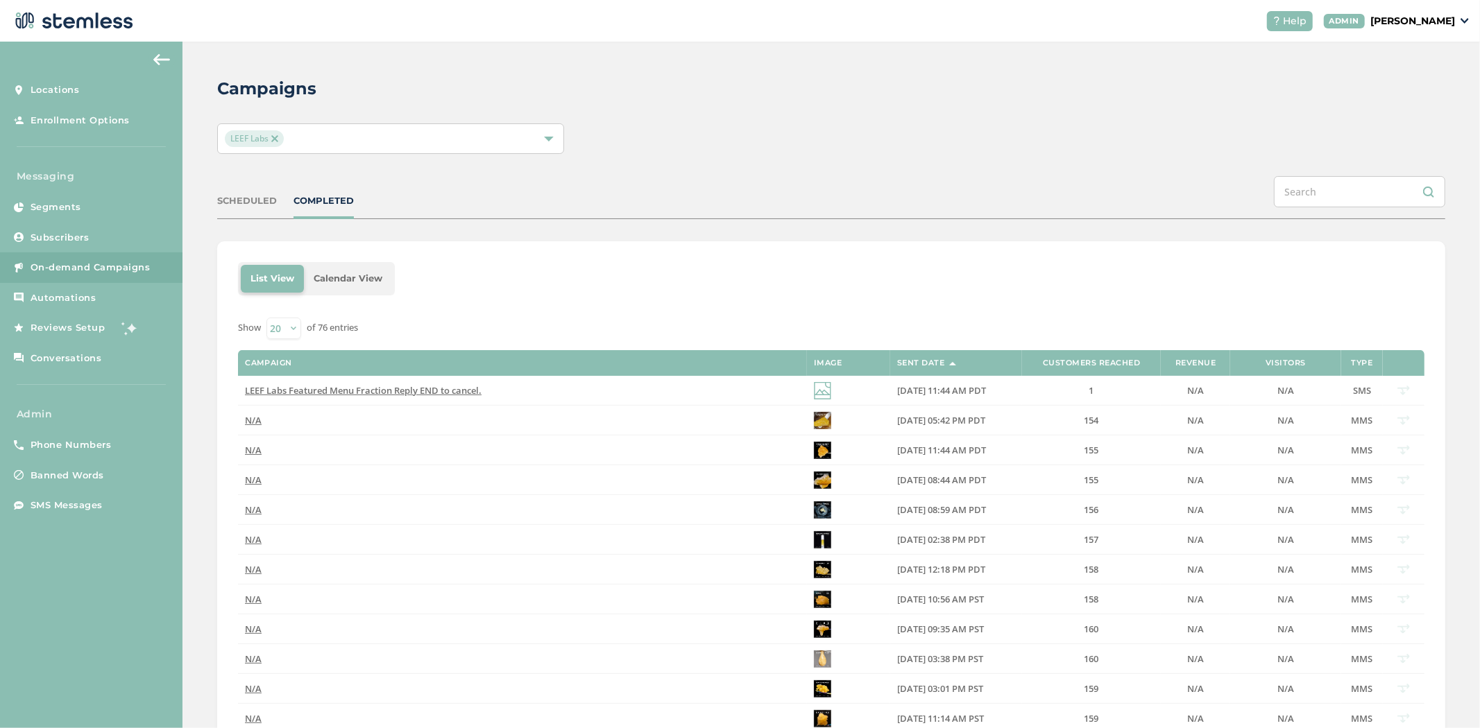
click at [271, 137] on img at bounding box center [274, 138] width 7 height 7
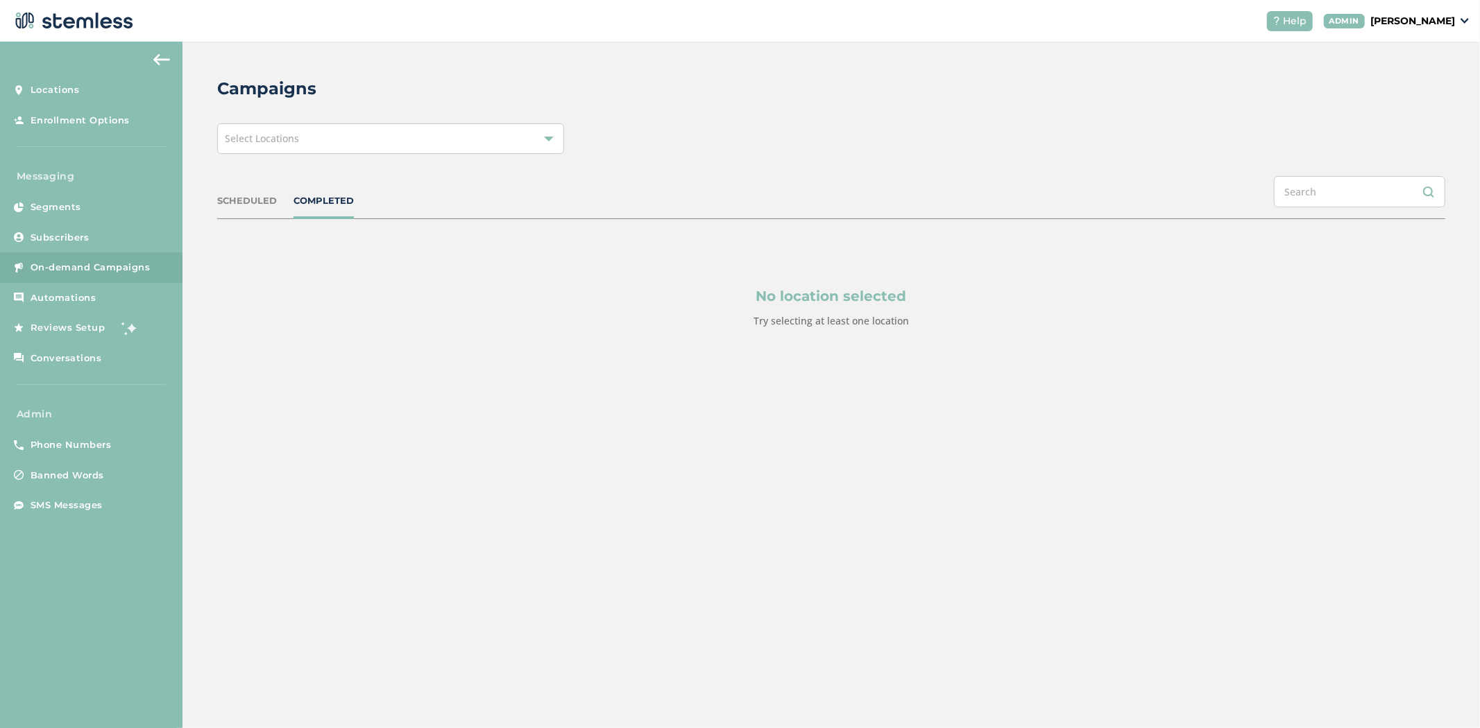
click at [275, 137] on span "Select Locations" at bounding box center [262, 138] width 74 height 13
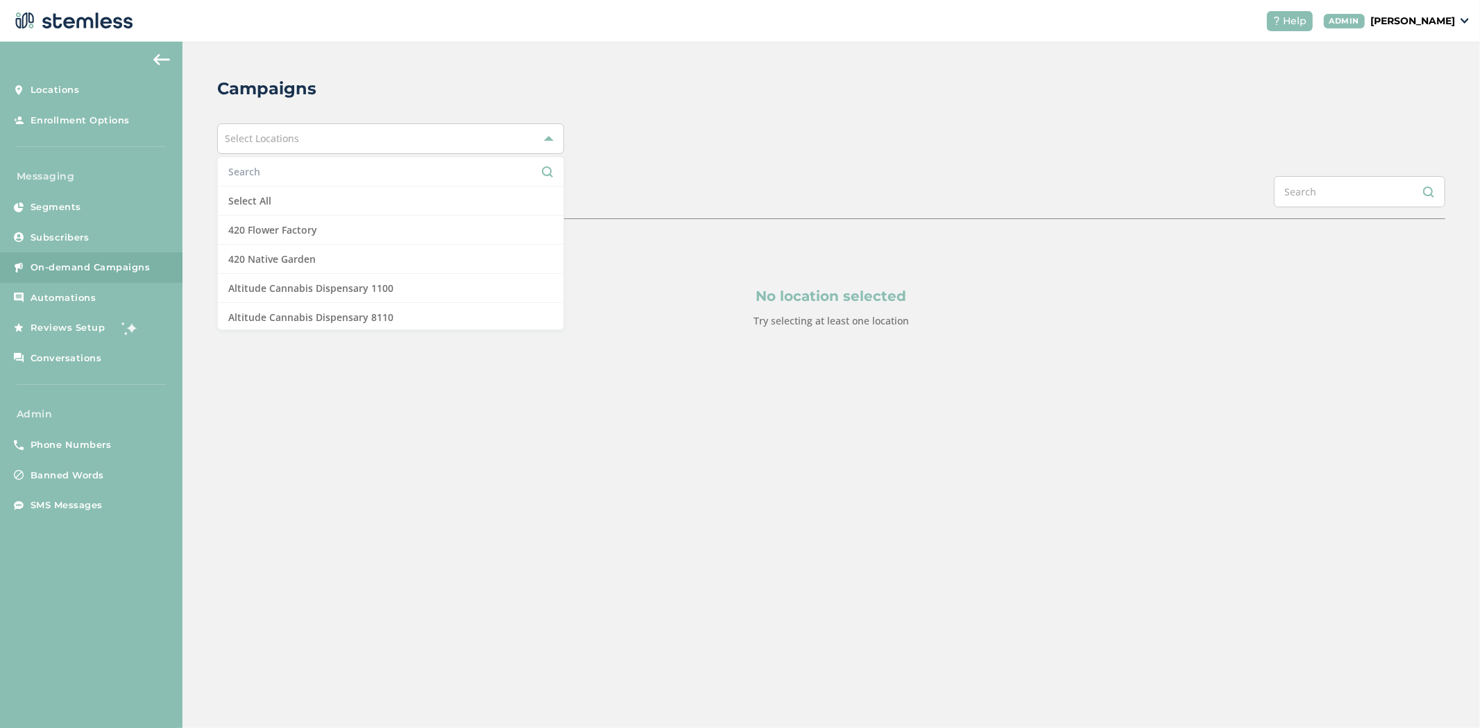
drag, startPoint x: 265, startPoint y: 174, endPoint x: 244, endPoint y: 180, distance: 21.7
click at [265, 173] on input "text" at bounding box center [390, 171] width 325 height 15
type input "t"
click at [306, 174] on input "text" at bounding box center [390, 171] width 325 height 15
type input "leef"
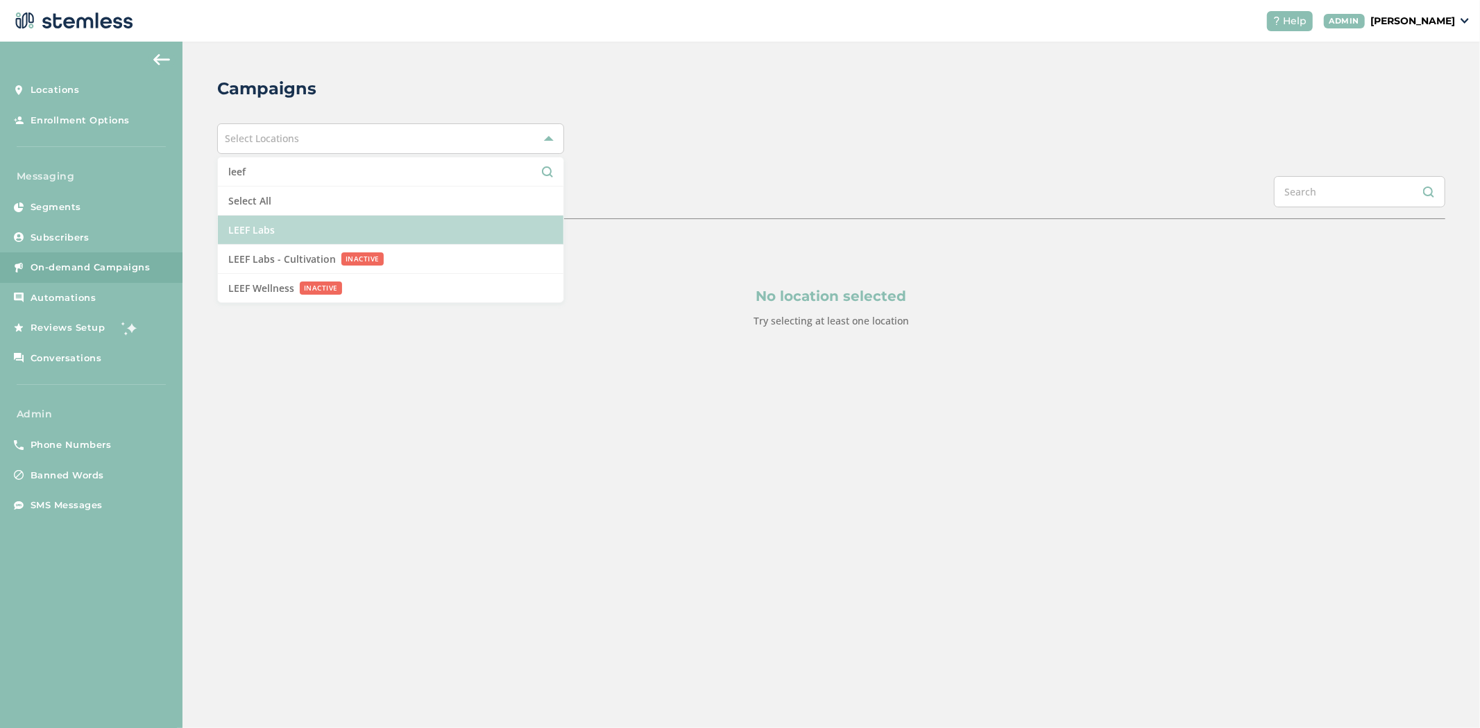
click at [285, 231] on li "LEEF Labs" at bounding box center [390, 230] width 345 height 29
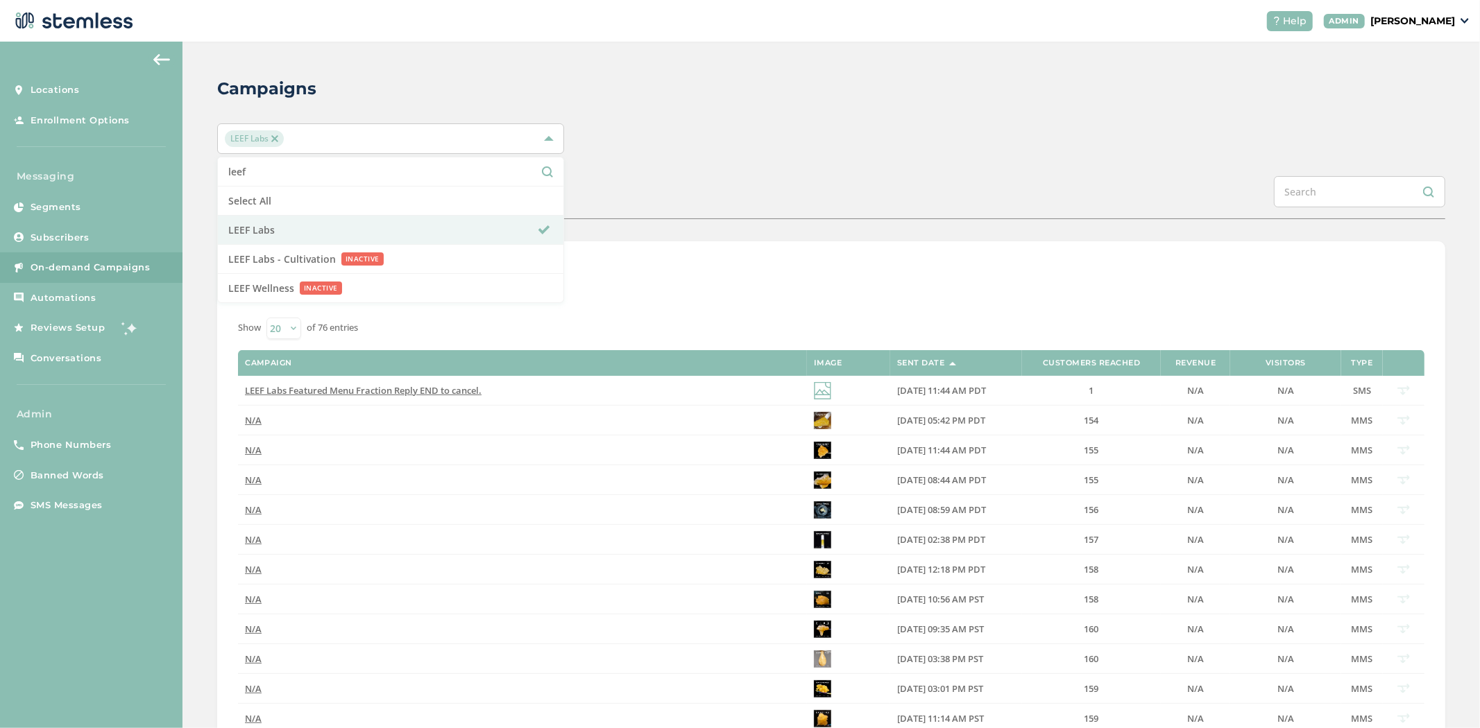
click at [302, 137] on div "LEEF Labs" at bounding box center [384, 138] width 318 height 17
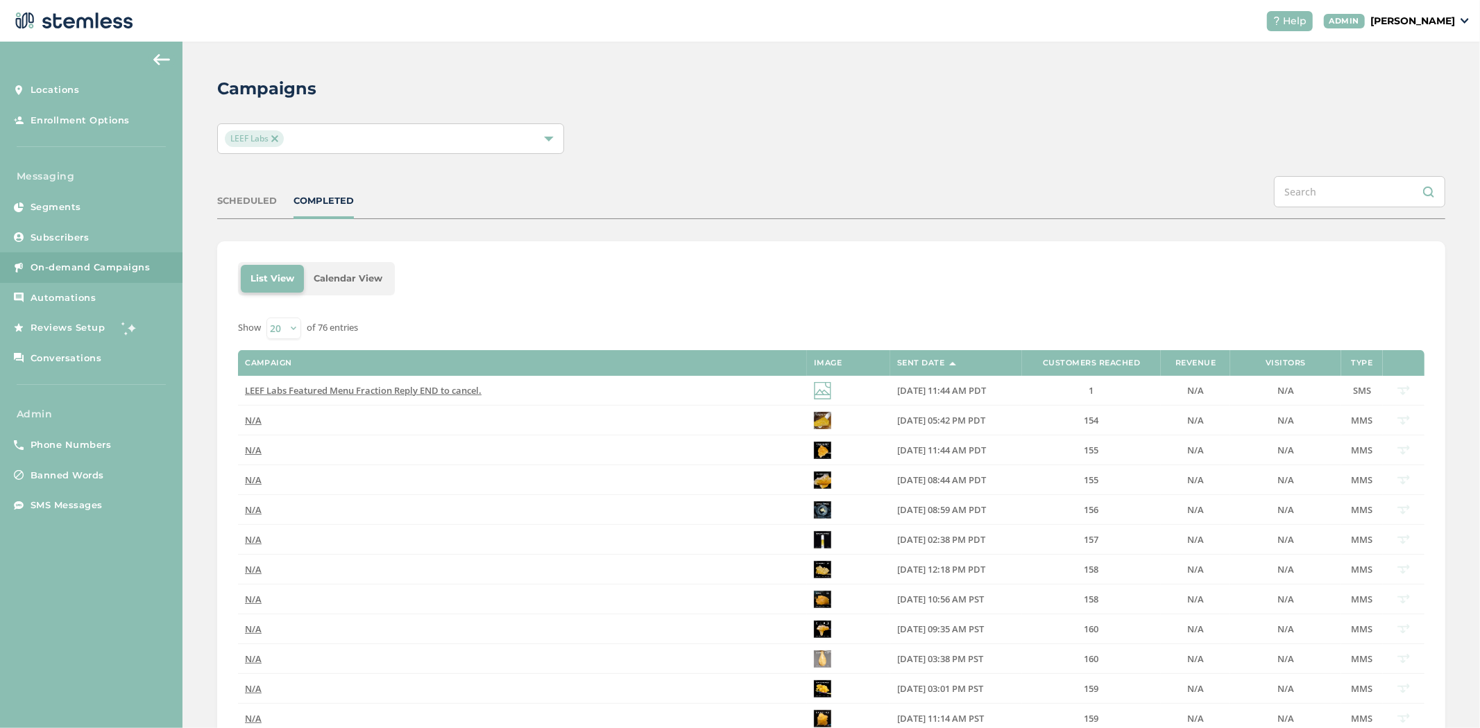
click at [273, 140] on img at bounding box center [274, 138] width 7 height 7
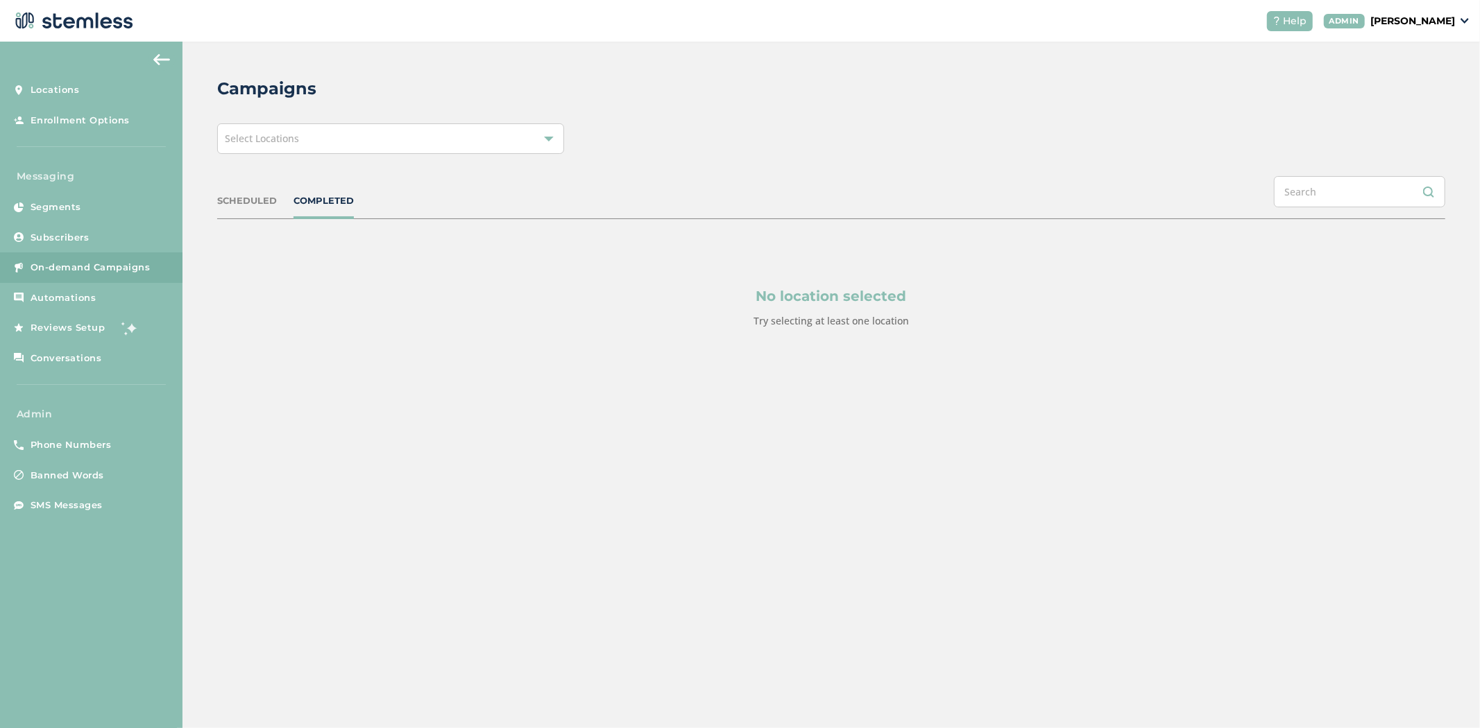
click at [281, 140] on span "Select Locations" at bounding box center [262, 138] width 74 height 13
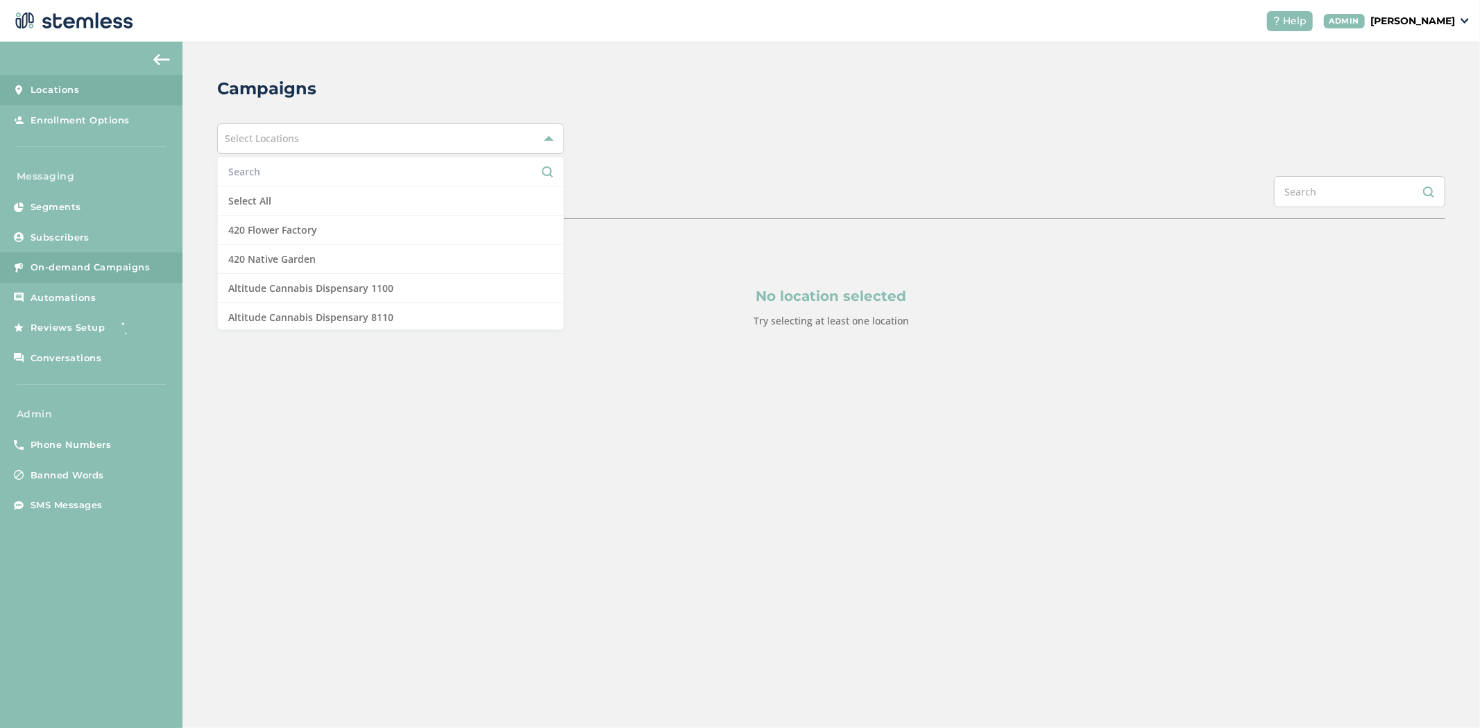
click at [50, 89] on span "Locations" at bounding box center [55, 90] width 49 height 14
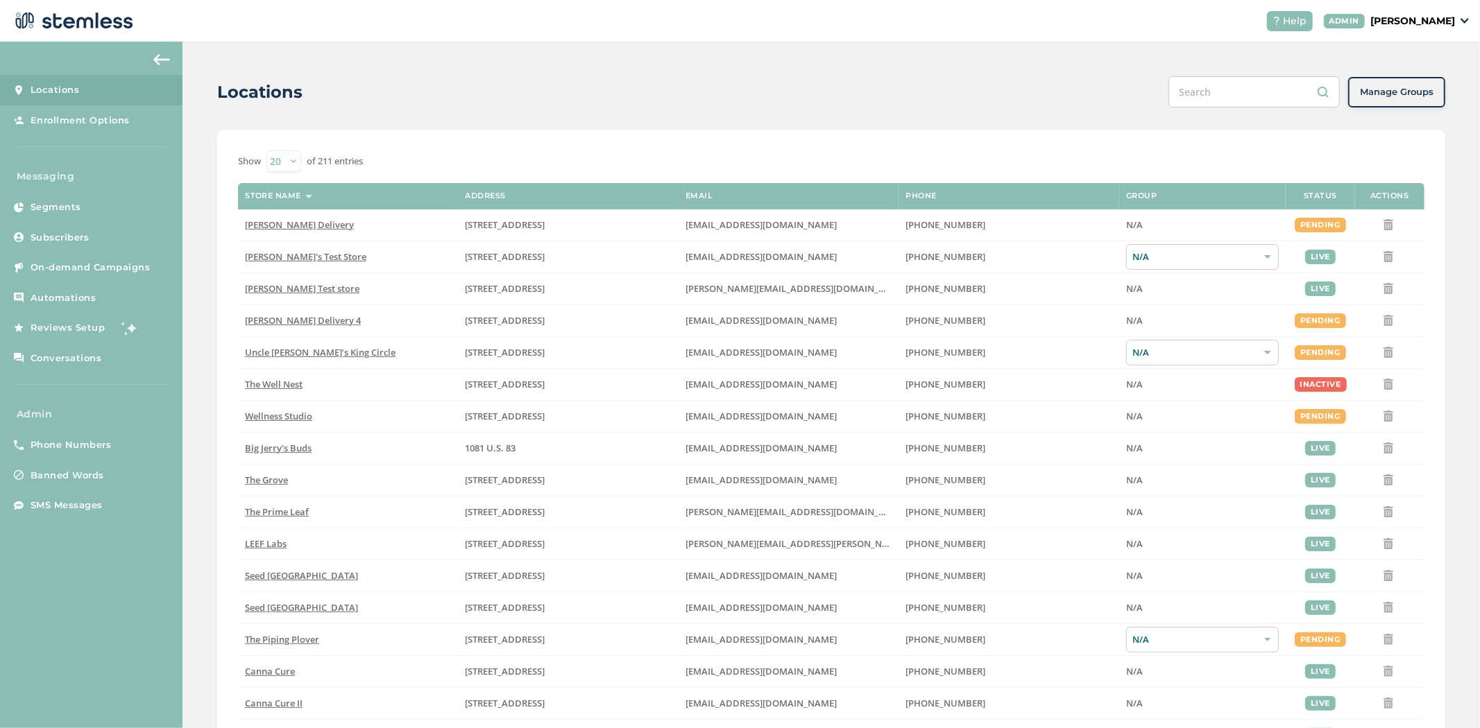
click at [1233, 90] on input "text" at bounding box center [1253, 91] width 171 height 31
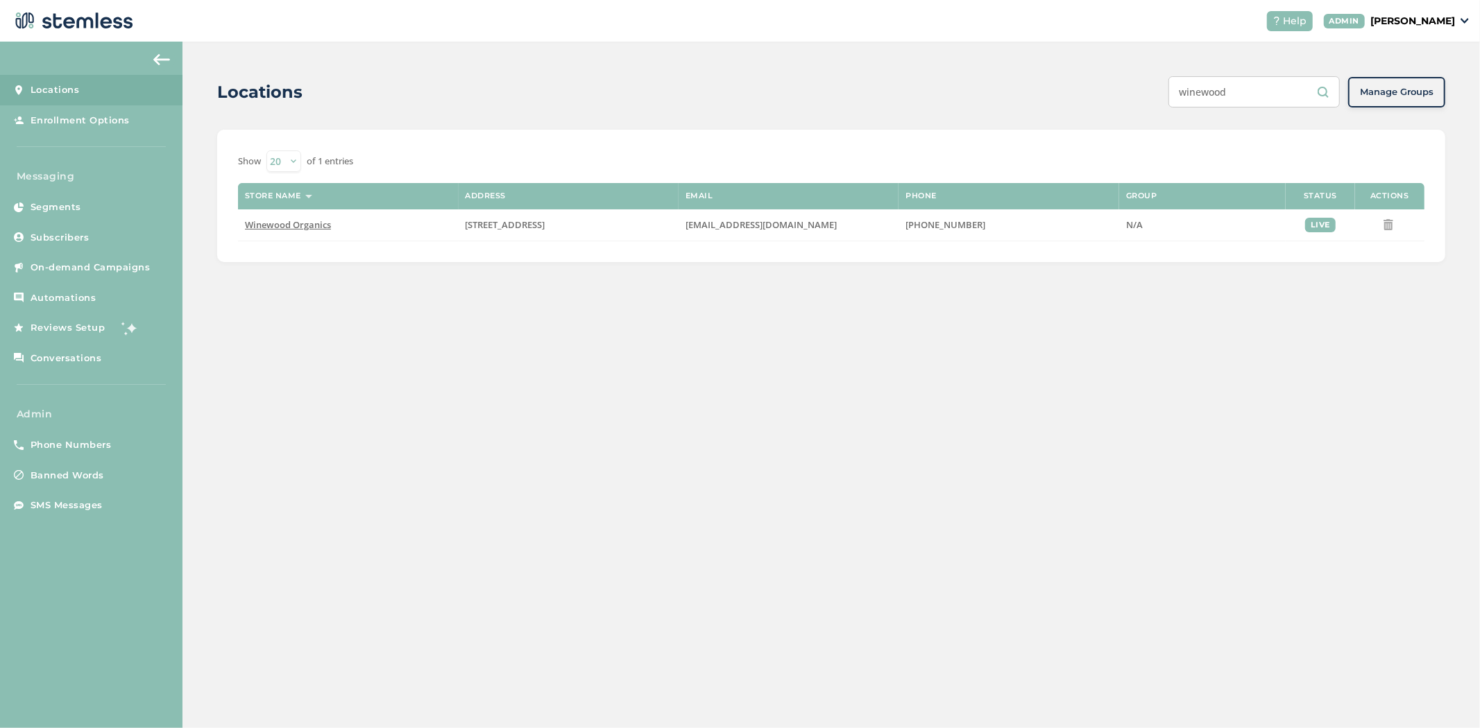
drag, startPoint x: 1256, startPoint y: 105, endPoint x: 876, endPoint y: 68, distance: 381.9
click at [899, 66] on div "Locations winewood Manage Groups Show 20 50 100 of 1 entries Store name Address…" at bounding box center [830, 169] width 1297 height 255
drag, startPoint x: 1167, startPoint y: 97, endPoint x: 941, endPoint y: 17, distance: 240.7
click at [1020, 90] on div "Locations atlas Manage Groups" at bounding box center [831, 91] width 1228 height 31
drag, startPoint x: 1274, startPoint y: 95, endPoint x: 1115, endPoint y: 81, distance: 158.8
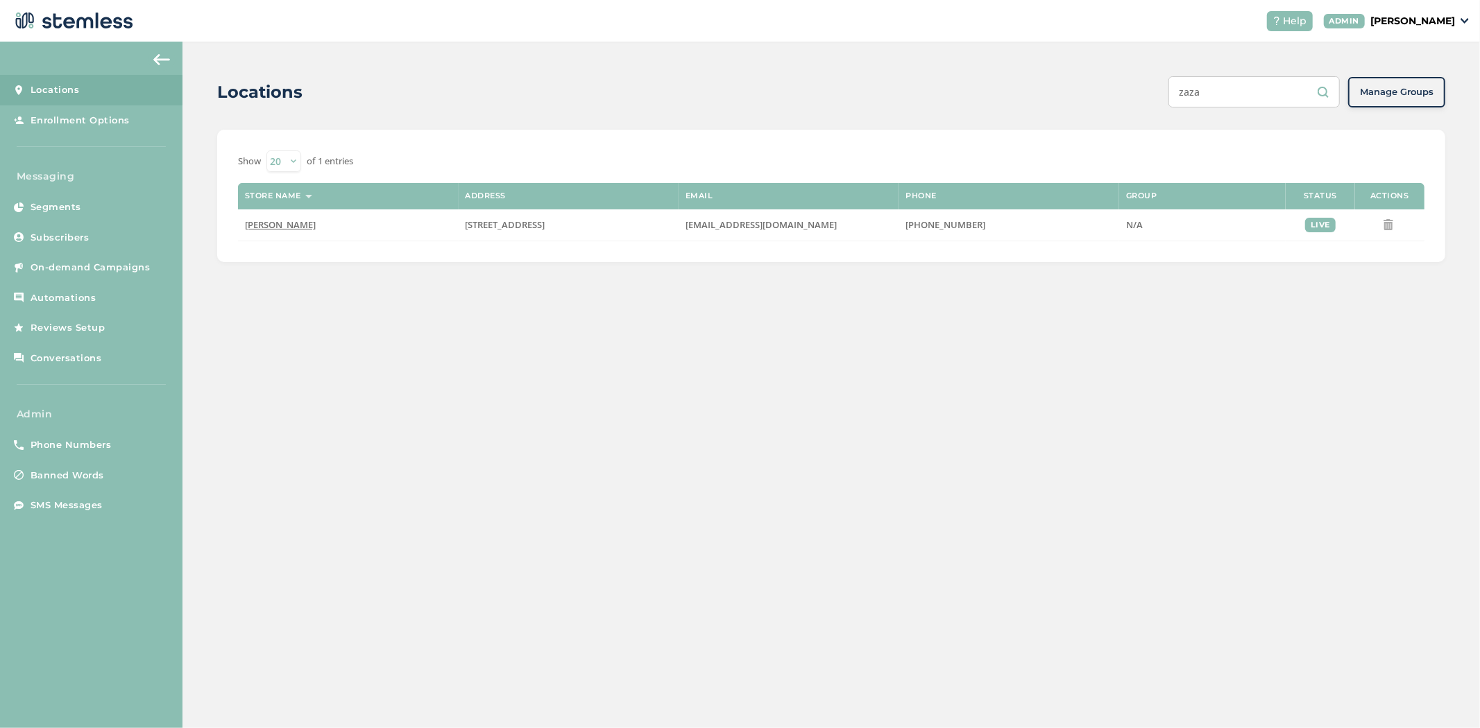
click at [1115, 81] on div "Locations zaza Manage Groups" at bounding box center [831, 91] width 1228 height 31
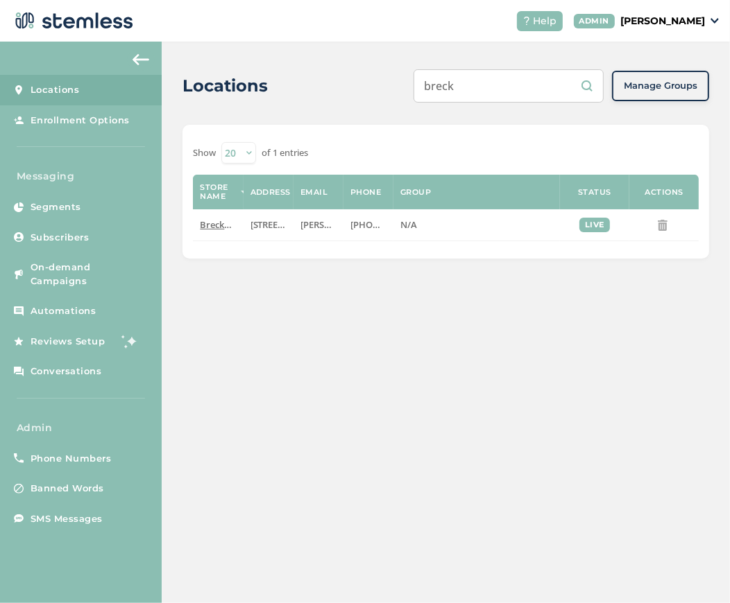
drag, startPoint x: 481, startPoint y: 83, endPoint x: 195, endPoint y: 63, distance: 287.2
click at [236, 64] on div "Locations breck Manage Groups Show 20 50 100 of 1 entries Store name Address Em…" at bounding box center [446, 164] width 568 height 245
drag, startPoint x: 519, startPoint y: 80, endPoint x: 212, endPoint y: 51, distance: 308.0
click at [246, 67] on div "Locations ounce Manage Groups Show 20 50 100 of 1 entries Store name Address Em…" at bounding box center [446, 164] width 568 height 245
click at [328, 89] on div "Locations" at bounding box center [292, 86] width 220 height 25
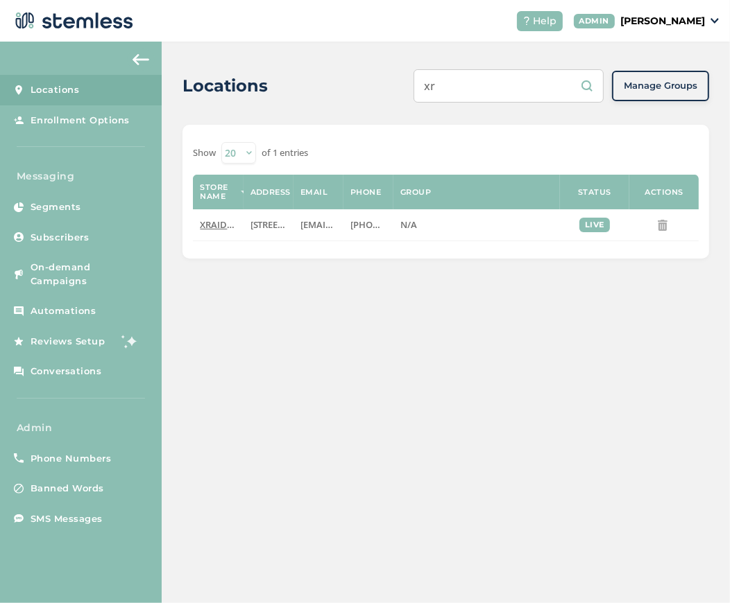
drag, startPoint x: 476, startPoint y: 85, endPoint x: 266, endPoint y: 69, distance: 210.0
click at [271, 69] on div "Locations xr Manage Groups" at bounding box center [445, 85] width 526 height 33
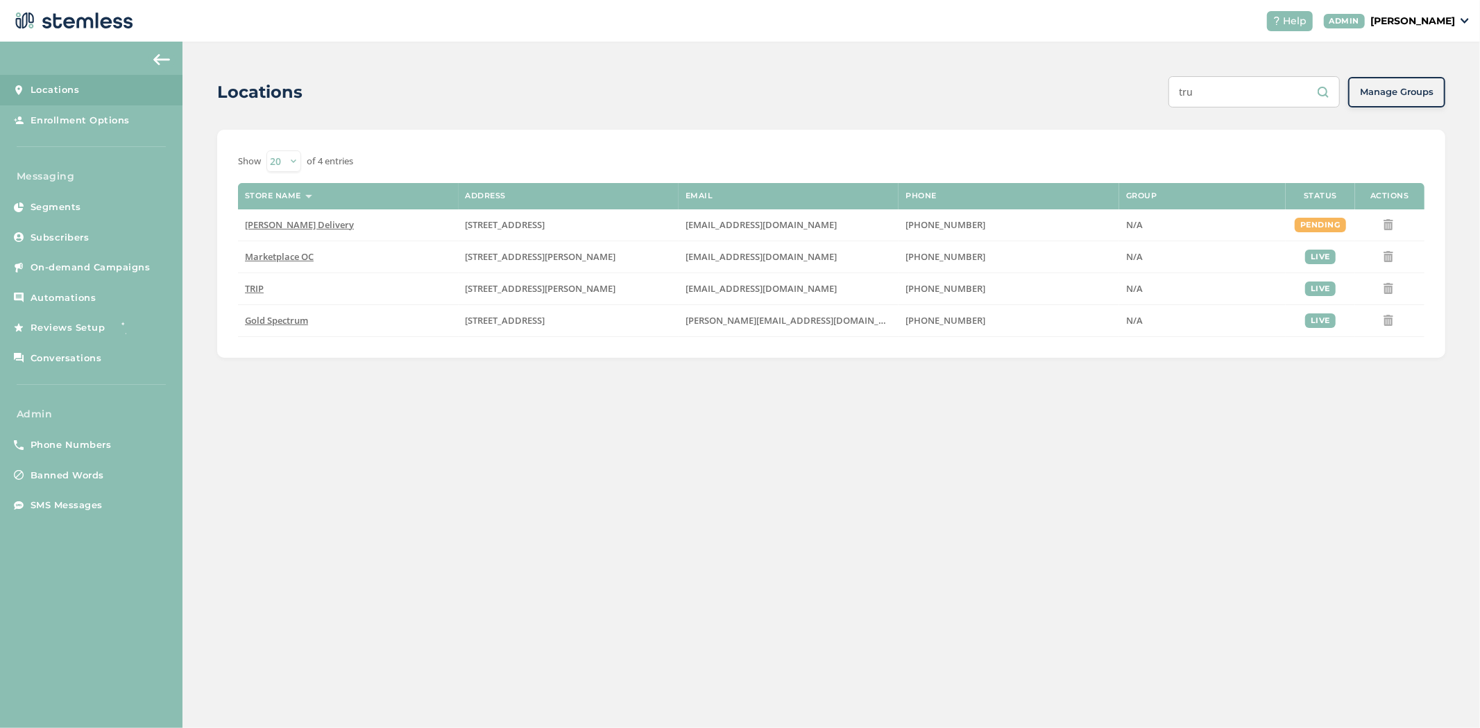
drag, startPoint x: 1192, startPoint y: 94, endPoint x: 945, endPoint y: 56, distance: 249.1
click at [1014, 74] on div "Locations tru Manage Groups Show 20 50 100 of 4 entries Store name Address Emai…" at bounding box center [830, 217] width 1297 height 351
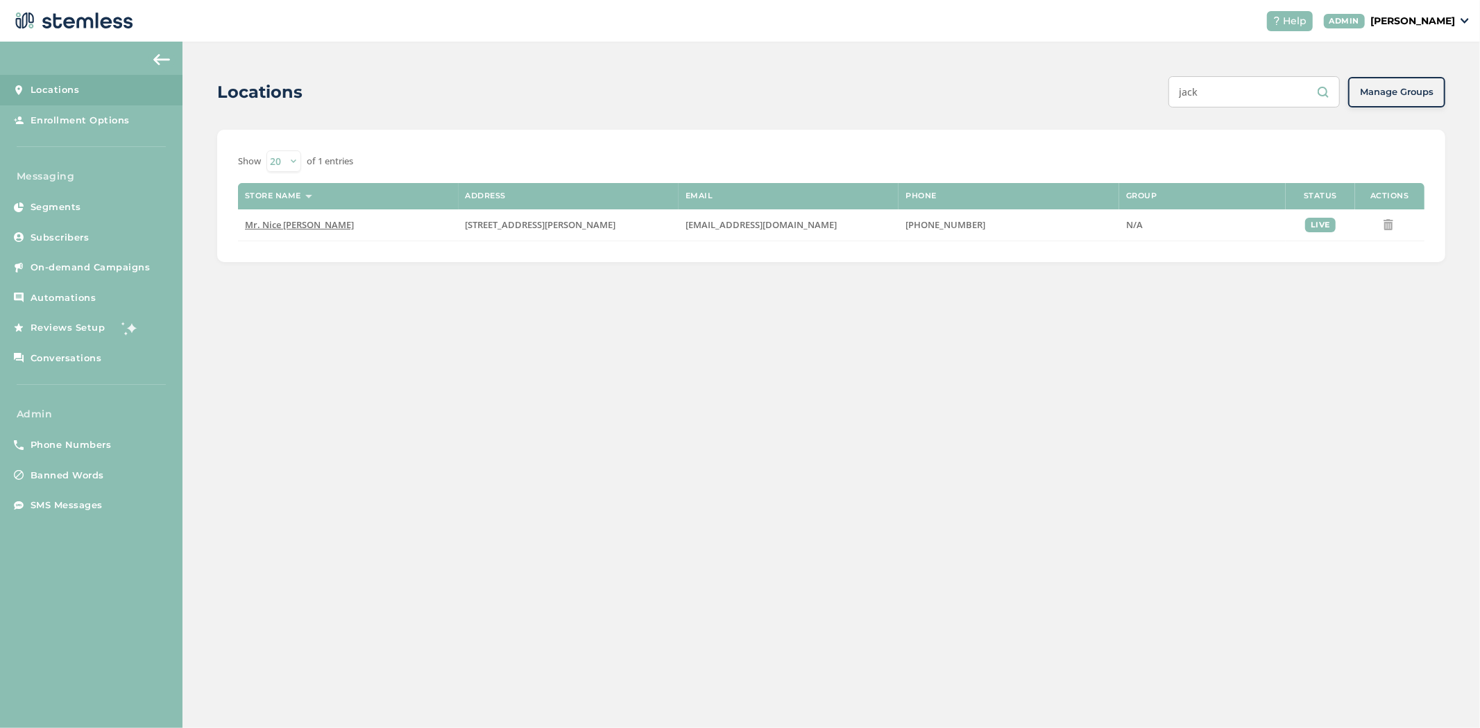
drag, startPoint x: 1236, startPoint y: 94, endPoint x: 946, endPoint y: 58, distance: 292.3
click at [995, 65] on div "Locations jack Manage Groups Show 20 50 100 of 1 entries Store name Address Ema…" at bounding box center [830, 169] width 1297 height 255
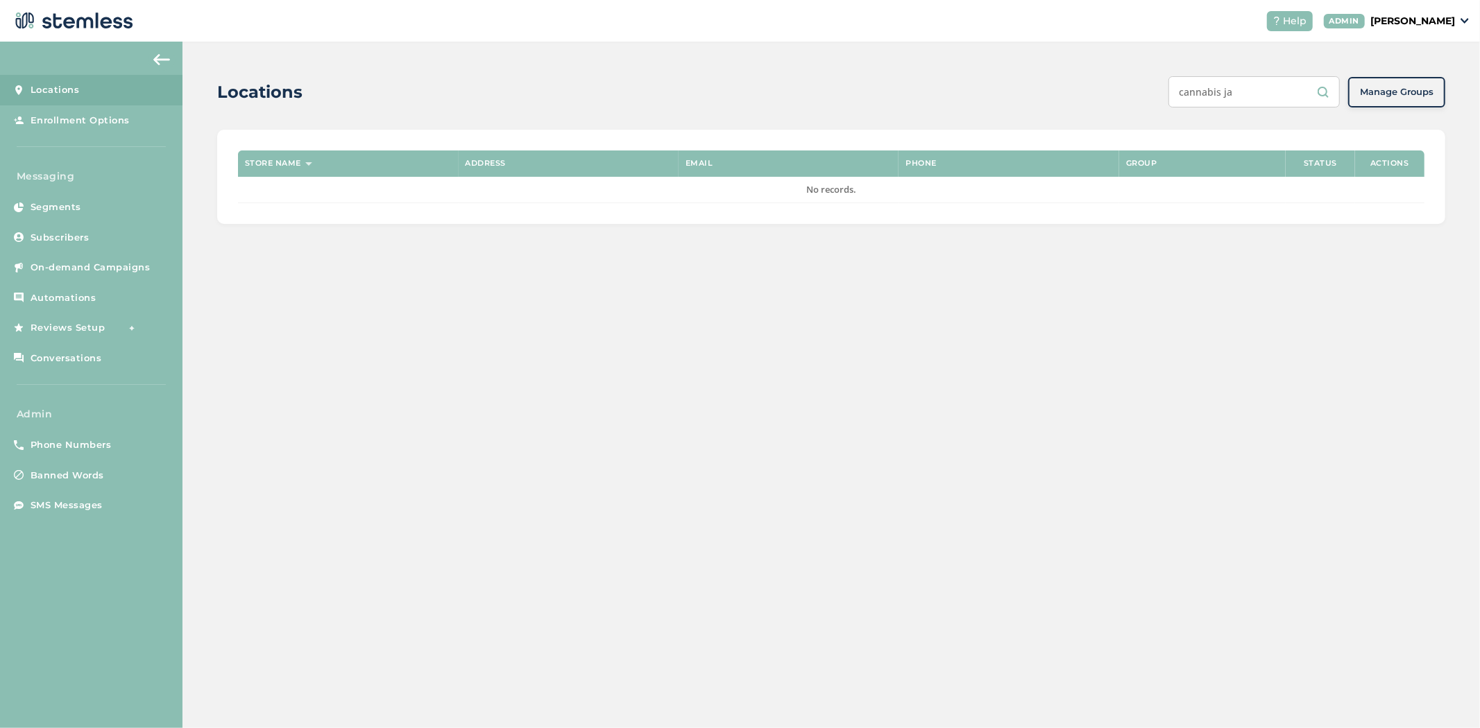
type input "cannabis ja"
click at [1432, 23] on p "[PERSON_NAME]" at bounding box center [1412, 21] width 85 height 15
click at [1425, 101] on span "Impersonate" at bounding box center [1419, 100] width 68 height 14
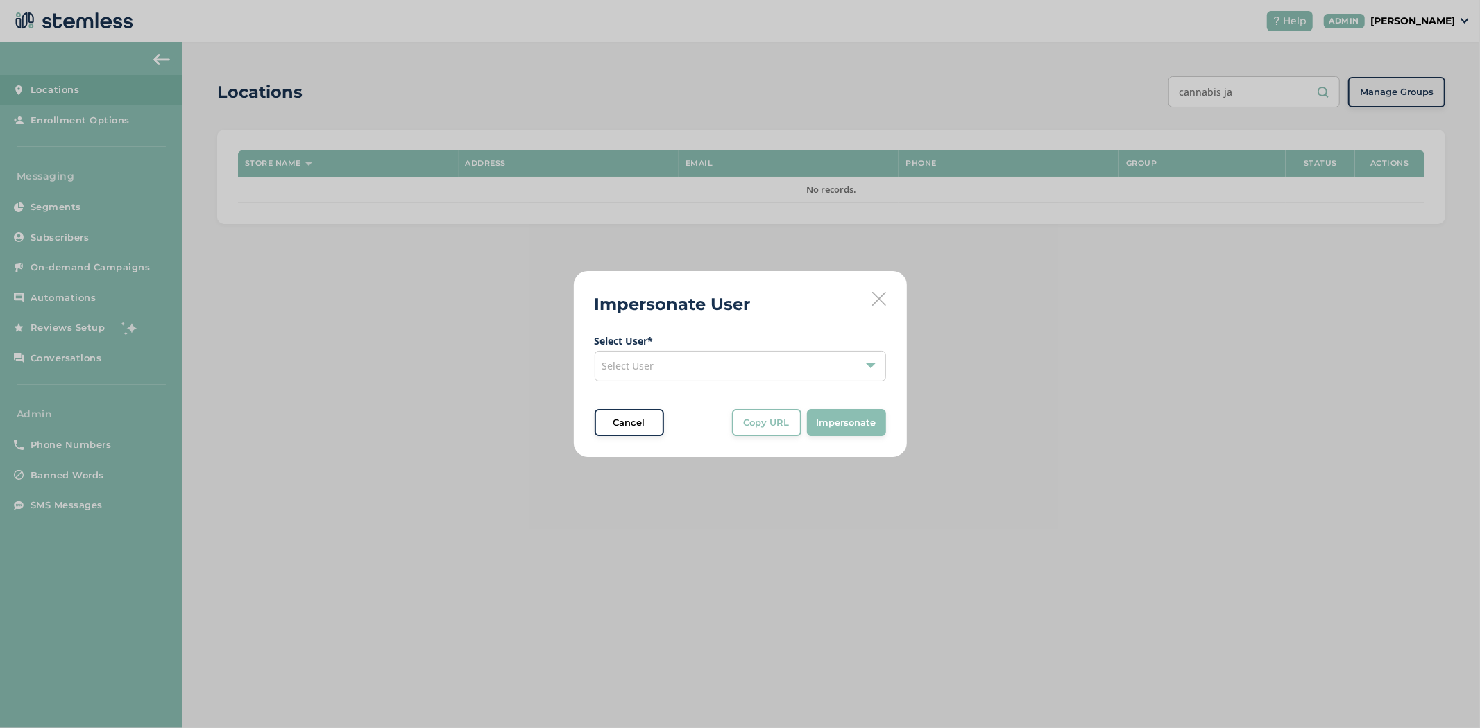
click at [613, 358] on div "Select User" at bounding box center [739, 366] width 291 height 31
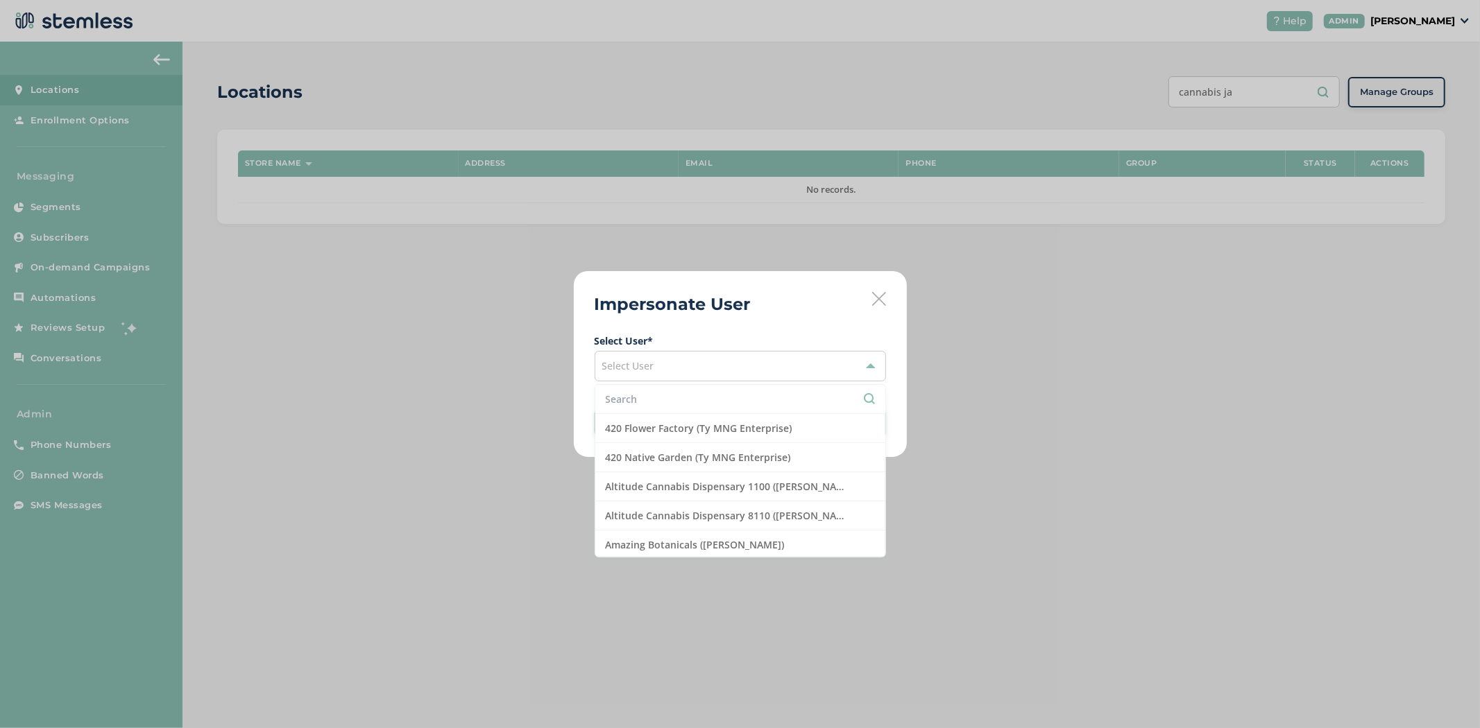
click at [628, 391] on li at bounding box center [740, 399] width 290 height 29
click at [632, 400] on input "text" at bounding box center [740, 399] width 269 height 15
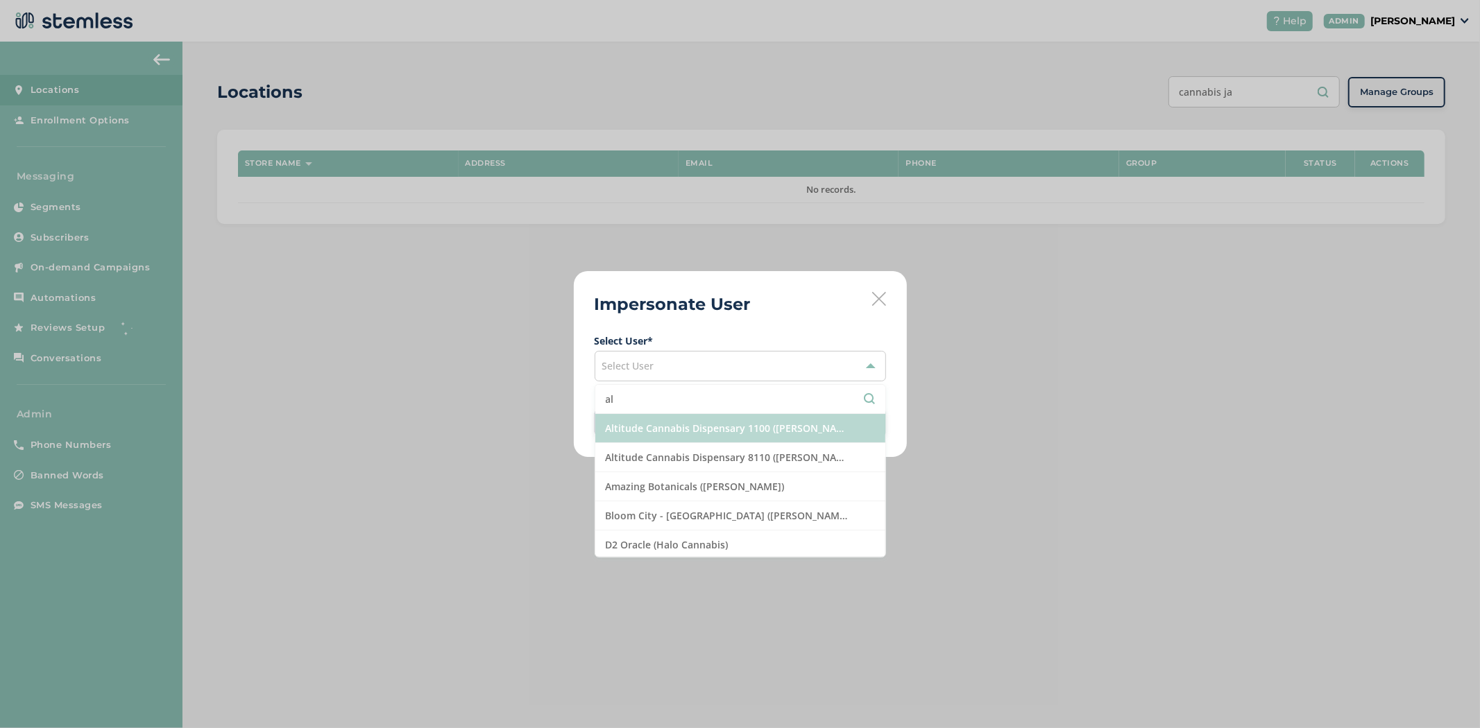
type input "al"
click at [726, 435] on li "Altitude Cannabis Dispensary 1100 ([PERSON_NAME])" at bounding box center [740, 428] width 290 height 29
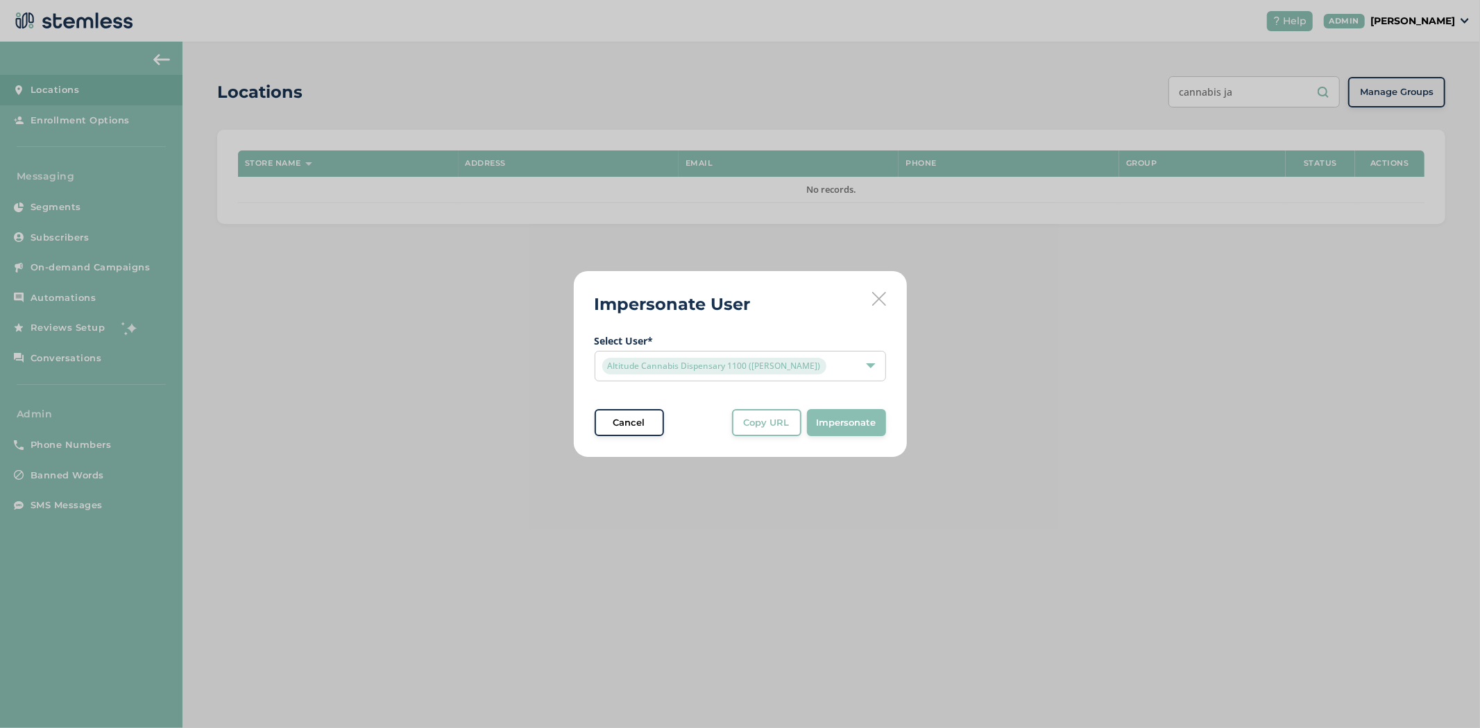
click at [858, 420] on span "Impersonate" at bounding box center [846, 423] width 60 height 14
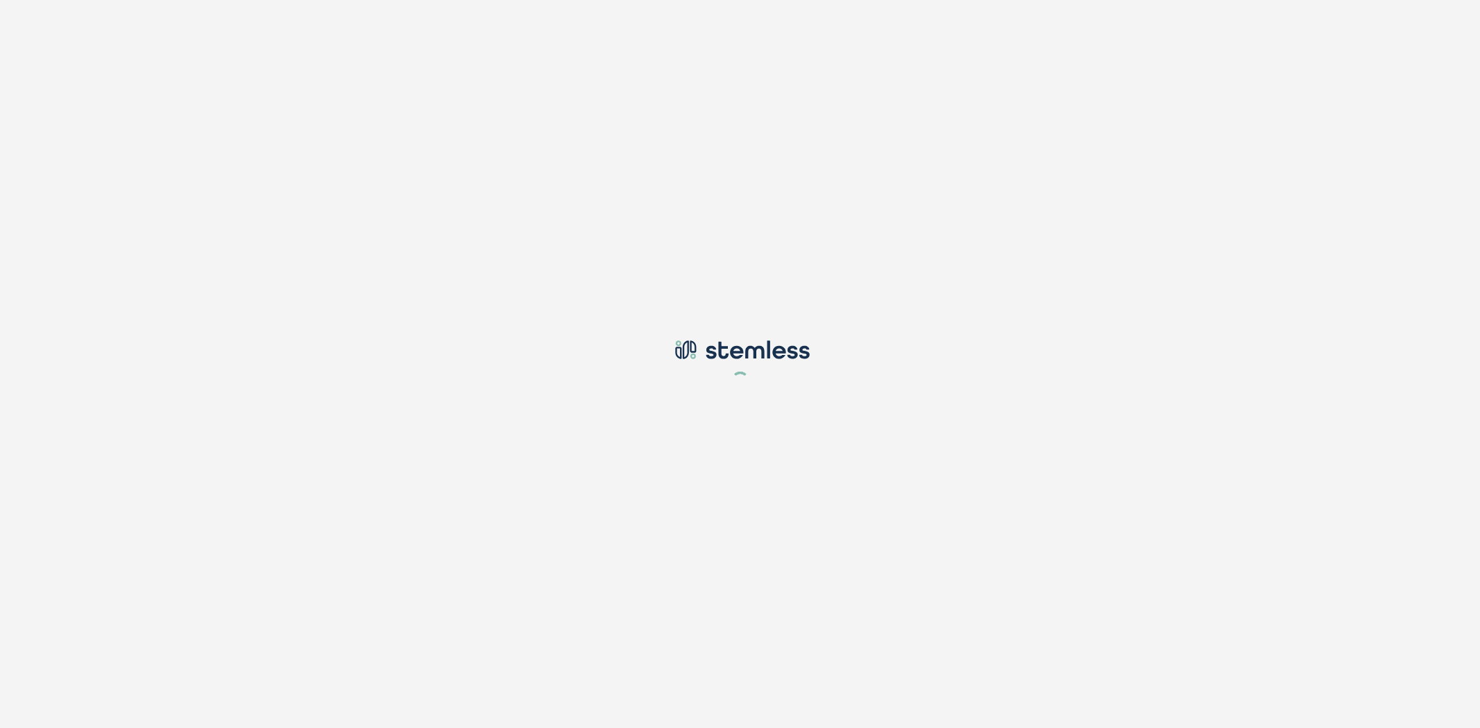
type input "[PERSON_NAME][EMAIL_ADDRESS][DOMAIN_NAME]"
